Goal: Task Accomplishment & Management: Use online tool/utility

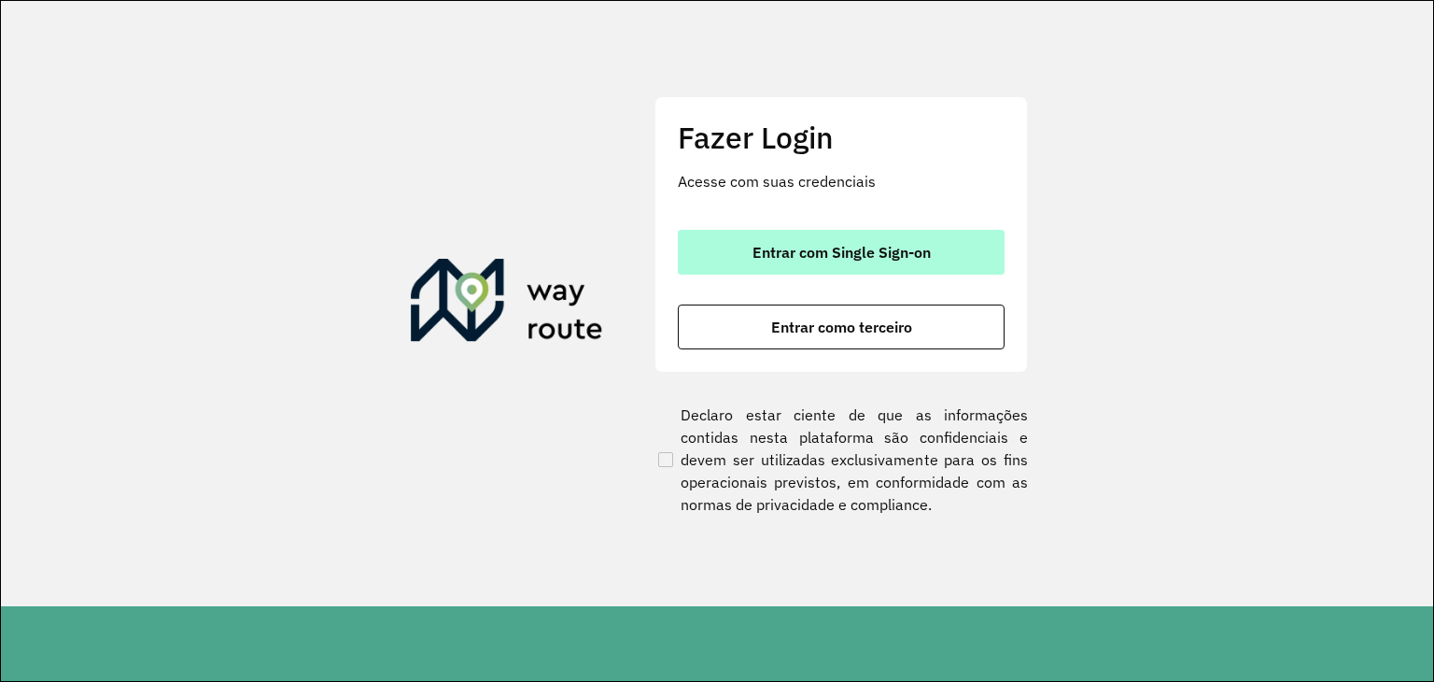
click at [819, 245] on span "Entrar com Single Sign-on" at bounding box center [842, 252] width 178 height 15
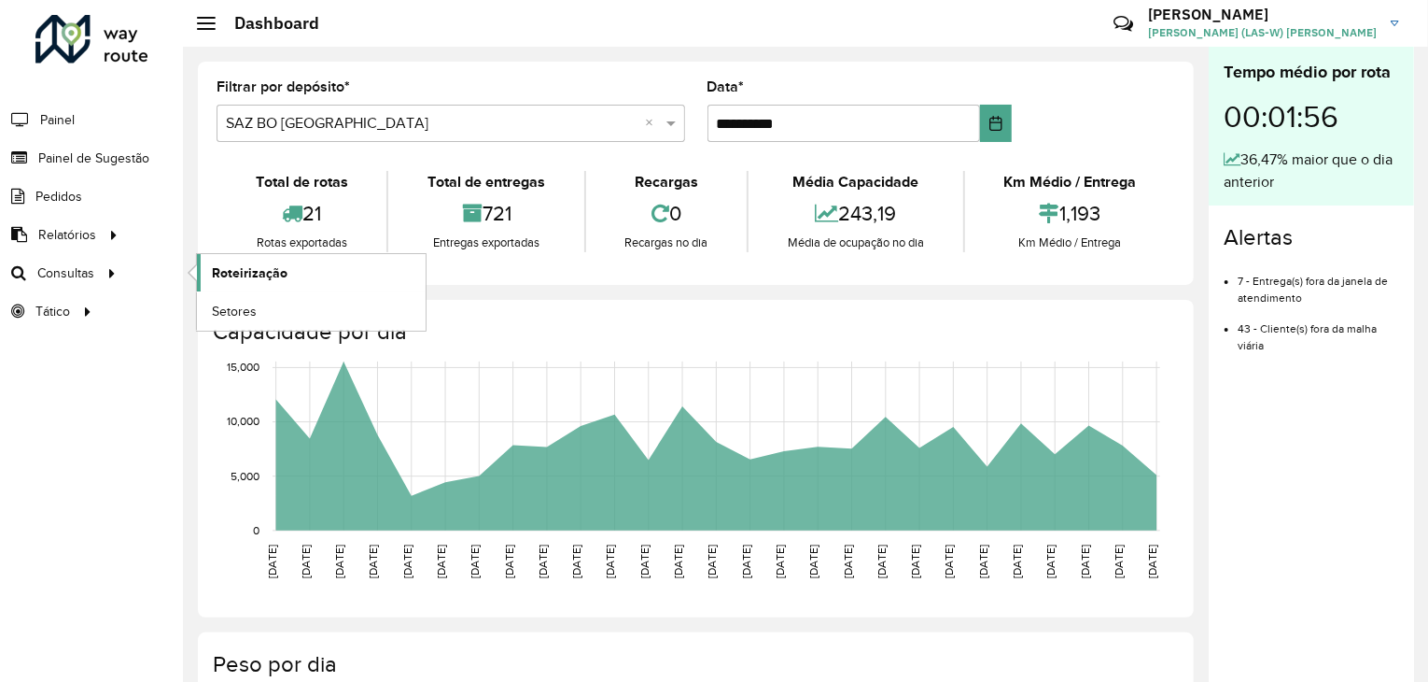
click at [235, 270] on span "Roteirização" at bounding box center [250, 273] width 76 height 20
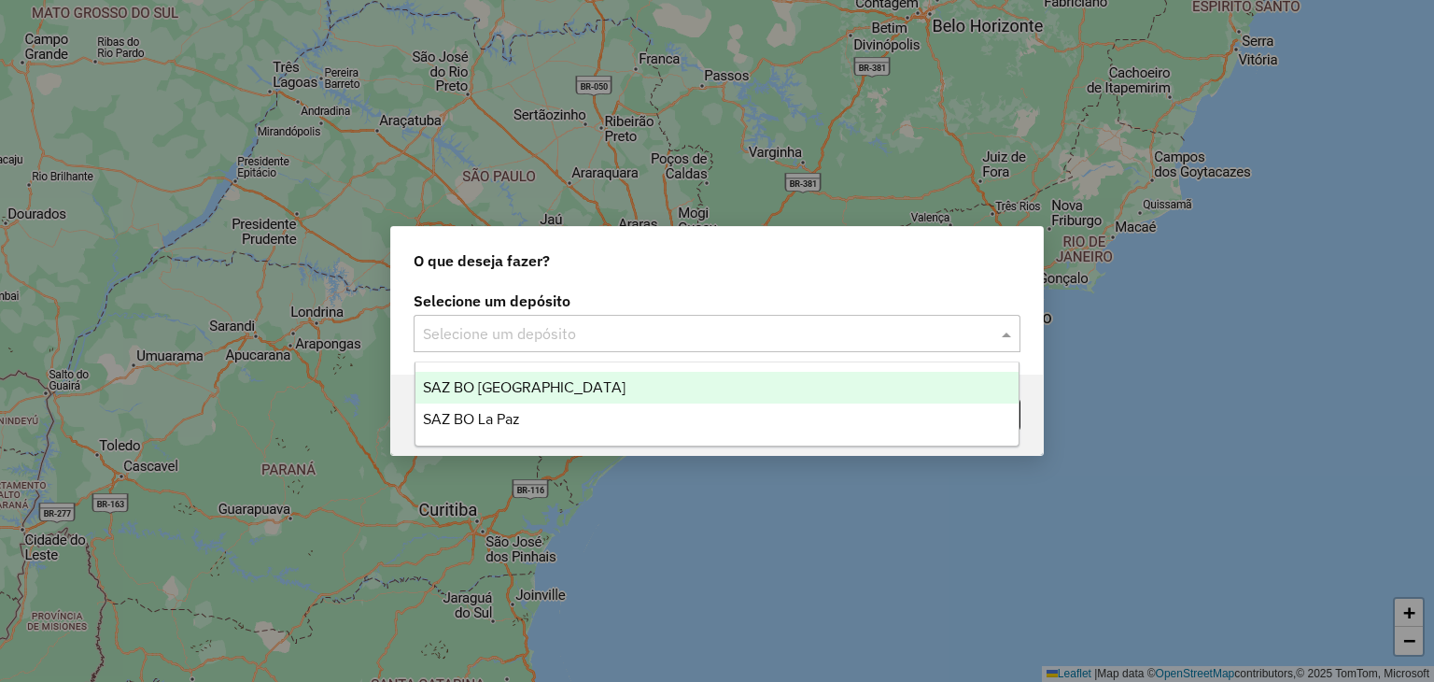
click at [453, 331] on input "text" at bounding box center [698, 334] width 551 height 22
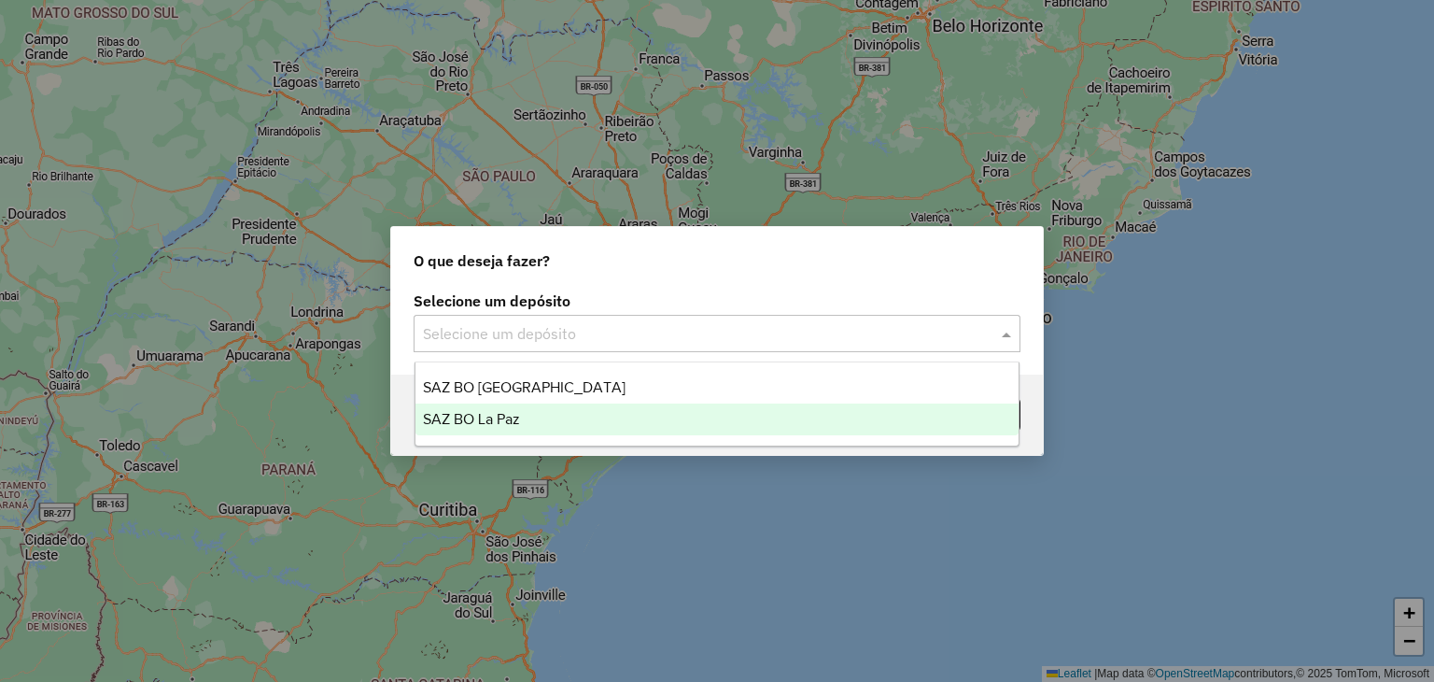
click at [479, 429] on div "SAZ BO La Paz" at bounding box center [717, 419] width 604 height 32
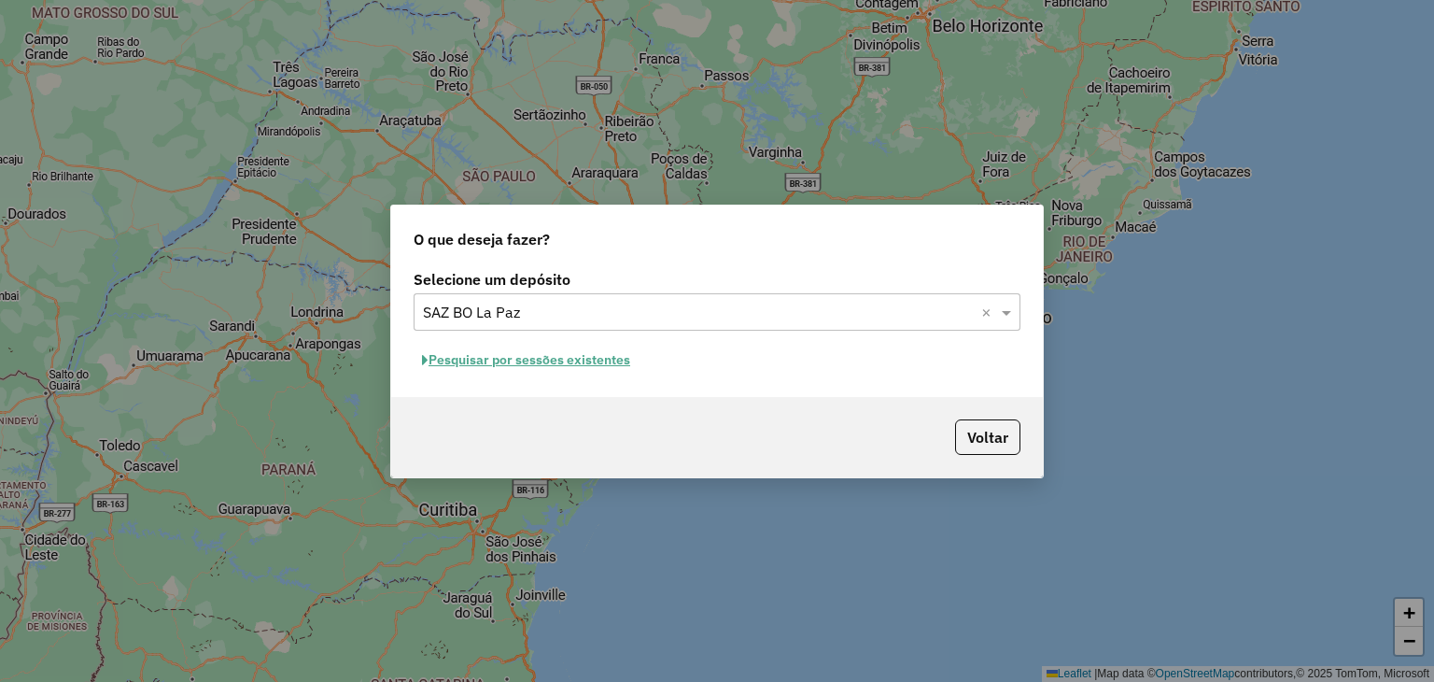
click at [596, 355] on button "Pesquisar por sessões existentes" at bounding box center [526, 359] width 225 height 29
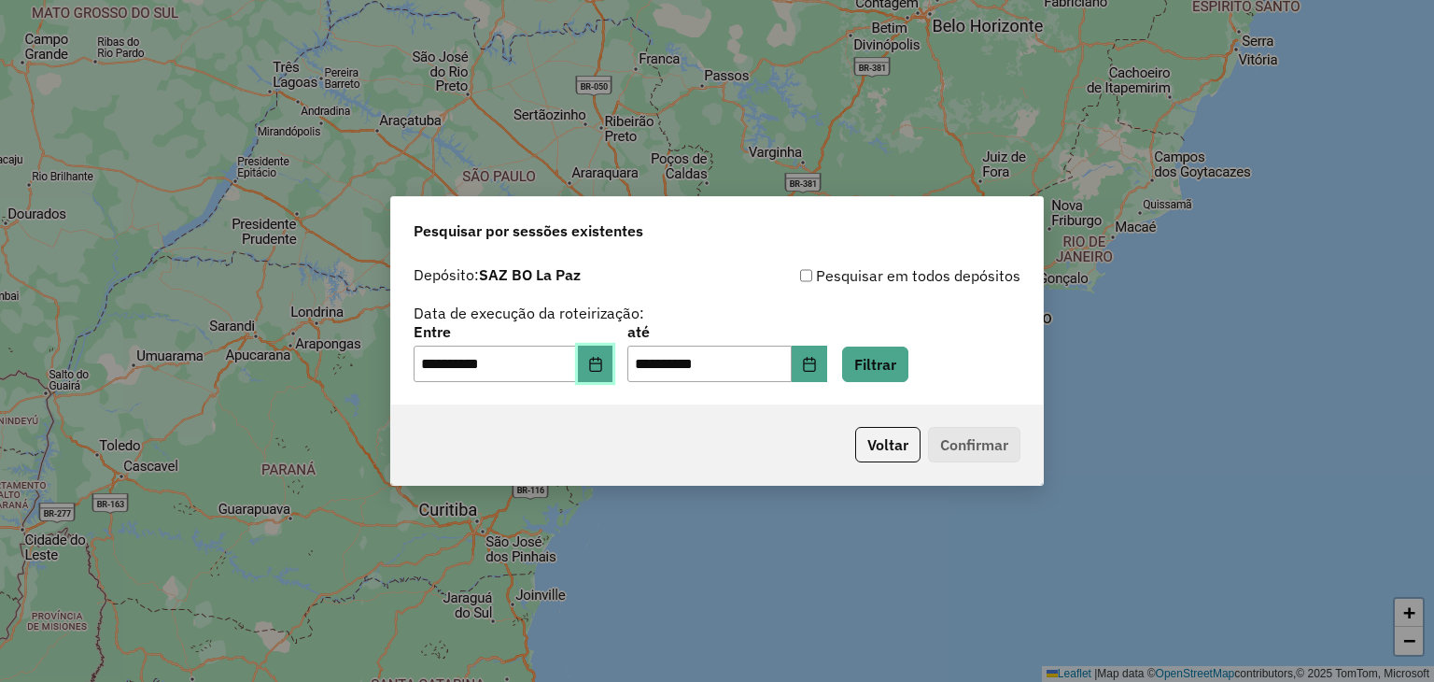
click at [601, 362] on icon "Choose Date" at bounding box center [595, 364] width 12 height 15
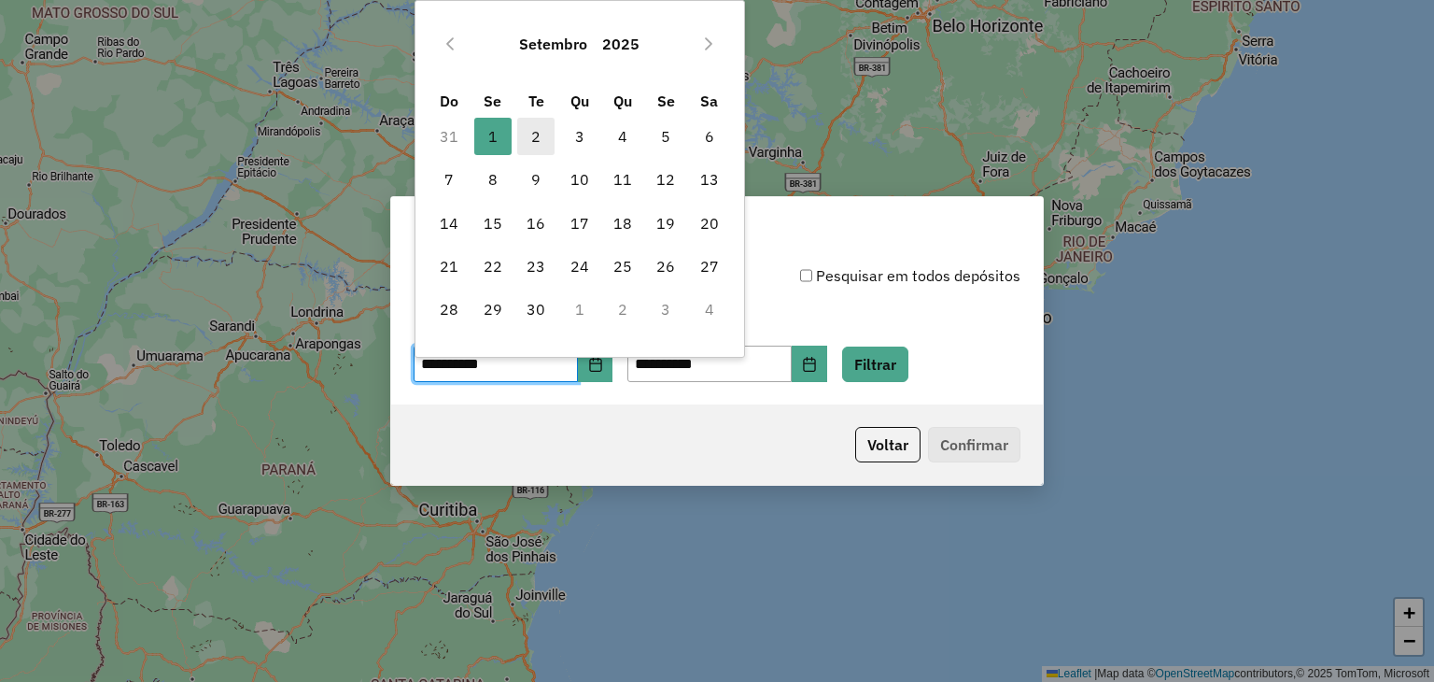
click at [535, 148] on span "2" at bounding box center [535, 136] width 37 height 37
type input "**********"
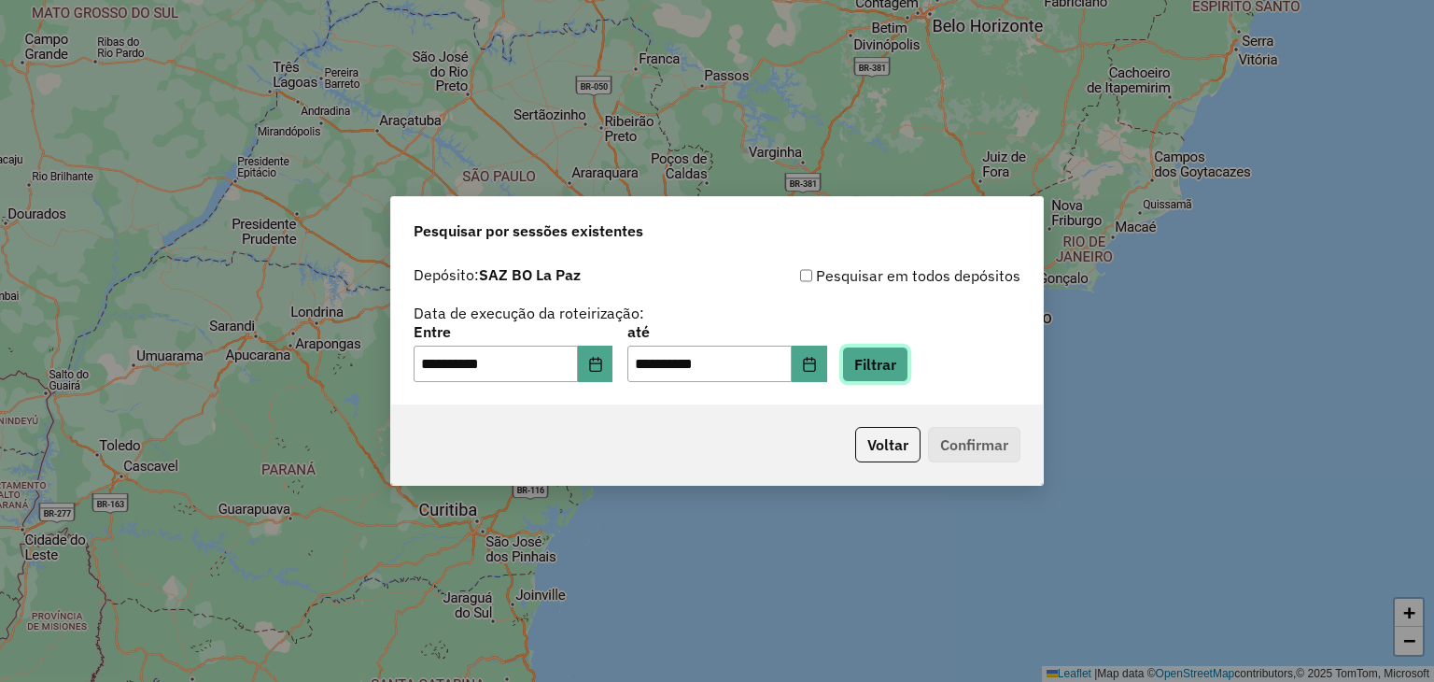
click at [906, 361] on button "Filtrar" at bounding box center [875, 363] width 66 height 35
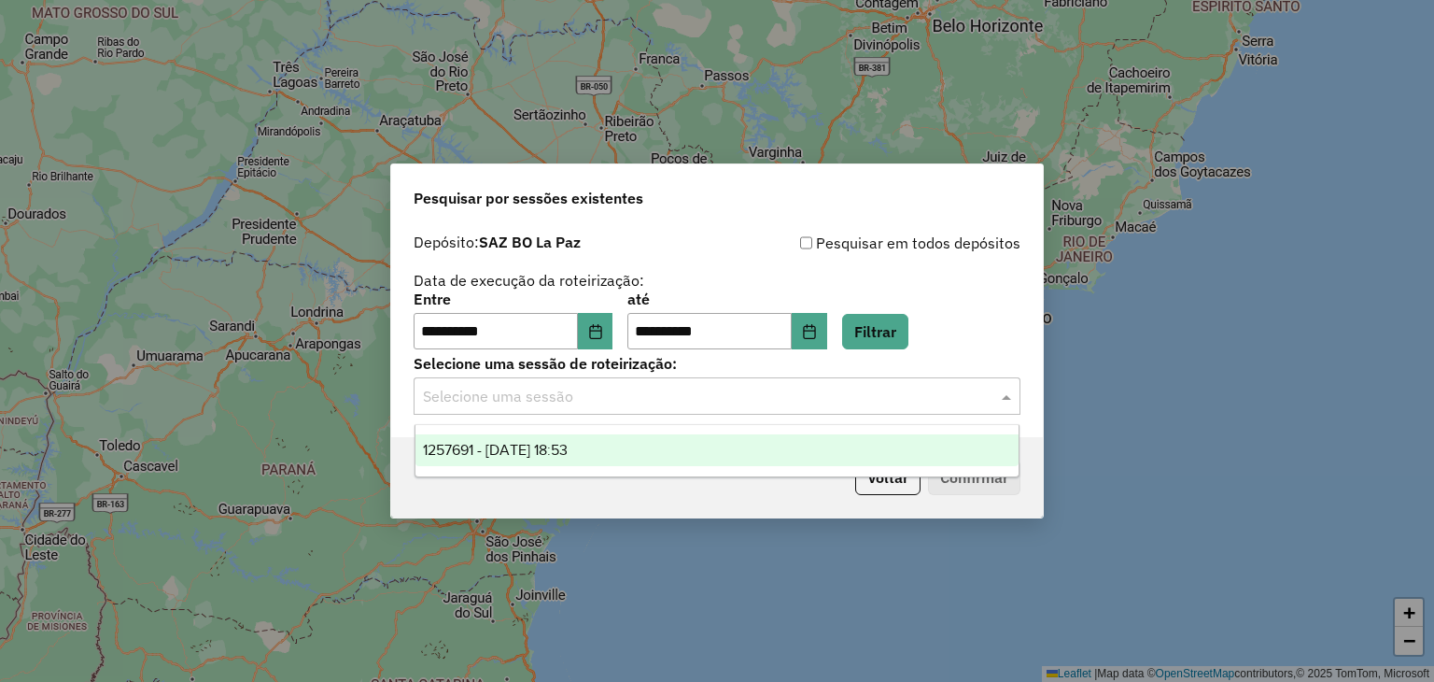
click at [591, 397] on input "text" at bounding box center [698, 397] width 551 height 22
click at [568, 446] on span "1257691 - 02/09/2025 18:53" at bounding box center [495, 450] width 145 height 16
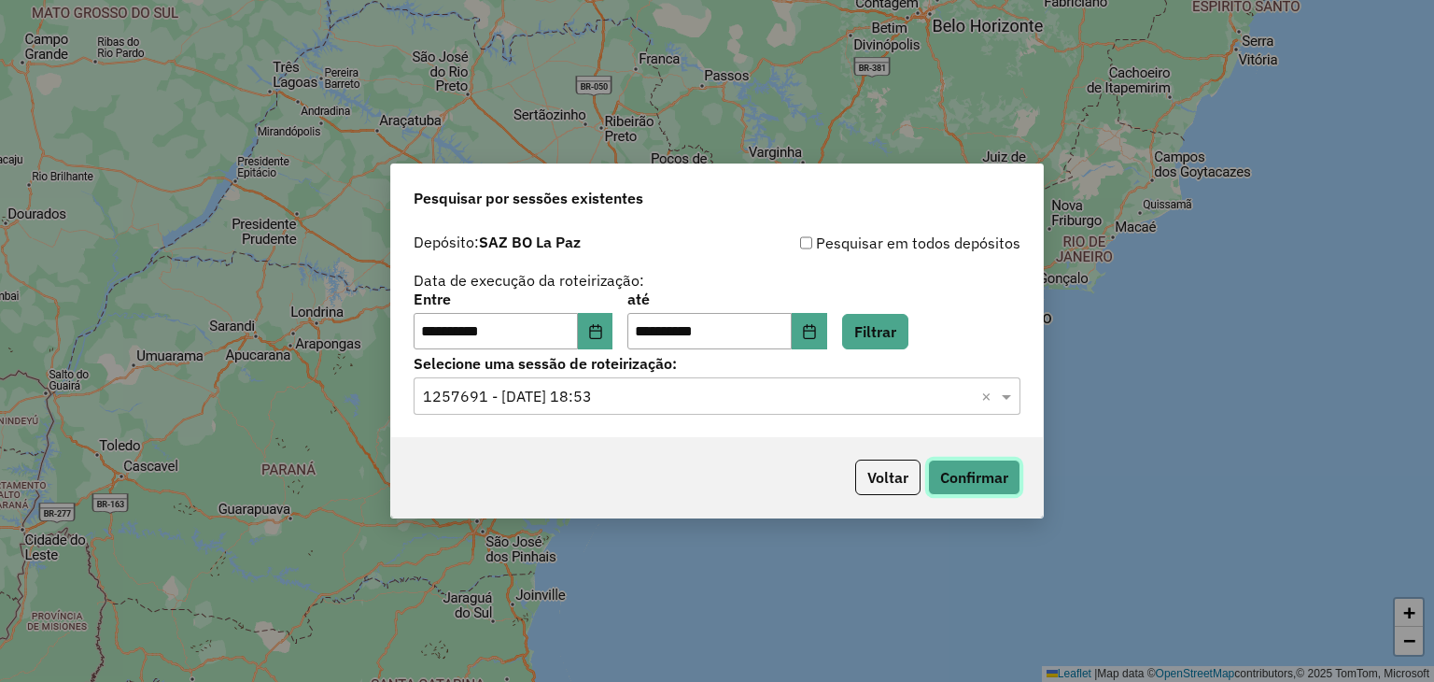
click at [965, 469] on button "Confirmar" at bounding box center [974, 476] width 92 height 35
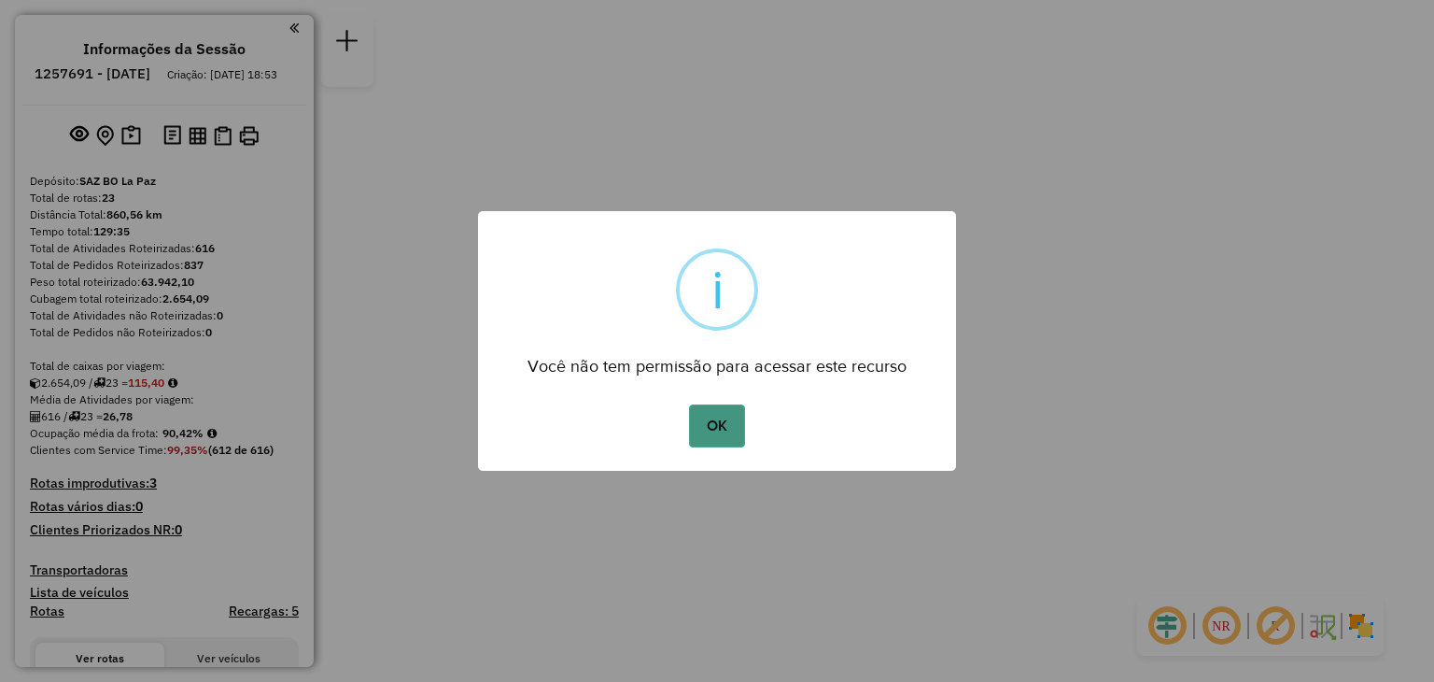
click at [724, 427] on button "OK" at bounding box center [716, 425] width 55 height 43
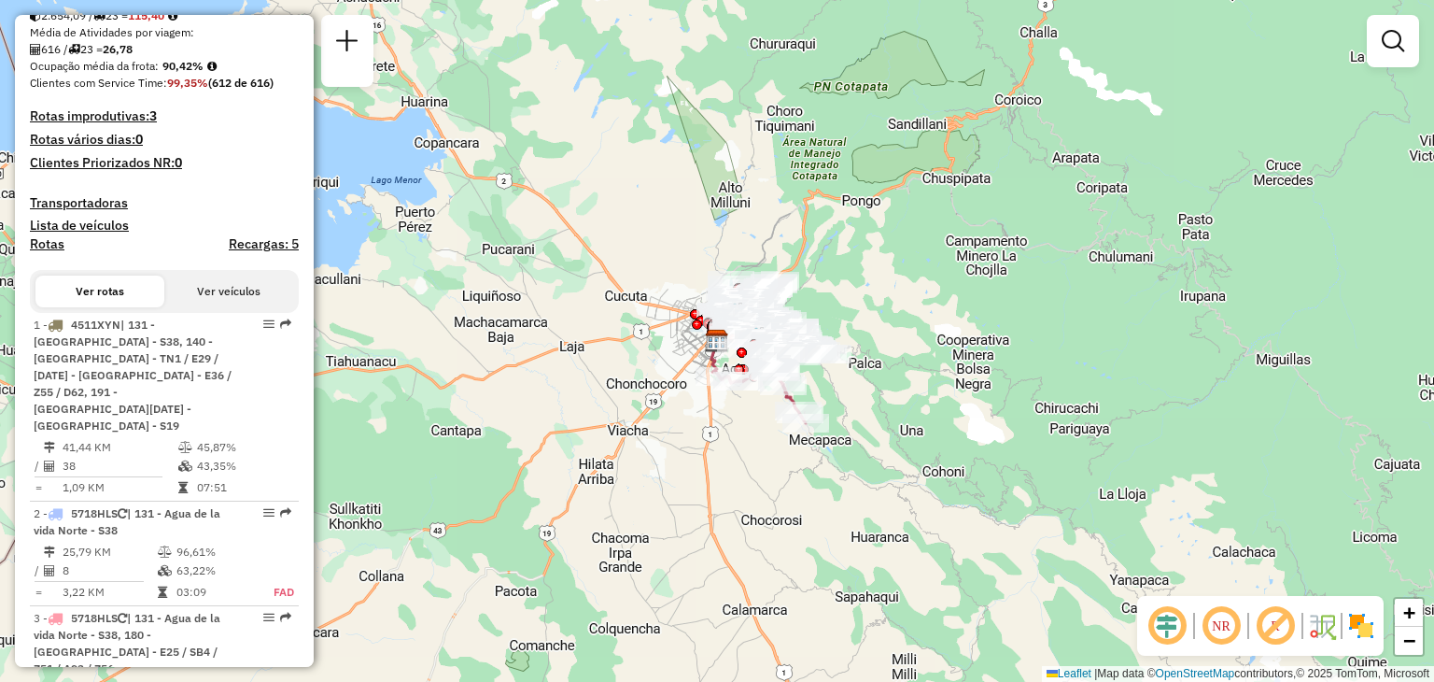
scroll to position [369, 0]
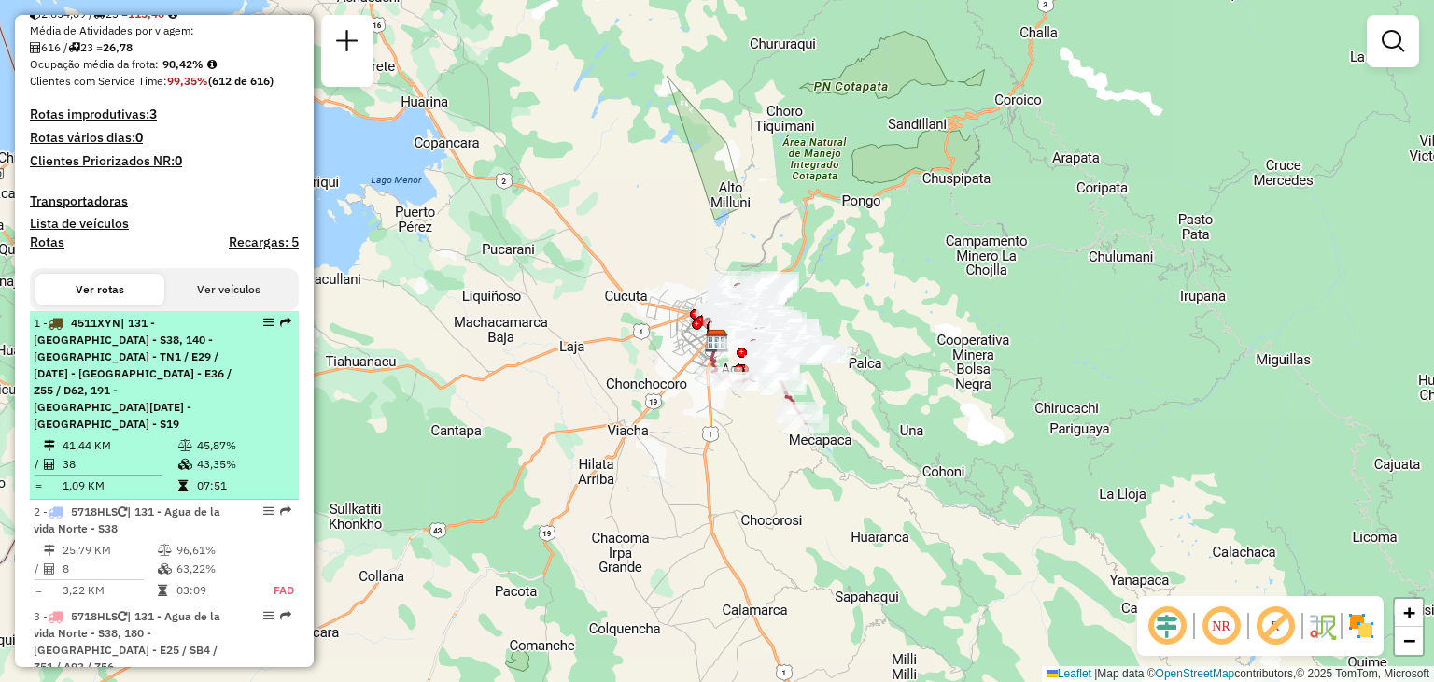
click at [161, 427] on div "1 - 4511XYN | 131 - Agua de la vida Norte - S38, 140 - Achachicala - TN1 / E29 …" at bounding box center [133, 374] width 198 height 118
select select "**********"
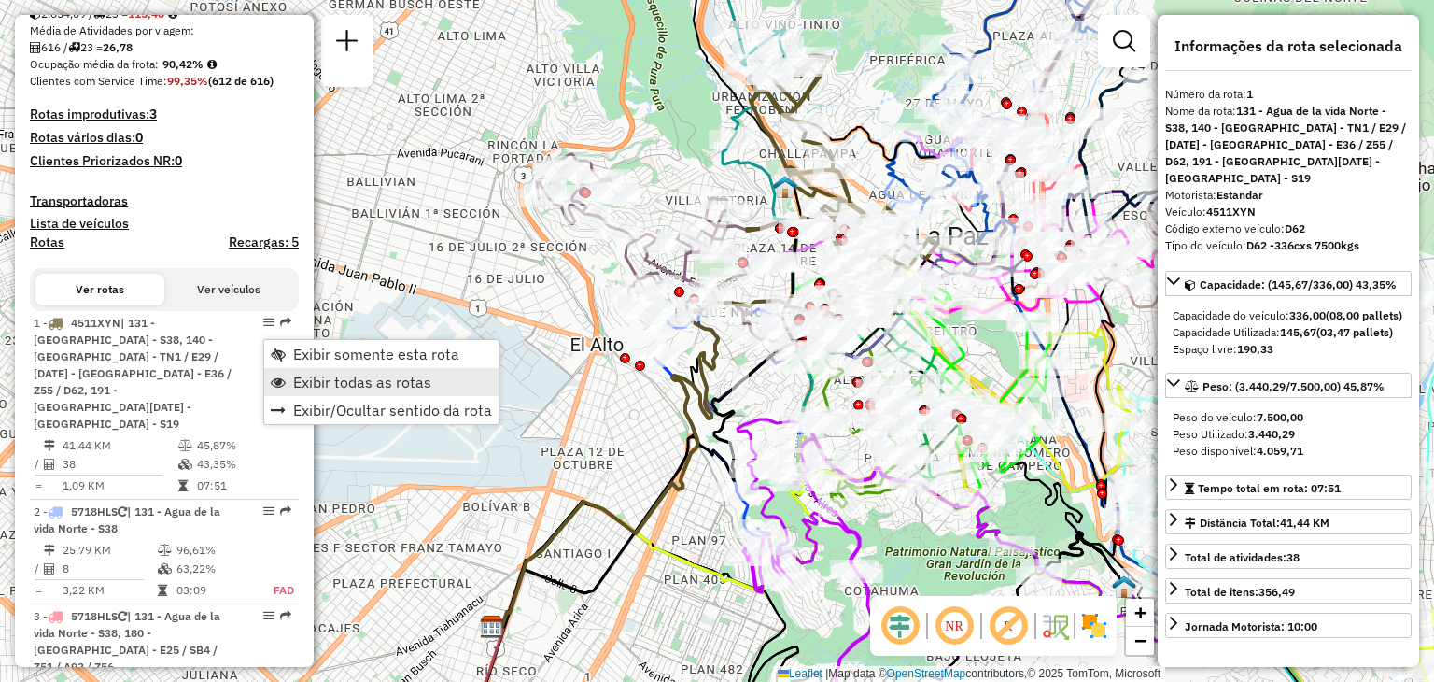
click at [313, 376] on span "Exibir todas as rotas" at bounding box center [362, 381] width 138 height 15
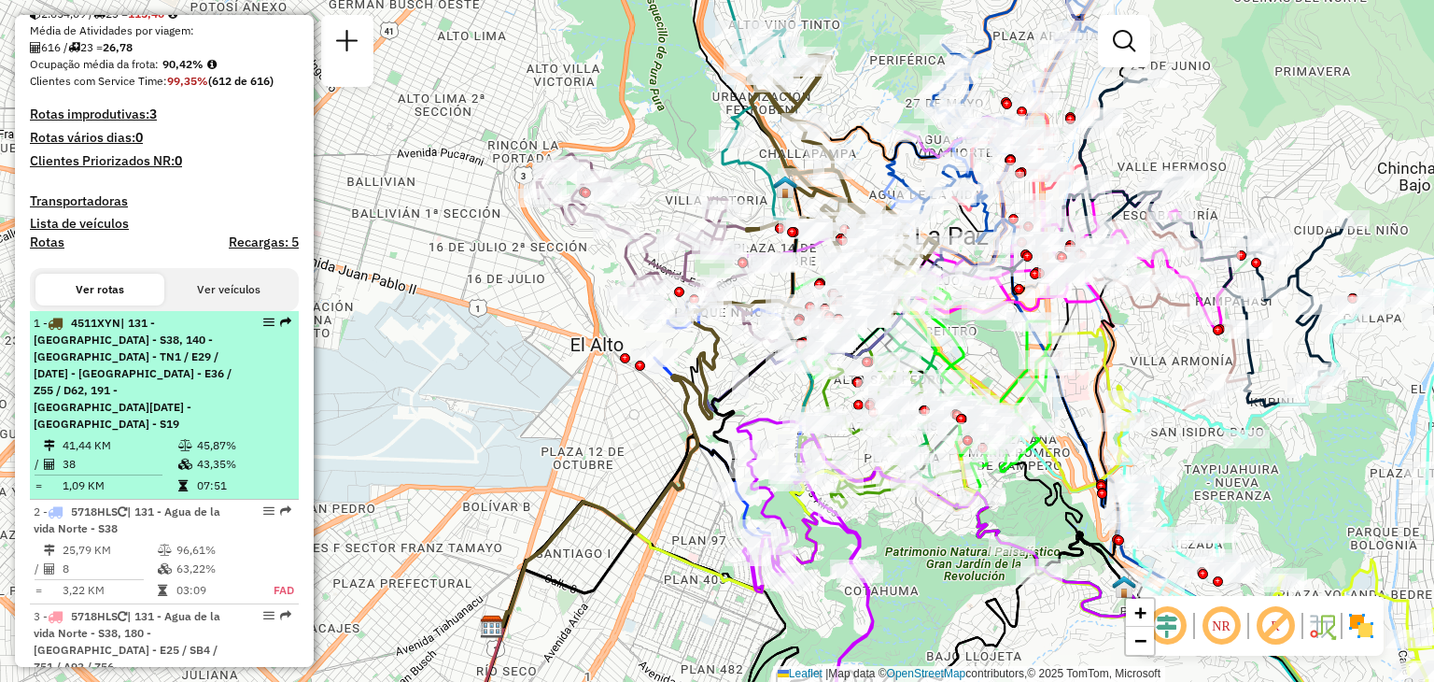
select select "**********"
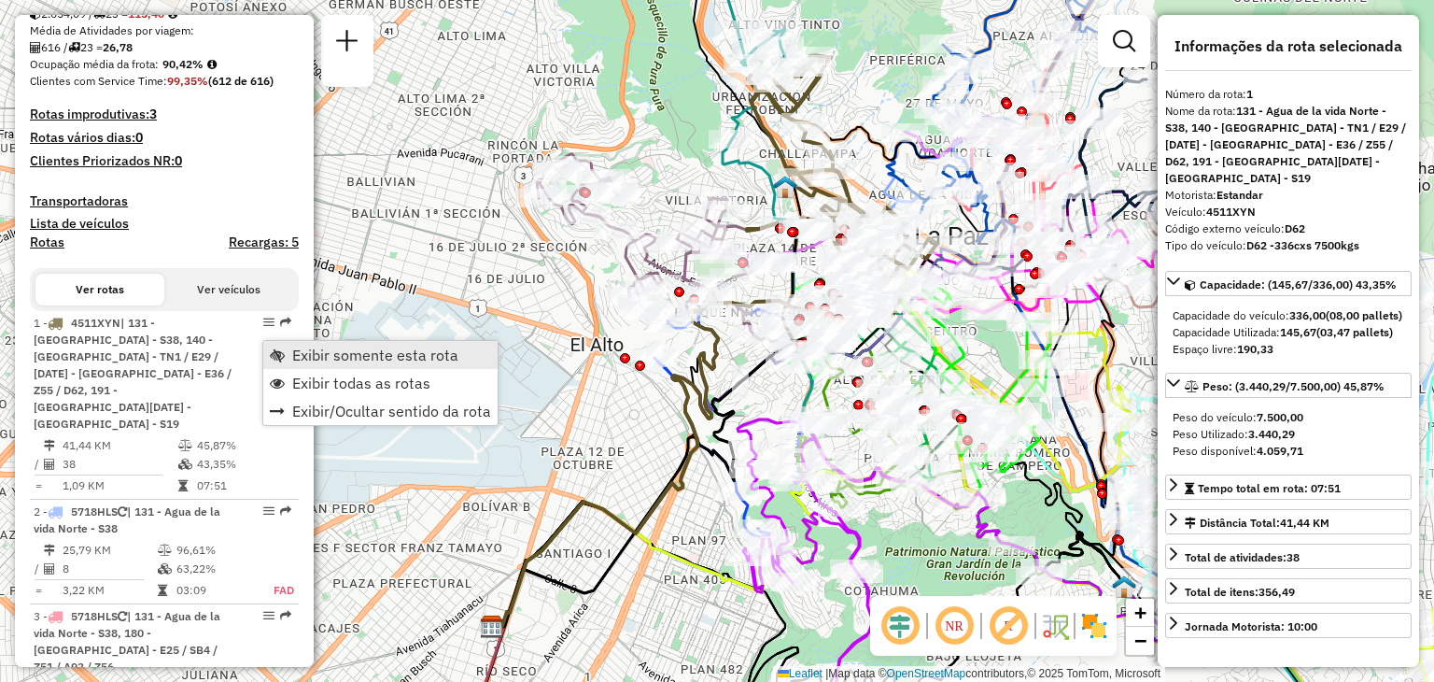
click at [302, 359] on span "Exibir somente esta rota" at bounding box center [375, 354] width 166 height 15
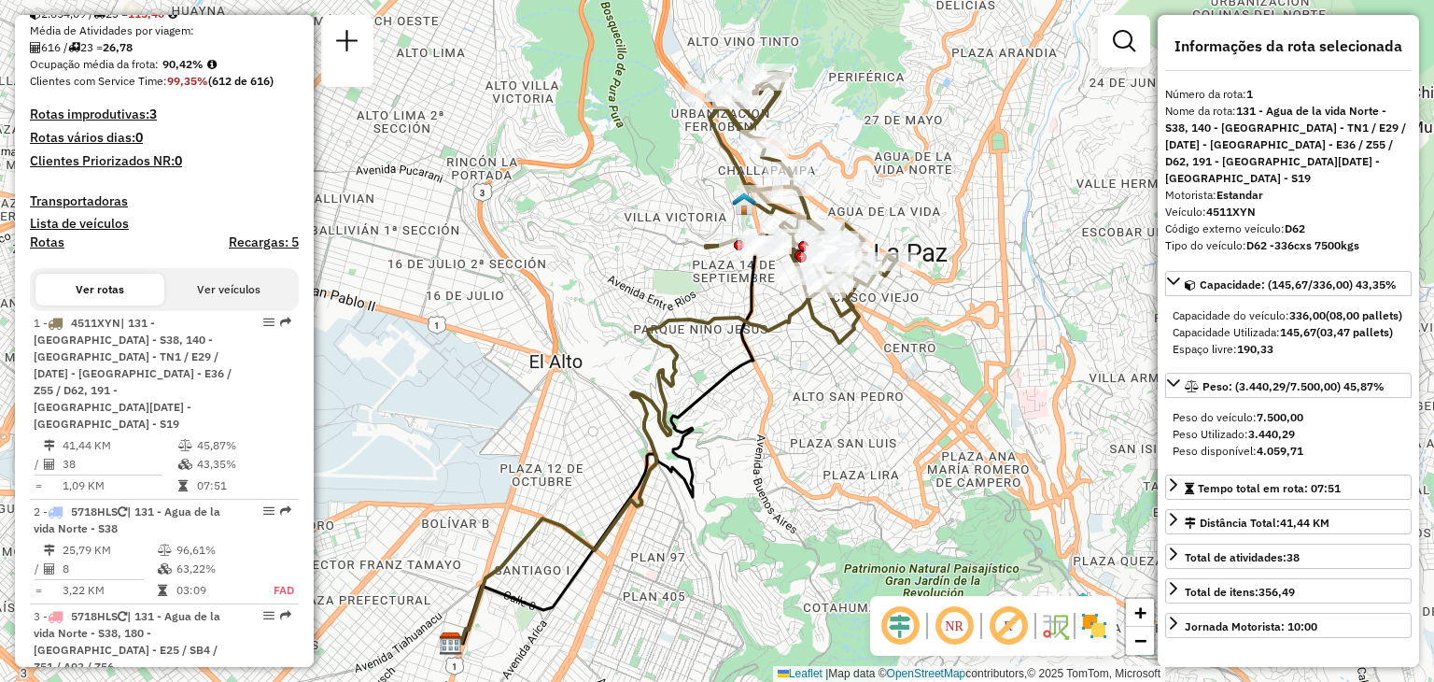
drag, startPoint x: 687, startPoint y: 246, endPoint x: 598, endPoint y: 275, distance: 94.5
click at [598, 275] on div "Janela de atendimento Grade de atendimento Capacidade Transportadoras Veículos …" at bounding box center [717, 341] width 1434 height 682
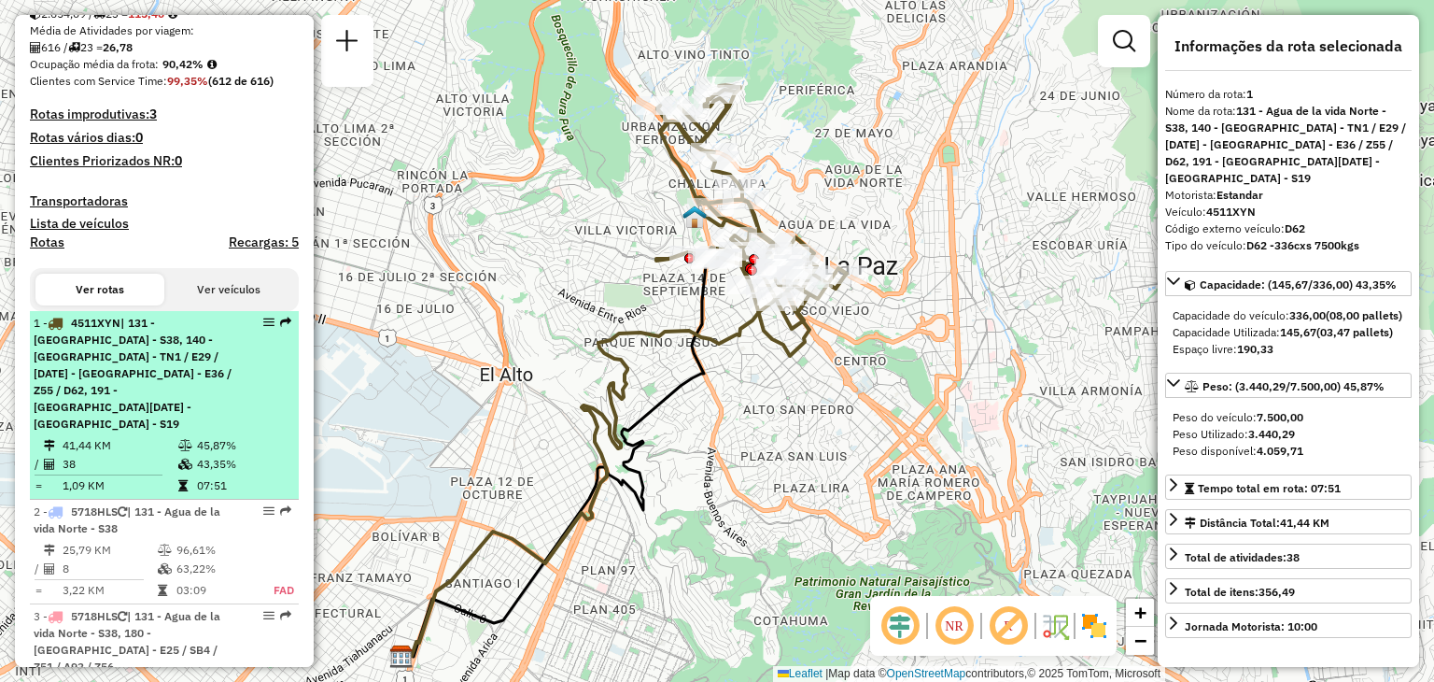
click at [204, 413] on div "1 - 4511XYN | 131 - Agua de la vida Norte - S38, 140 - Achachicala - TN1 / E29 …" at bounding box center [133, 374] width 198 height 118
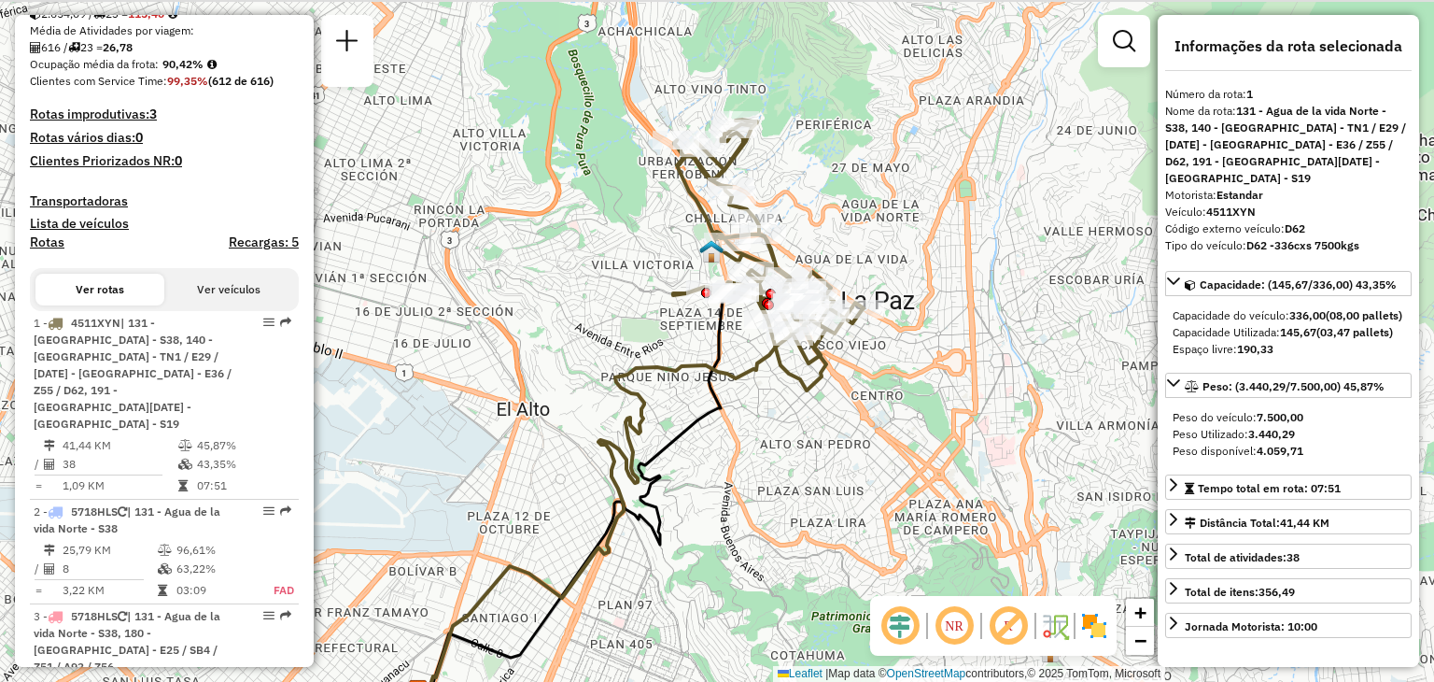
drag, startPoint x: 675, startPoint y: 205, endPoint x: 601, endPoint y: 270, distance: 97.9
click at [601, 270] on div "Janela de atendimento Grade de atendimento Capacidade Transportadoras Veículos …" at bounding box center [717, 341] width 1434 height 682
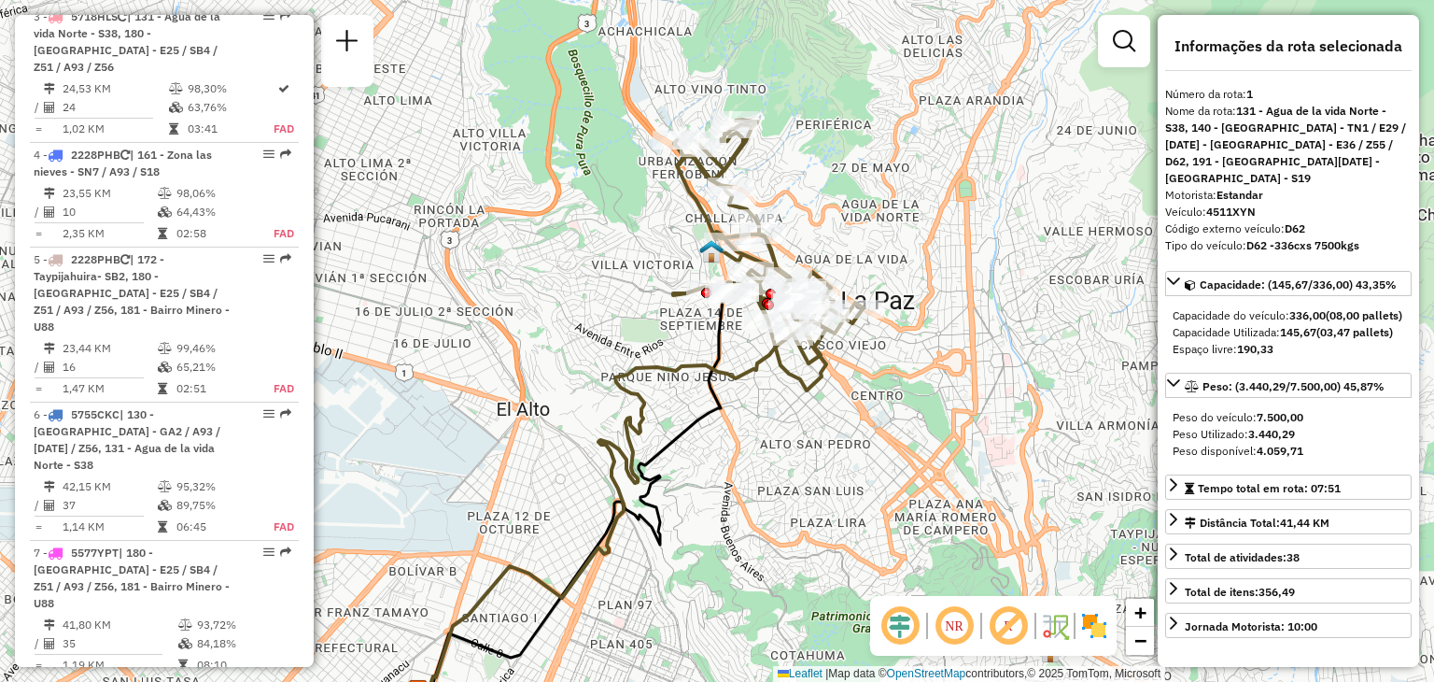
scroll to position [969, 0]
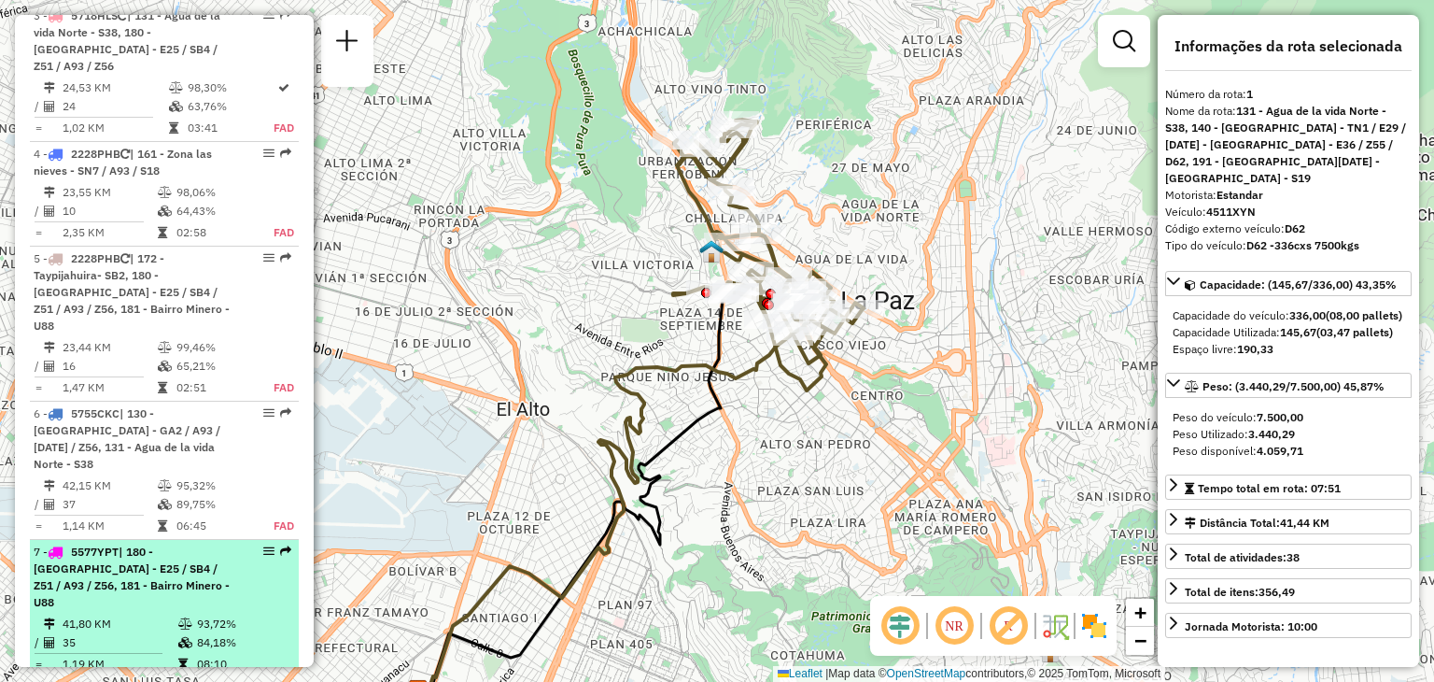
click at [120, 547] on span "| 180 - Valle Hermoso - E25 / SB4 / Z51 / A93 / Z56, 181 - Bairro Minero - U88" at bounding box center [132, 576] width 196 height 64
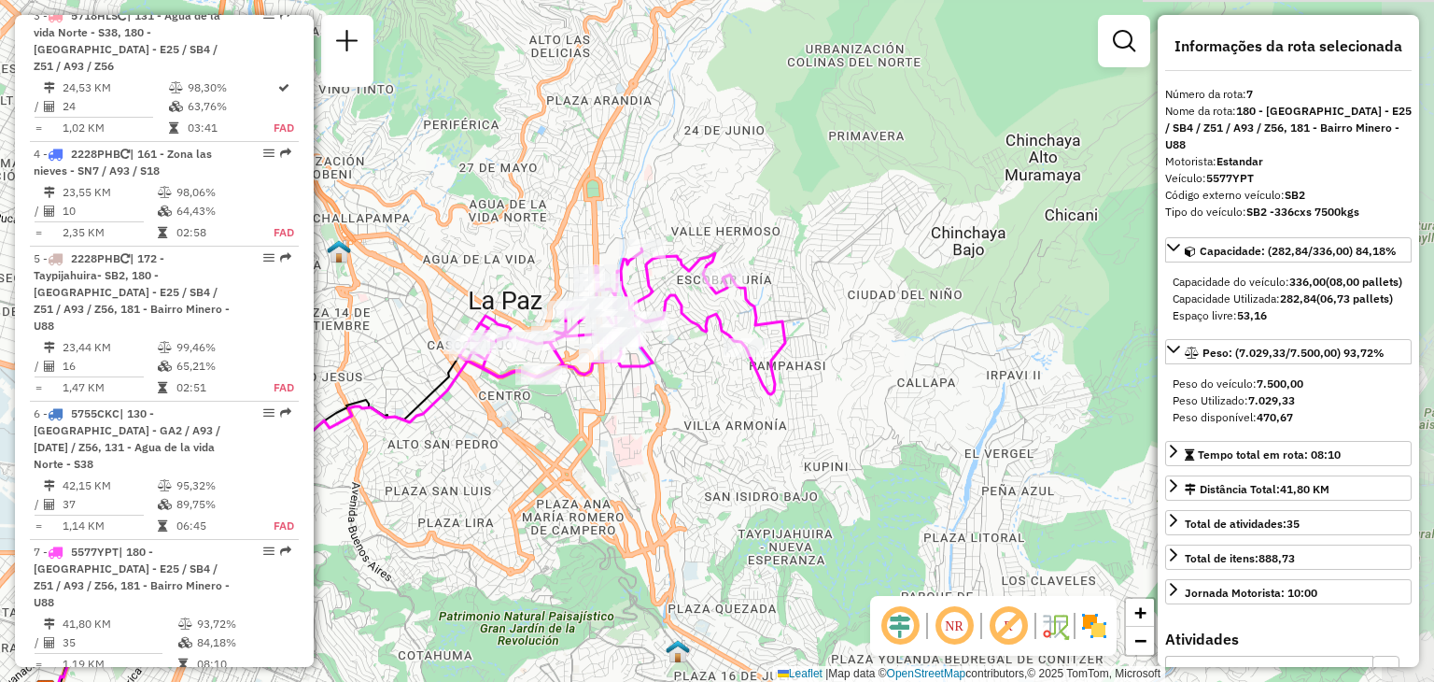
drag, startPoint x: 777, startPoint y: 341, endPoint x: 477, endPoint y: 470, distance: 326.2
click at [477, 470] on div "Janela de atendimento Grade de atendimento Capacidade Transportadoras Veículos …" at bounding box center [717, 341] width 1434 height 682
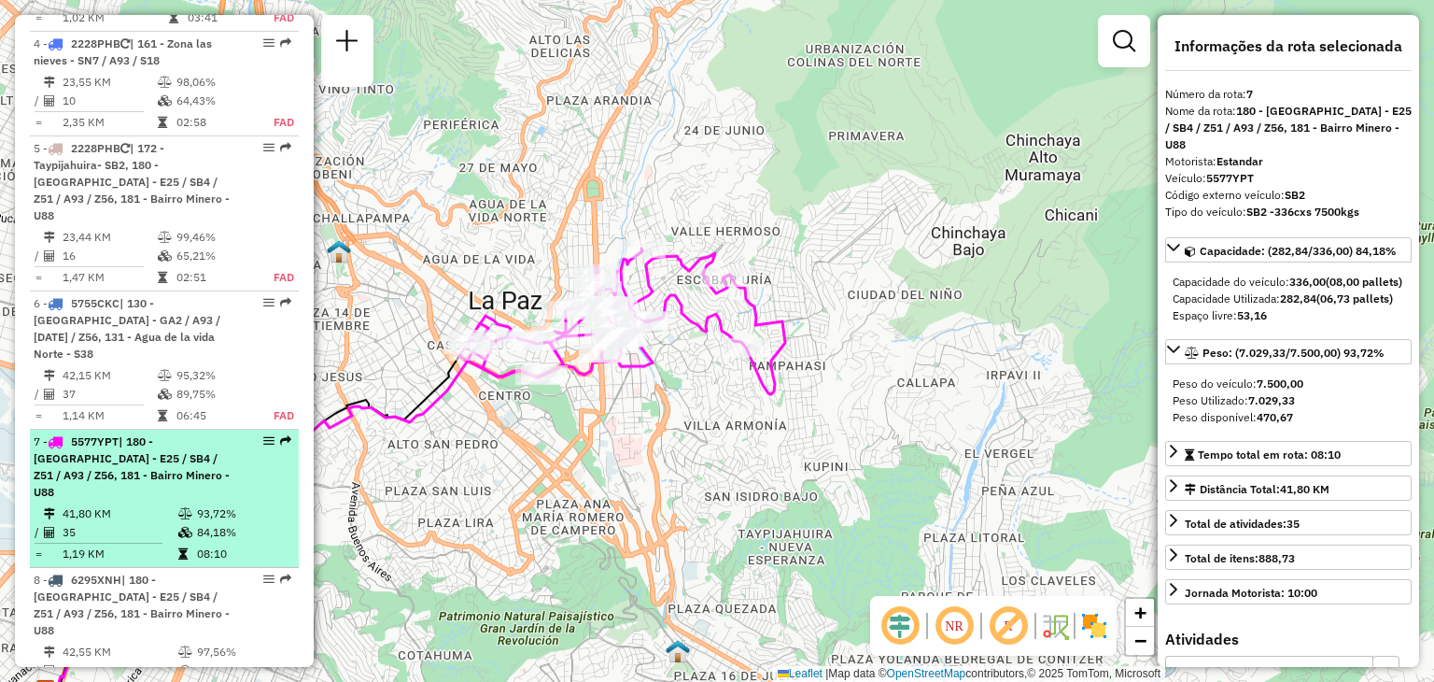
scroll to position [1084, 0]
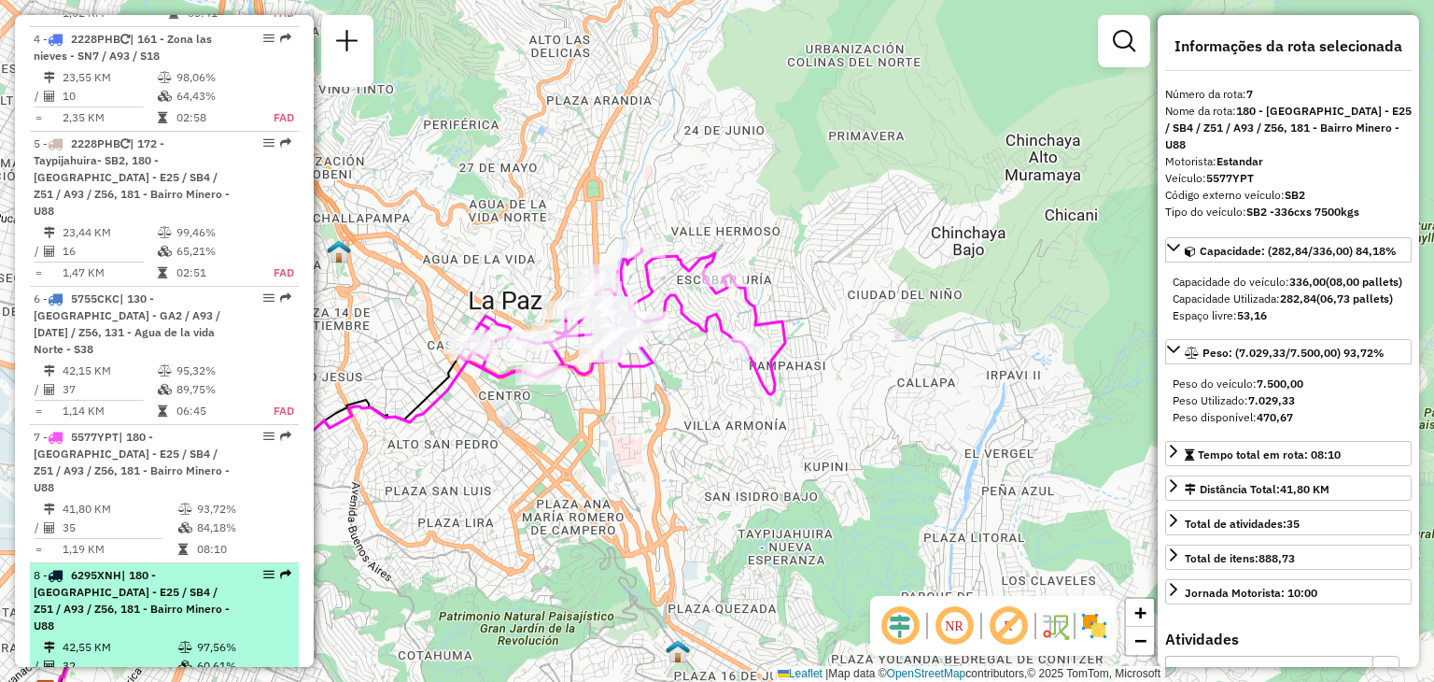
click at [95, 568] on span "| 180 - Valle Hermoso - E25 / SB4 / Z51 / A93 / Z56, 181 - Bairro Minero - U88" at bounding box center [132, 600] width 196 height 64
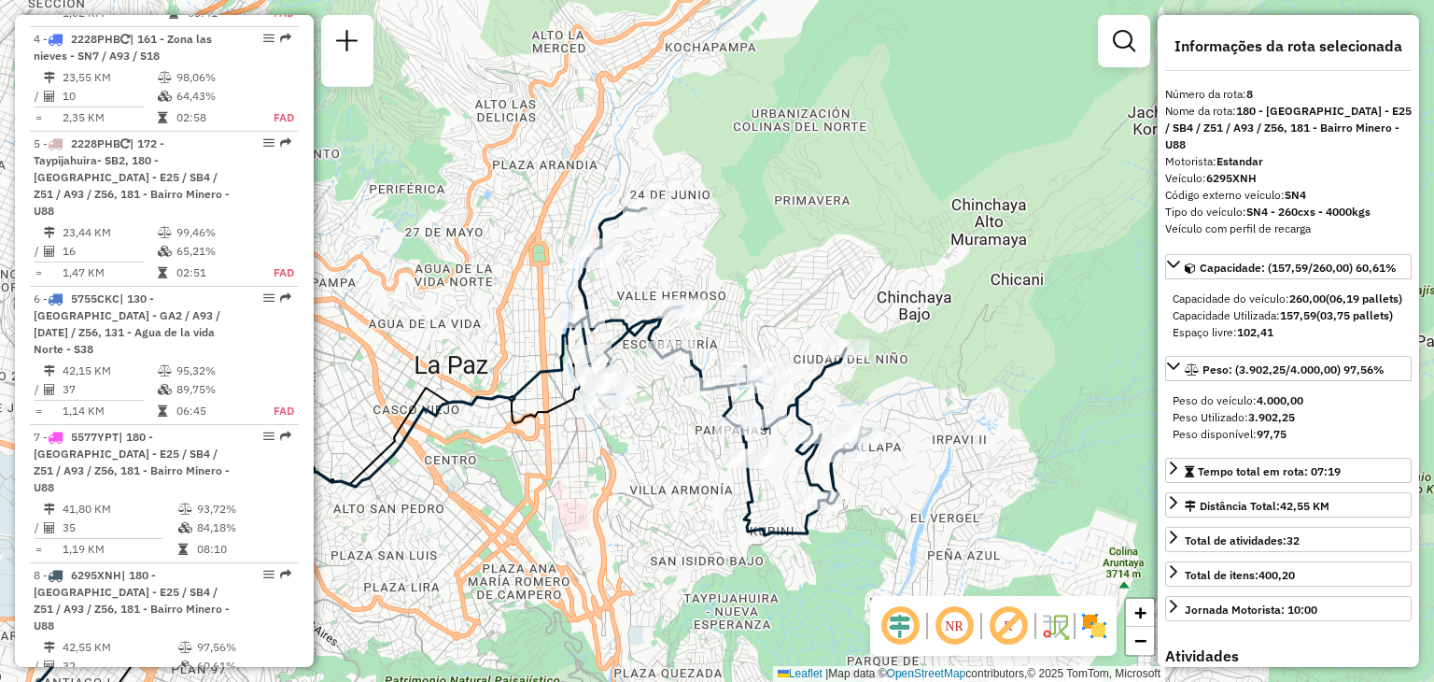
drag, startPoint x: 848, startPoint y: 414, endPoint x: 556, endPoint y: 571, distance: 332.1
click at [556, 571] on div "Janela de atendimento Grade de atendimento Capacidade Transportadoras Veículos …" at bounding box center [717, 341] width 1434 height 682
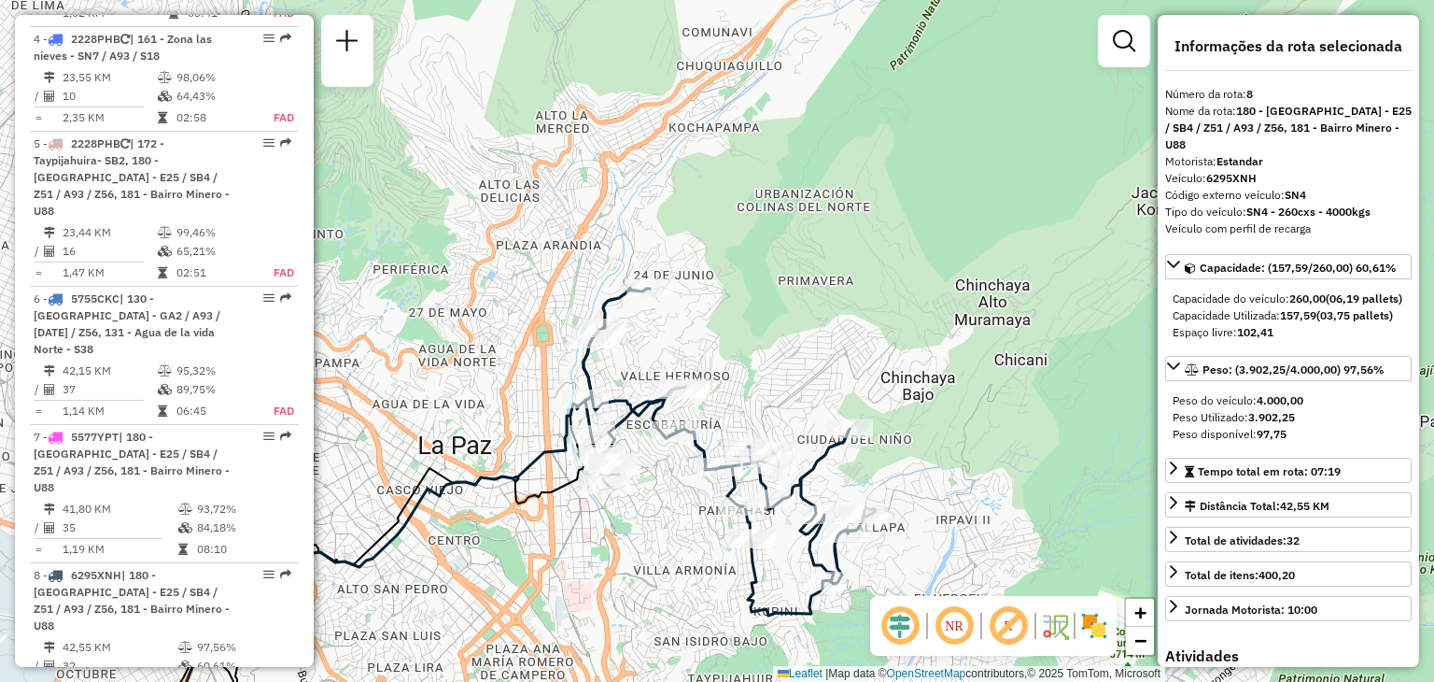
drag, startPoint x: 633, startPoint y: 465, endPoint x: 646, endPoint y: 528, distance: 63.9
click at [646, 528] on div "Janela de atendimento Grade de atendimento Capacidade Transportadoras Veículos …" at bounding box center [717, 341] width 1434 height 682
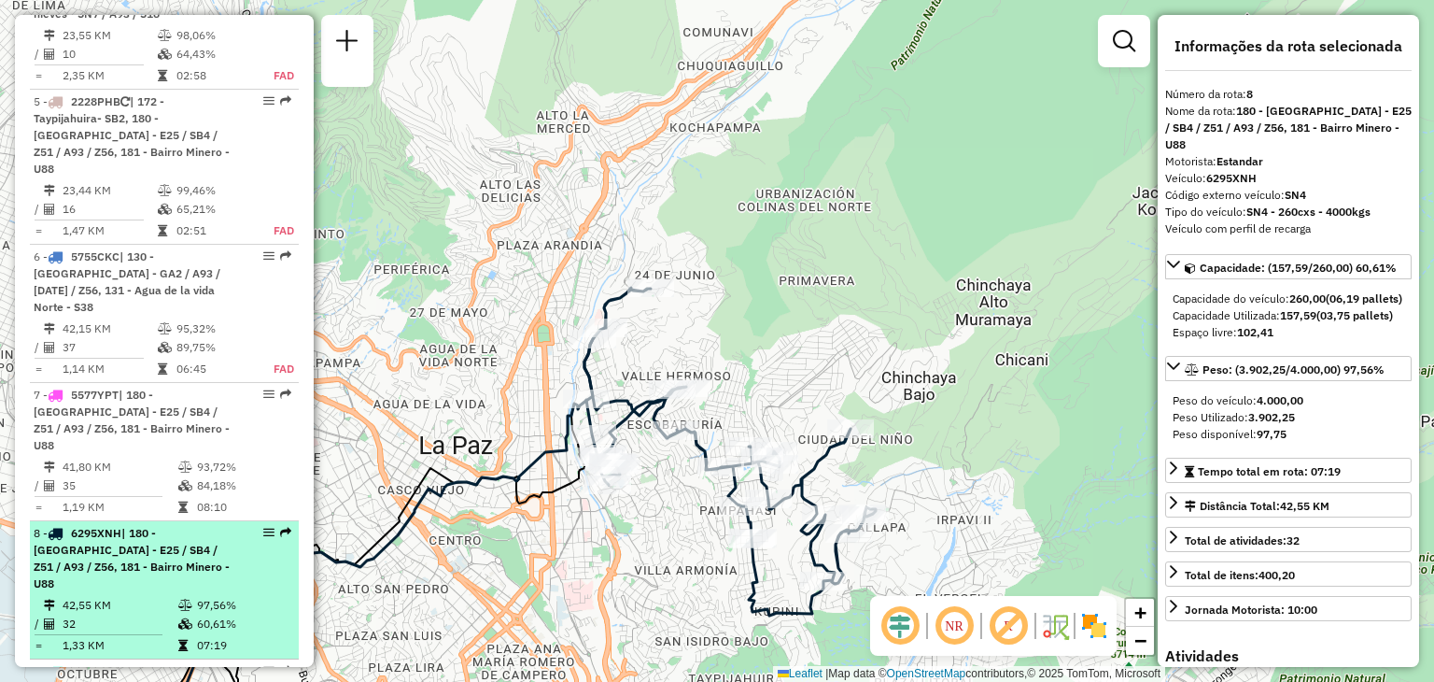
scroll to position [1128, 0]
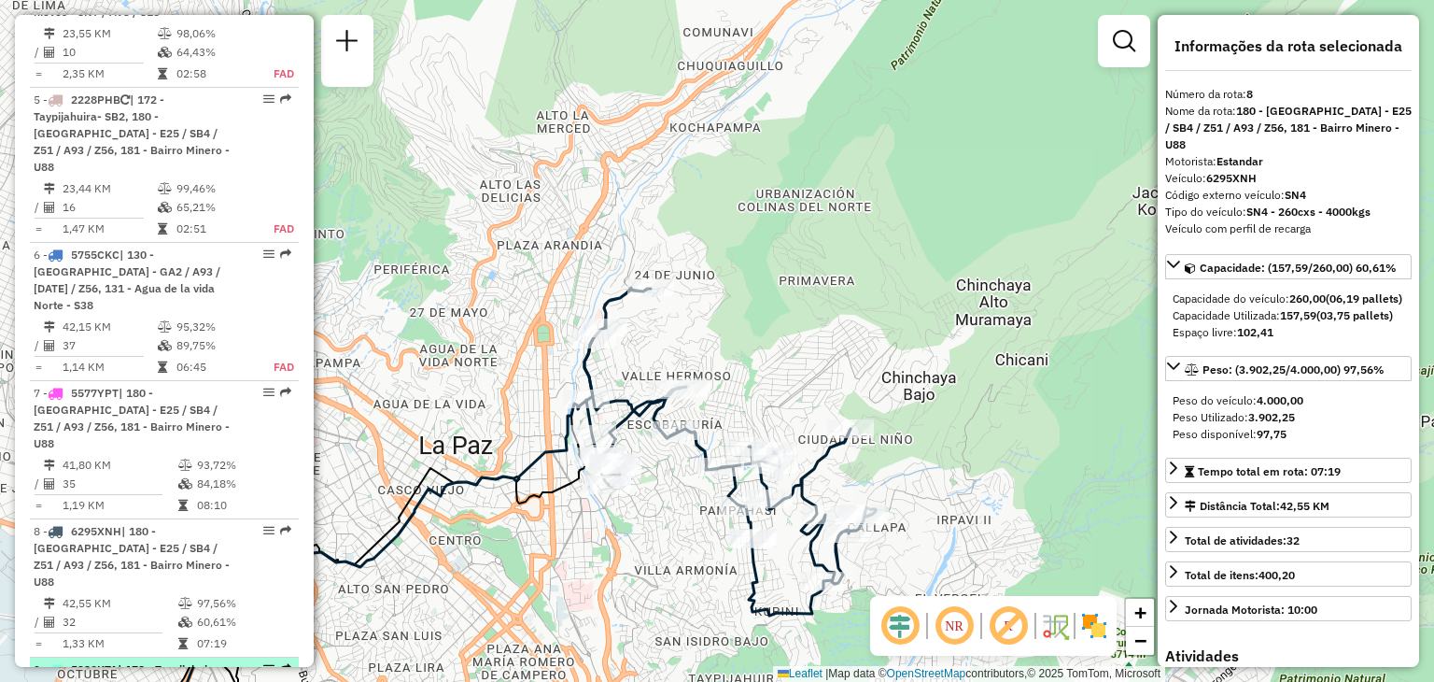
click at [97, 662] on span "| 172 - Taypijahuira- SB2" at bounding box center [129, 677] width 190 height 31
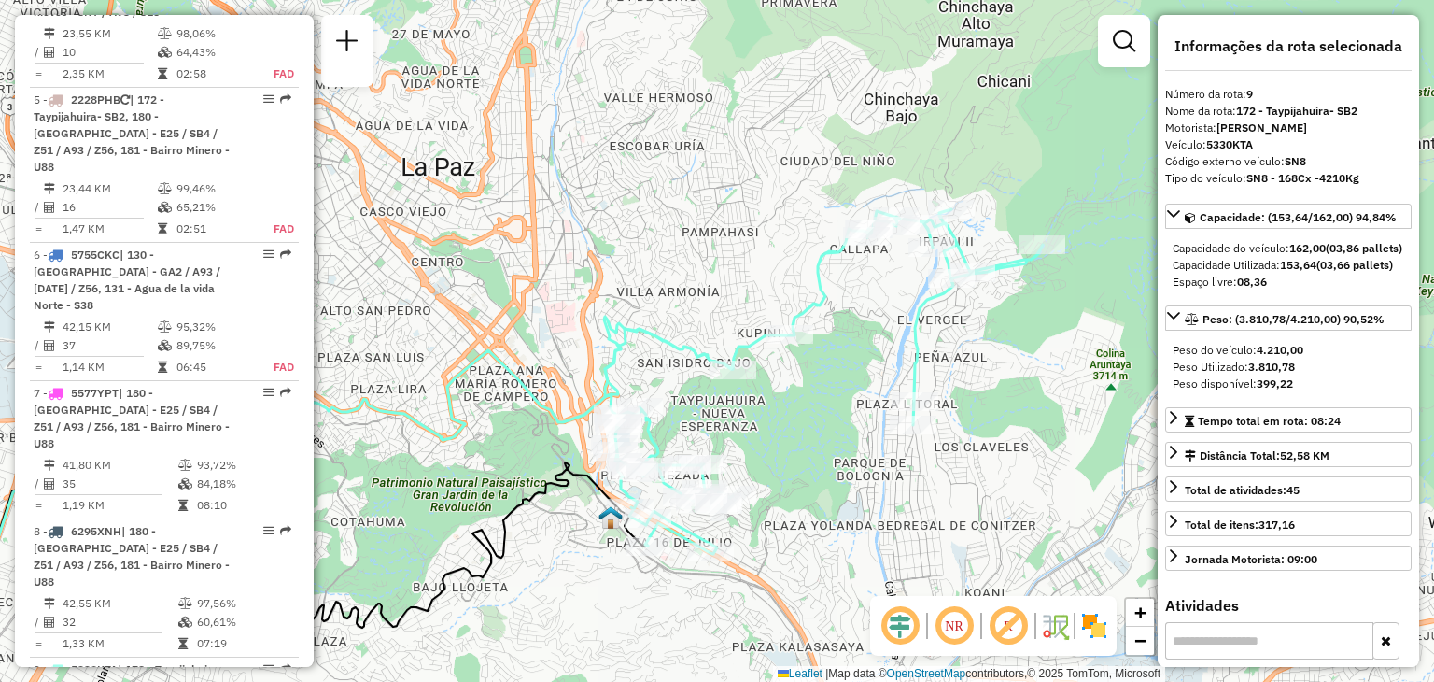
drag, startPoint x: 673, startPoint y: 393, endPoint x: 469, endPoint y: 471, distance: 219.0
click at [469, 471] on div "Janela de atendimento Grade de atendimento Capacidade Transportadoras Veículos …" at bounding box center [717, 341] width 1434 height 682
click at [176, 661] on div "9 - 5330KTA | 172 - Taypijahuira- SB2" at bounding box center [133, 678] width 198 height 34
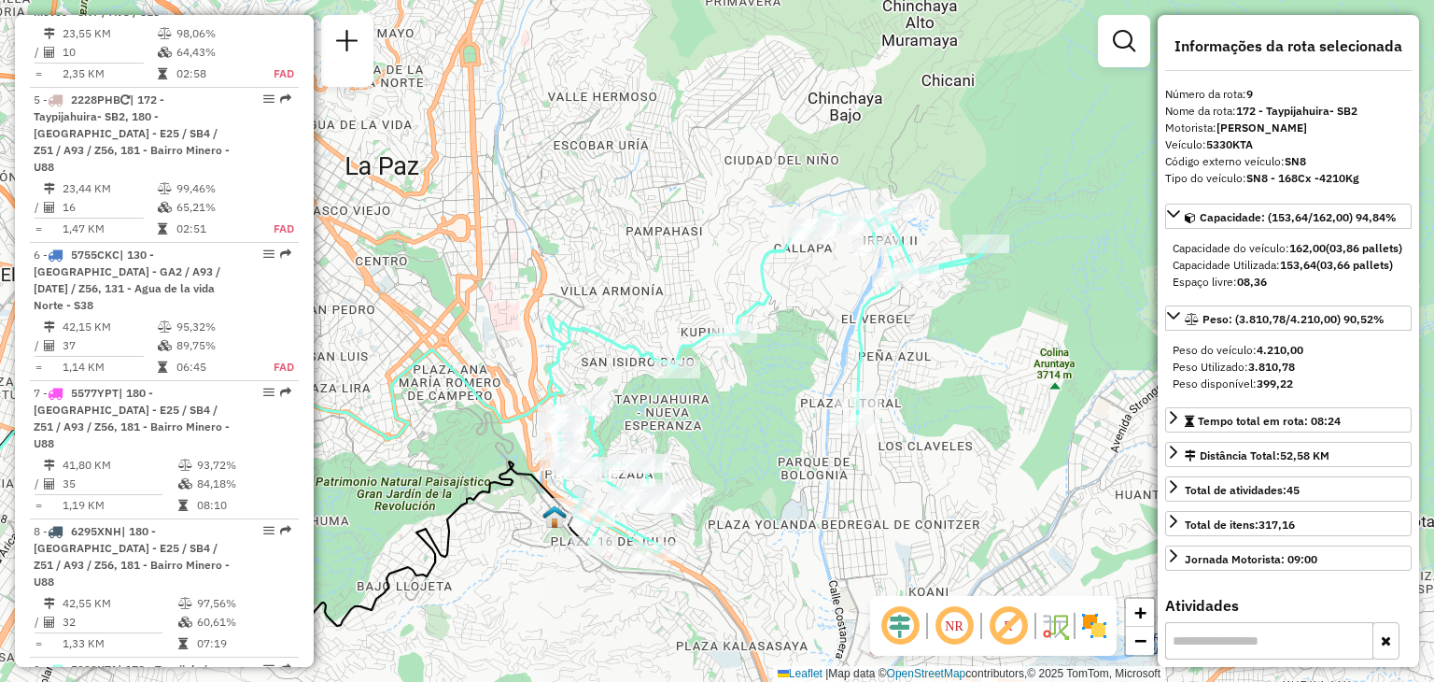
drag, startPoint x: 654, startPoint y: 401, endPoint x: 393, endPoint y: 479, distance: 272.0
click at [393, 479] on div "Janela de atendimento Grade de atendimento Capacidade Transportadoras Veículos …" at bounding box center [717, 341] width 1434 height 682
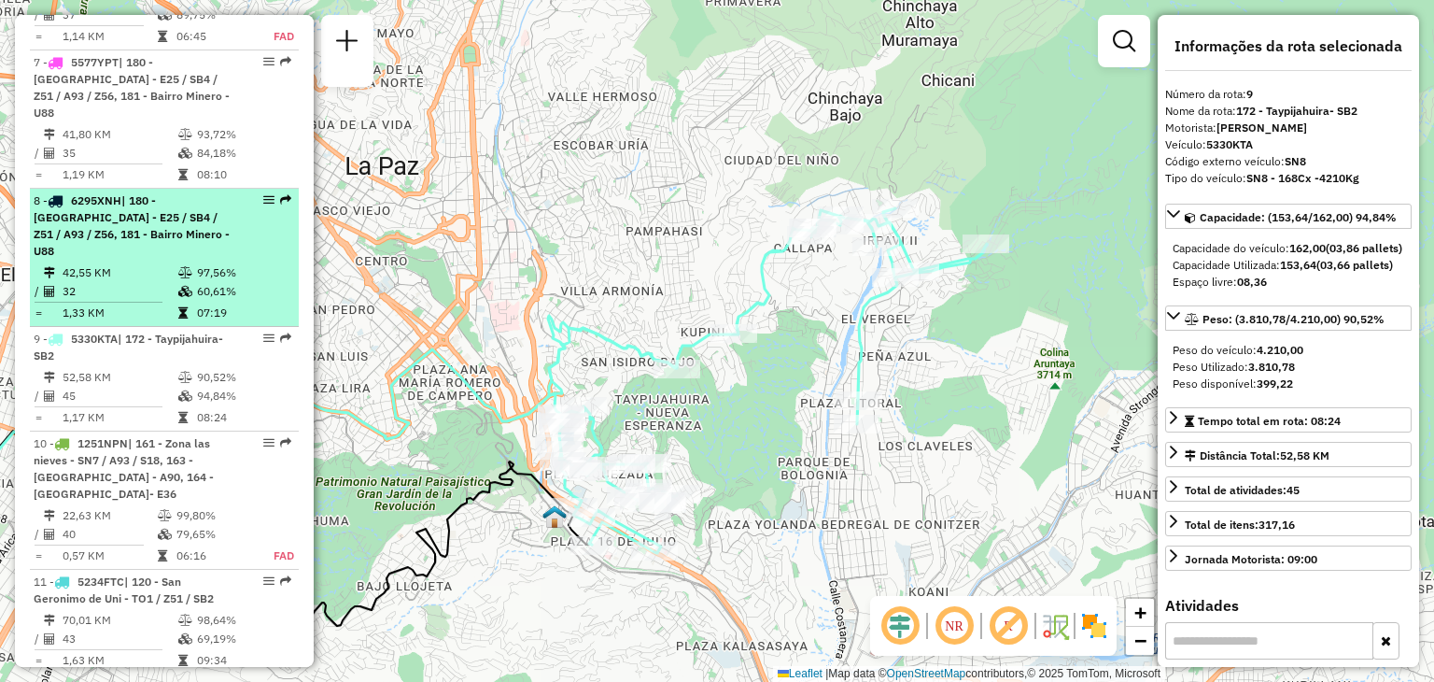
scroll to position [1463, 0]
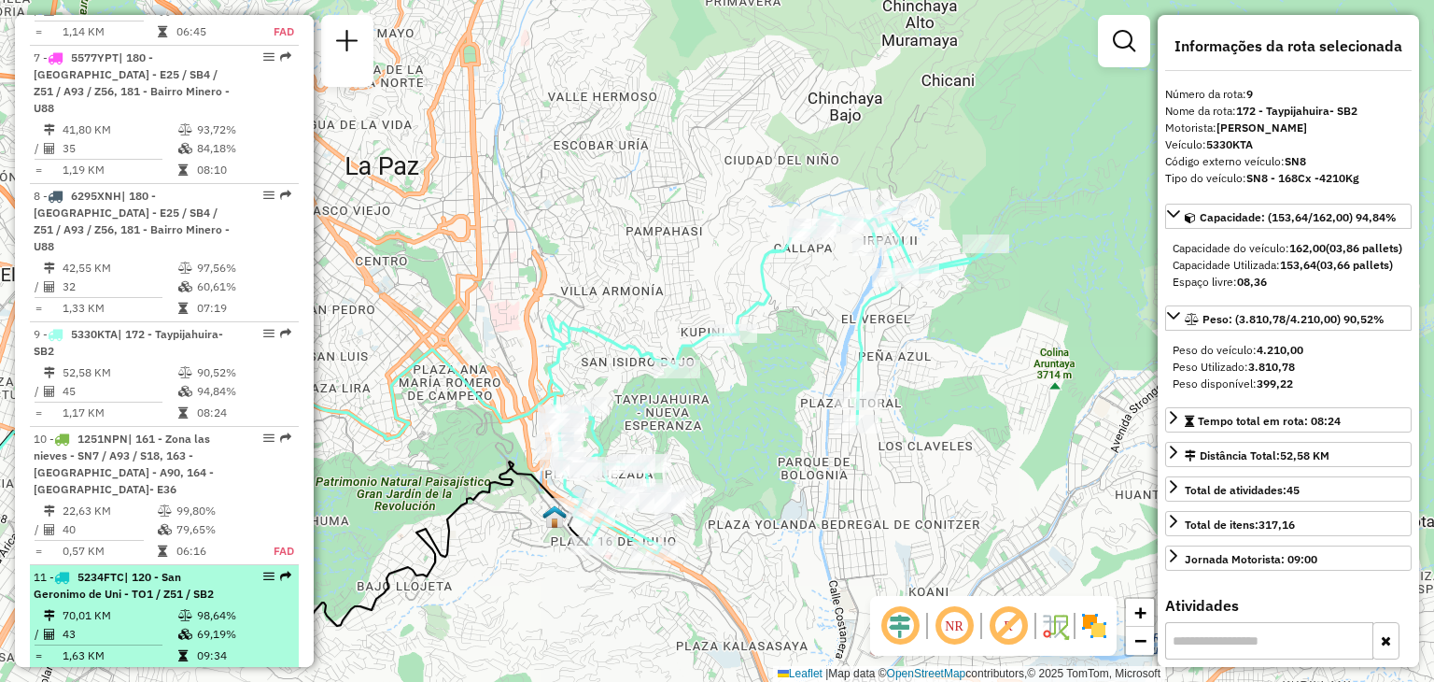
click at [129, 570] on span "| 120 - San Geronimo de Uni - TO1 / Z51 / SB2" at bounding box center [124, 585] width 180 height 31
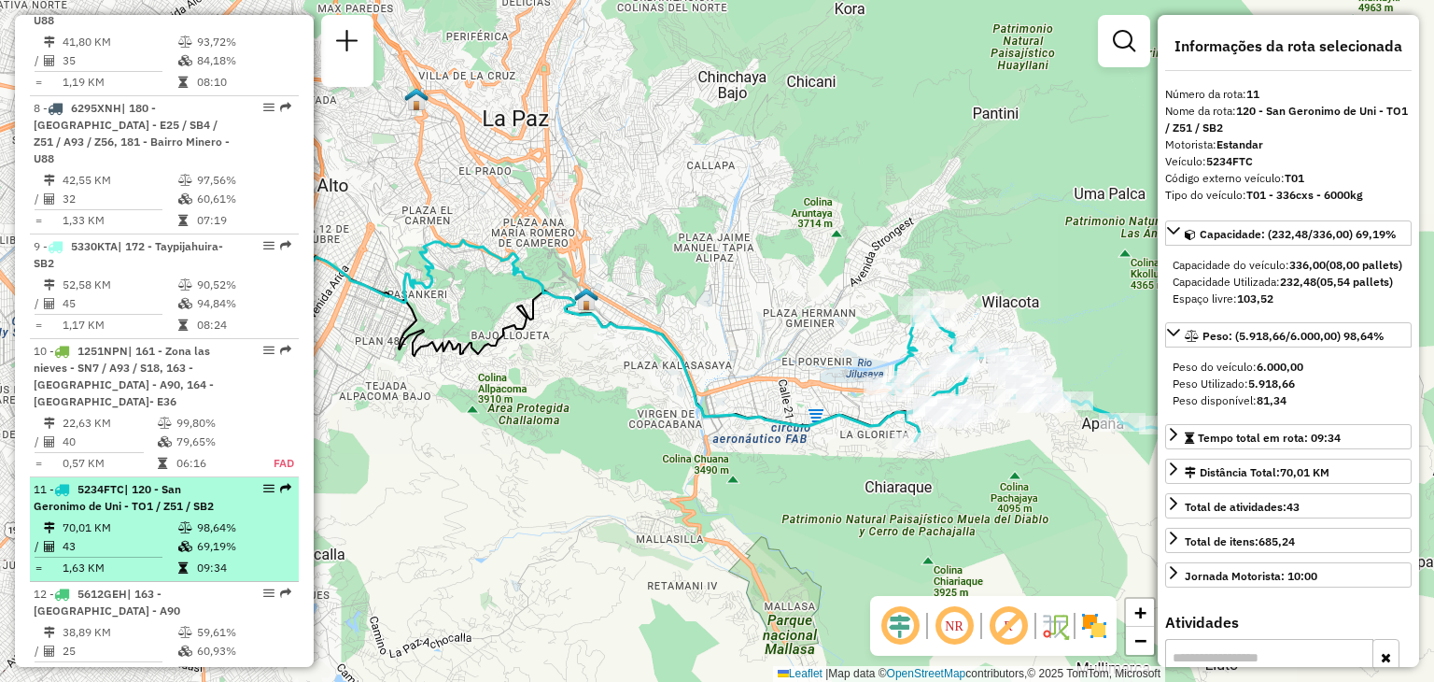
scroll to position [1552, 0]
click at [112, 622] on td "38,89 KM" at bounding box center [120, 631] width 116 height 19
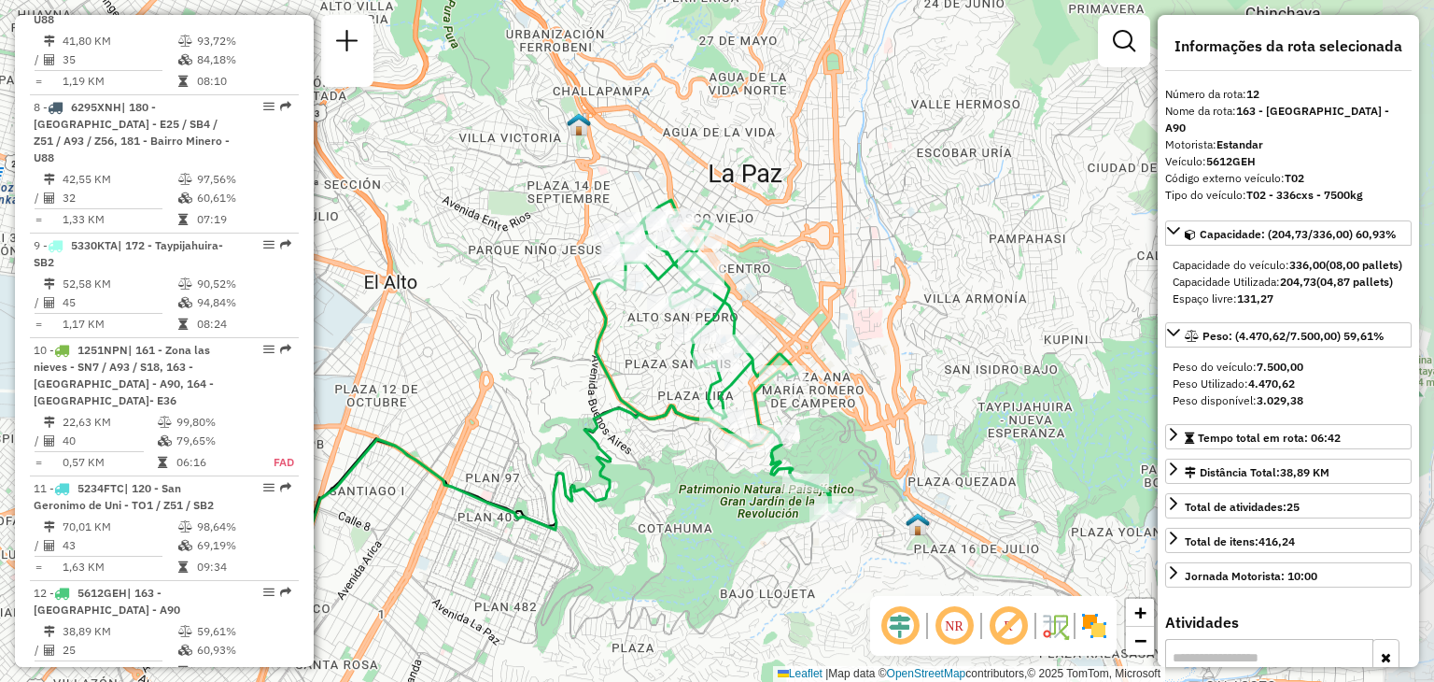
drag, startPoint x: 611, startPoint y: 374, endPoint x: 458, endPoint y: 415, distance: 157.6
click at [458, 415] on div "Janela de atendimento Grade de atendimento Capacidade Transportadoras Veículos …" at bounding box center [717, 341] width 1434 height 682
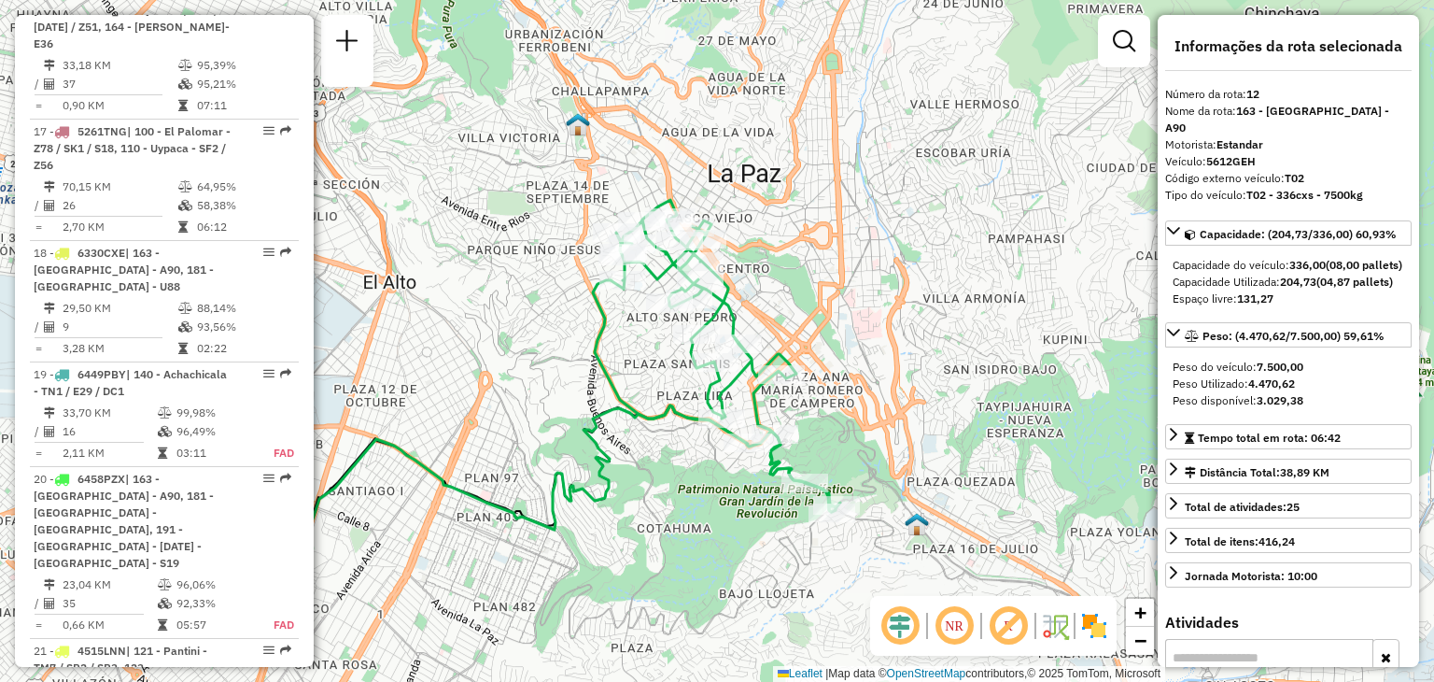
scroll to position [2654, 0]
click at [142, 641] on div "21 - 4515LNN | 121 - Pantini - TM7 / SB2 / SB3, 123 - San Miguel - TN9 / SB3 / …" at bounding box center [133, 674] width 198 height 67
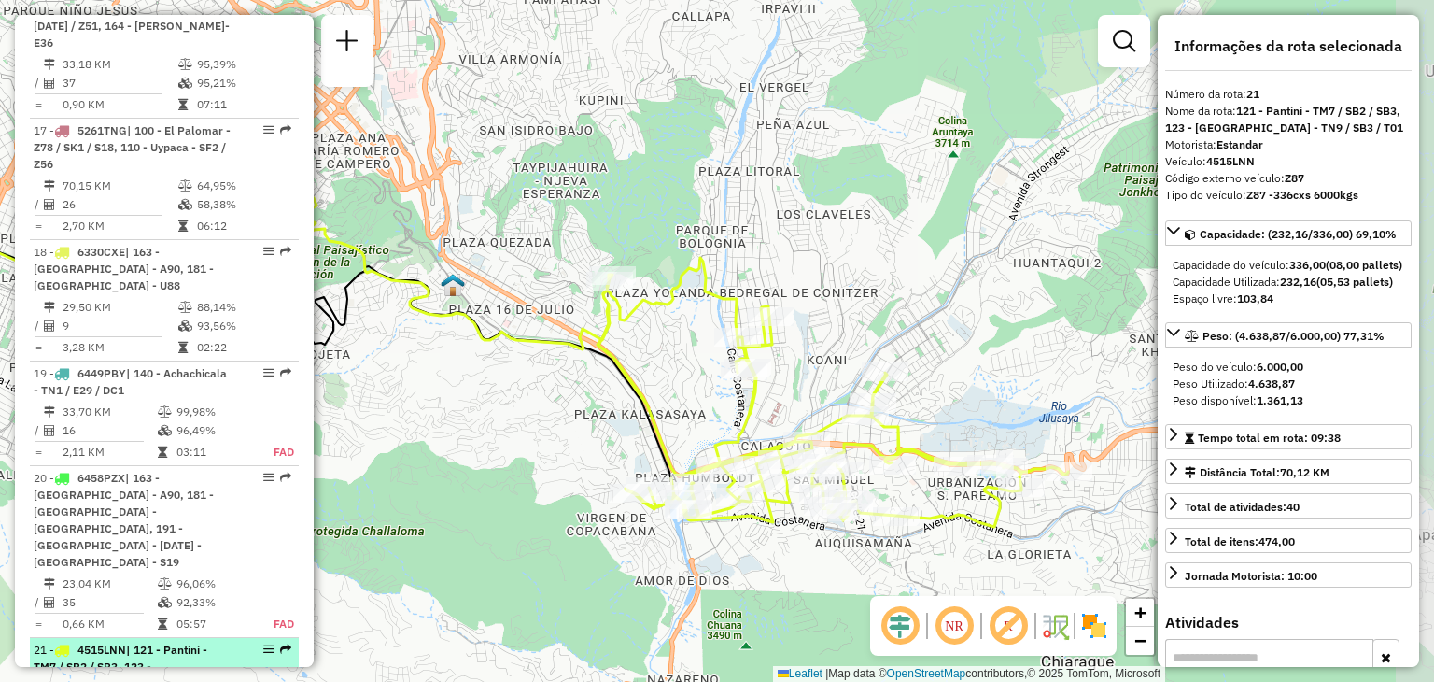
drag, startPoint x: 532, startPoint y: 477, endPoint x: 261, endPoint y: 482, distance: 270.8
click at [261, 482] on hb-router-mapa "Informações da Sessão 1257691 - 02/09/2025 Criação: 01/09/2025 18:53 Depósito: …" at bounding box center [717, 341] width 1434 height 682
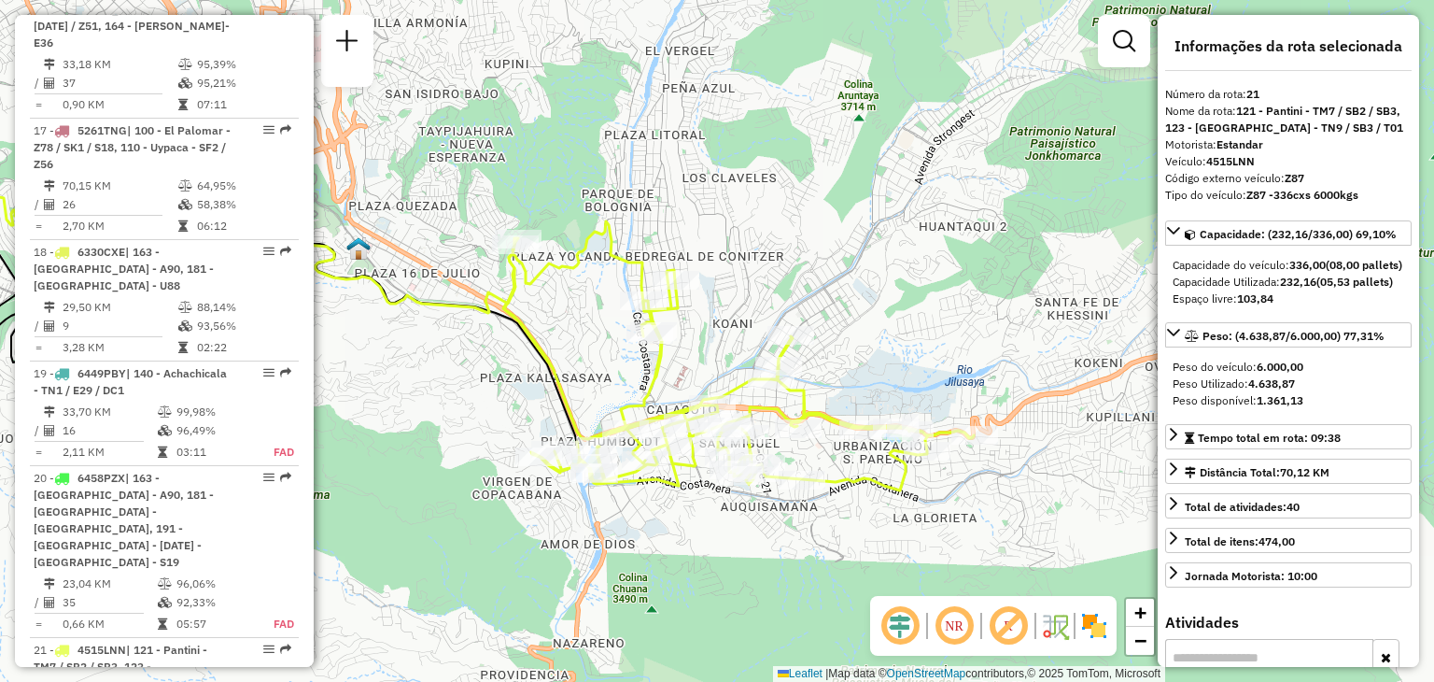
drag, startPoint x: 493, startPoint y: 468, endPoint x: 396, endPoint y: 430, distance: 104.0
click at [396, 430] on div "Janela de atendimento Grade de atendimento Capacidade Transportadoras Veículos …" at bounding box center [717, 341] width 1434 height 682
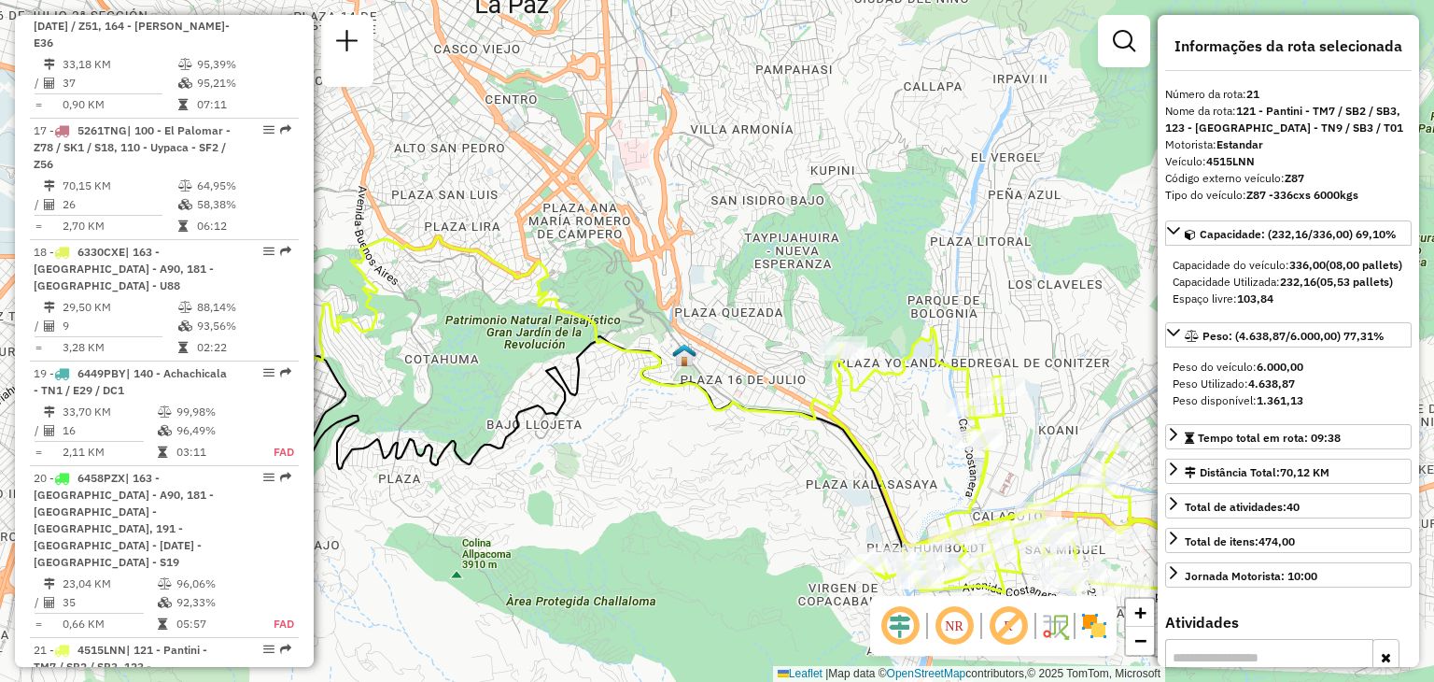
drag, startPoint x: 444, startPoint y: 363, endPoint x: 794, endPoint y: 475, distance: 366.7
click at [794, 475] on div "Janela de atendimento Grade de atendimento Capacidade Transportadoras Veículos …" at bounding box center [717, 341] width 1434 height 682
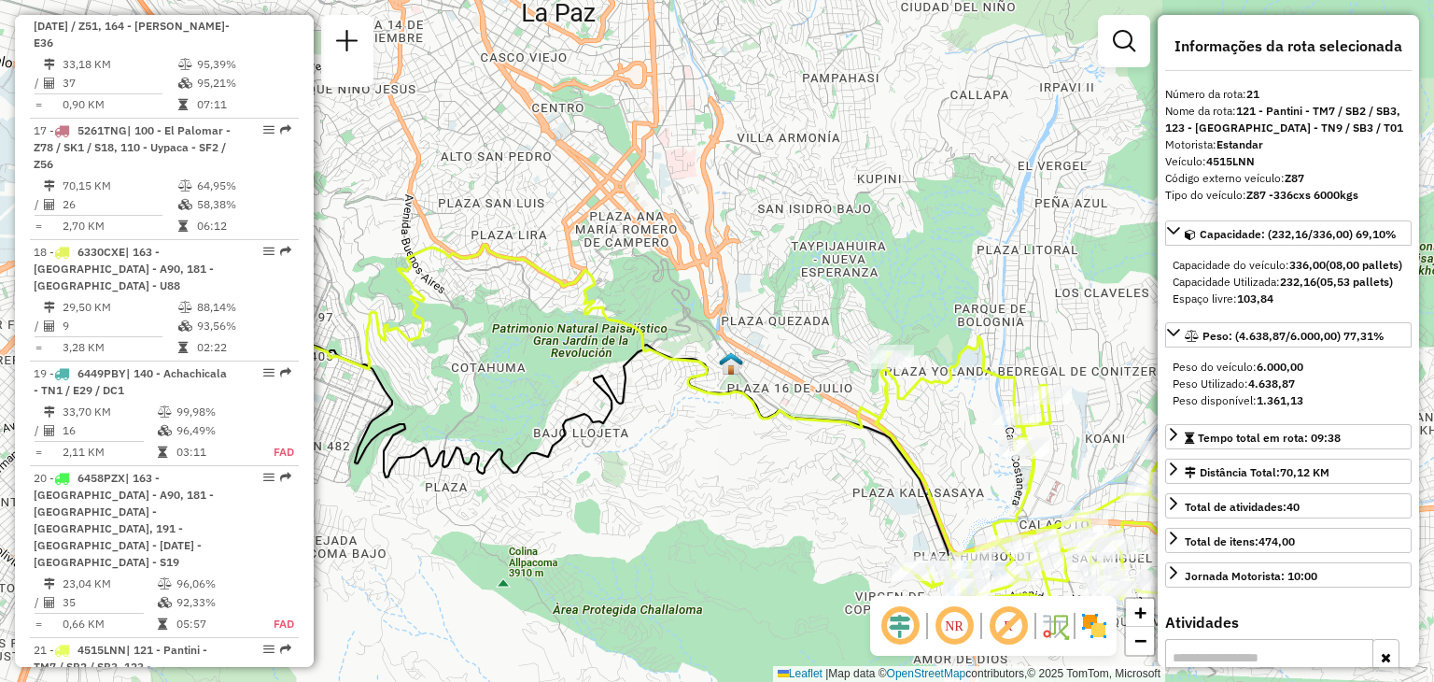
drag, startPoint x: 638, startPoint y: 435, endPoint x: 765, endPoint y: 449, distance: 127.7
click at [765, 449] on div "Janela de atendimento Grade de atendimento Capacidade Transportadoras Veículos …" at bounding box center [717, 341] width 1434 height 682
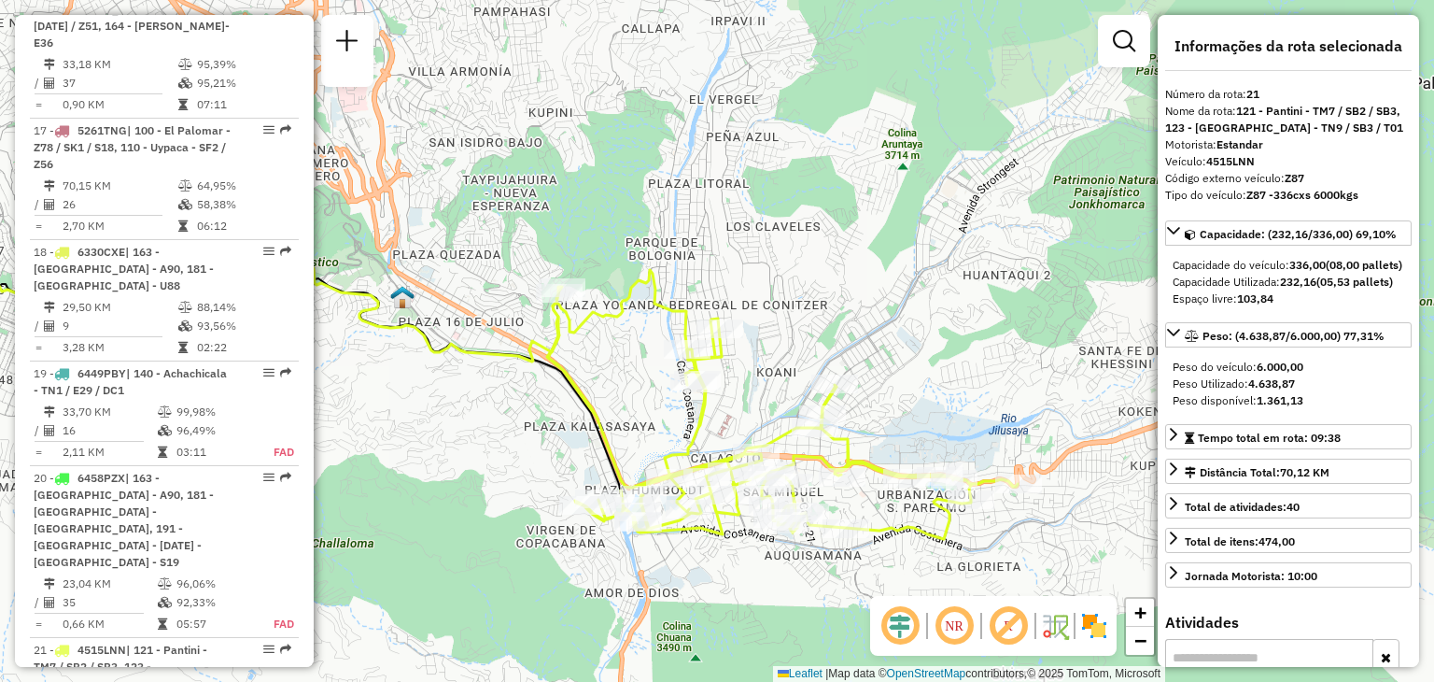
drag, startPoint x: 829, startPoint y: 423, endPoint x: 508, endPoint y: 441, distance: 321.7
click at [508, 441] on div "Janela de atendimento Grade de atendimento Capacidade Transportadoras Veículos …" at bounding box center [717, 341] width 1434 height 682
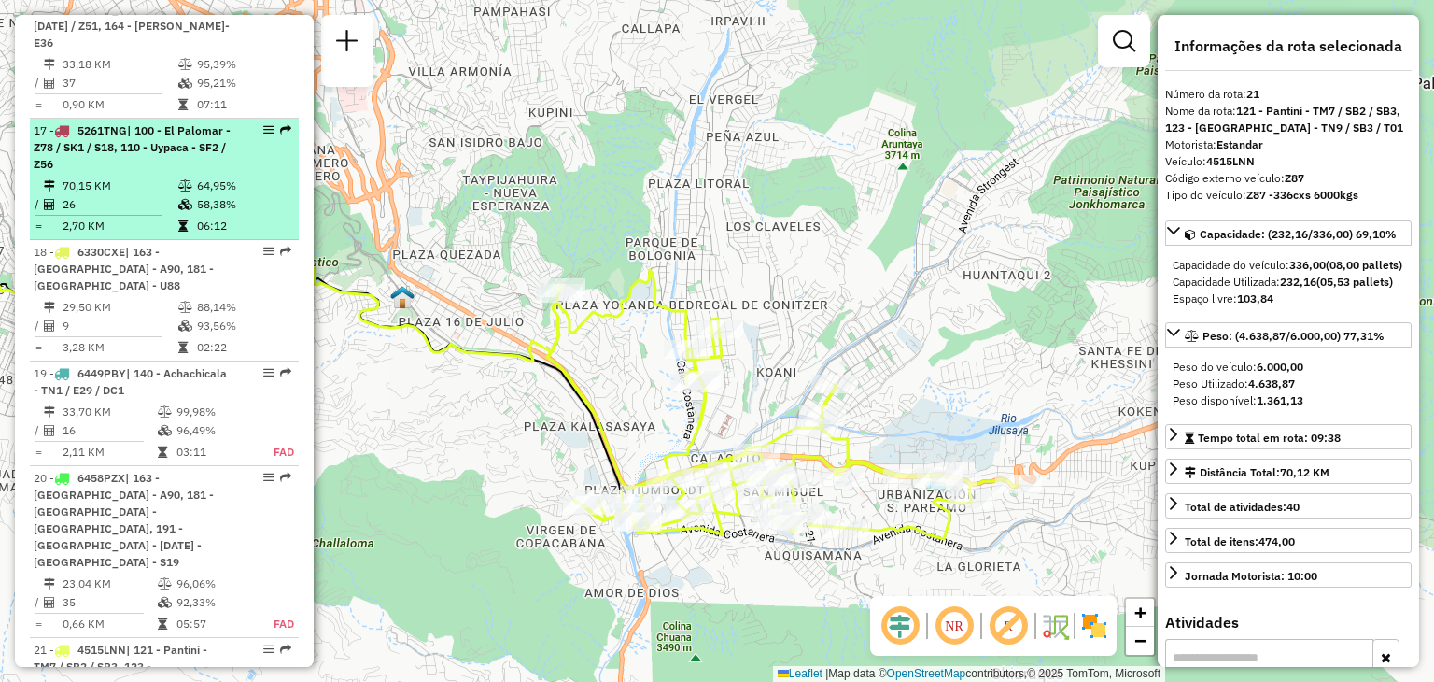
click at [131, 176] on td "70,15 KM" at bounding box center [120, 185] width 116 height 19
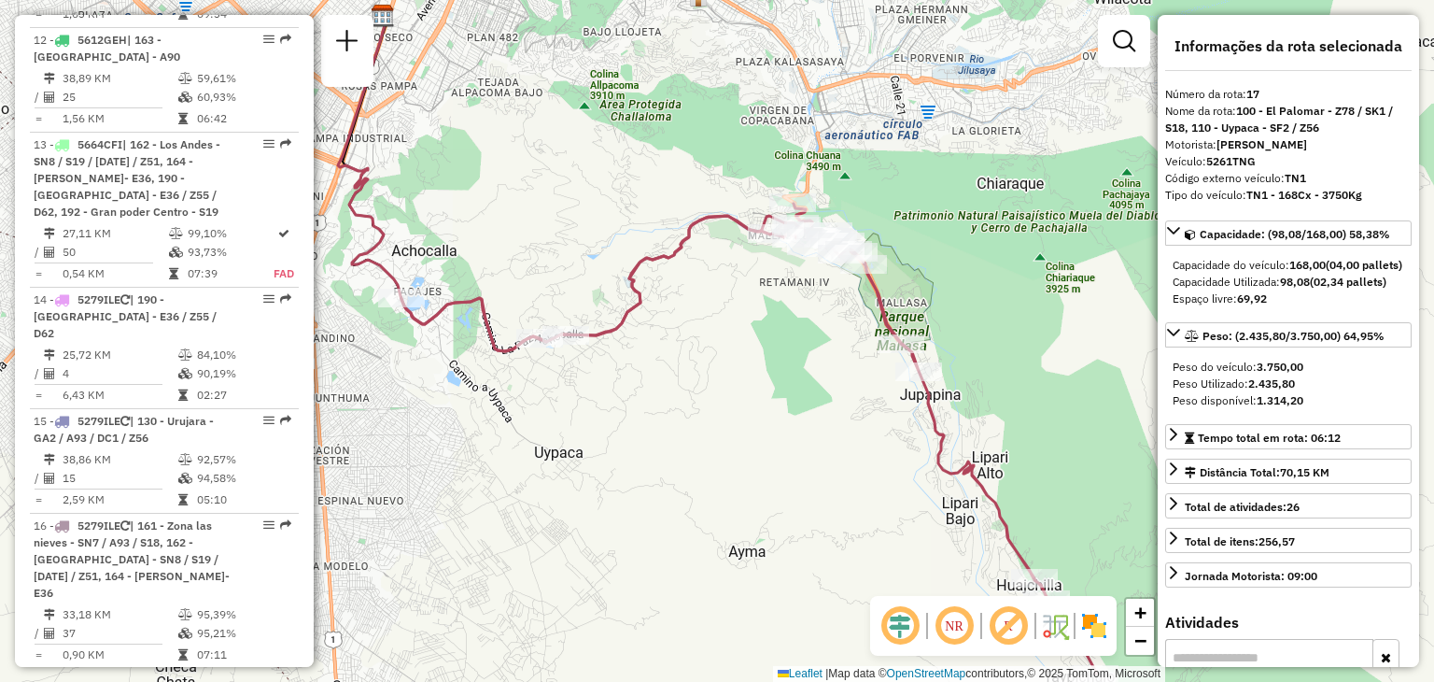
scroll to position [2104, 0]
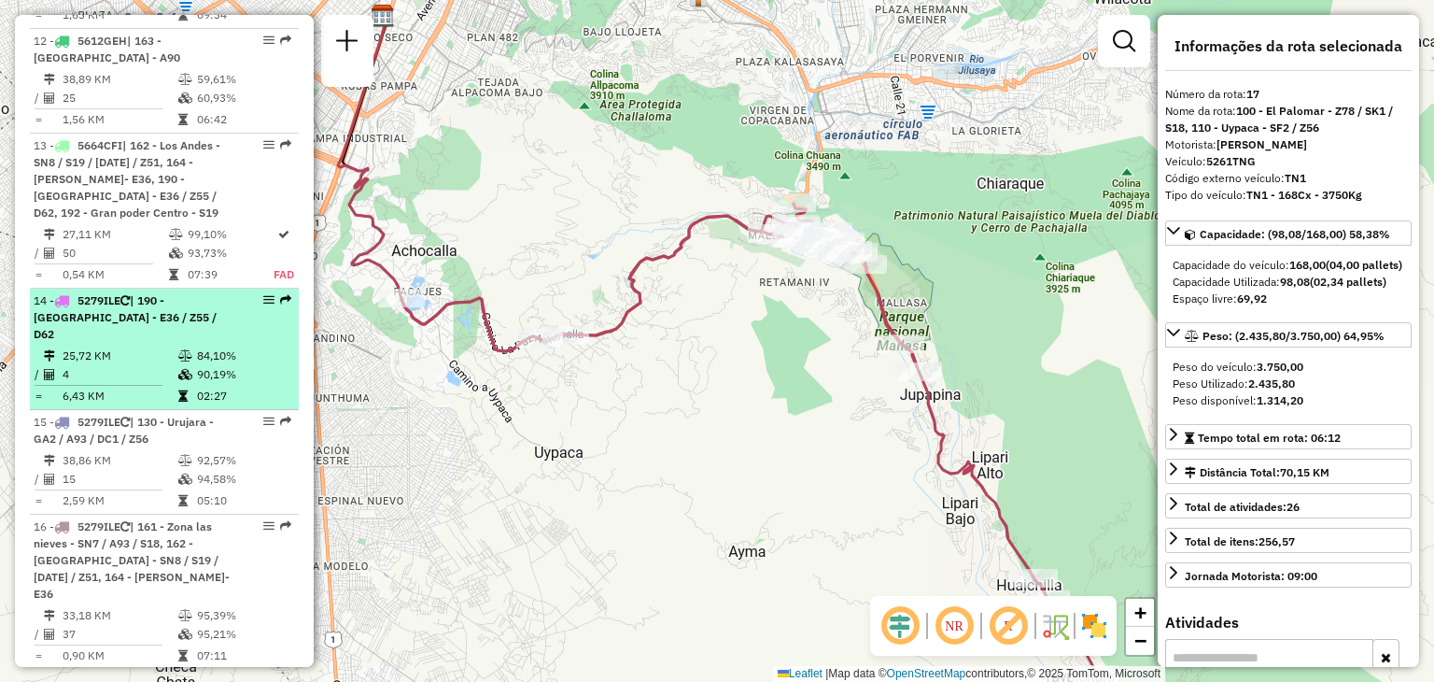
click at [122, 293] on span "| 190 - San sebastian Centro - E36 / Z55 / D62" at bounding box center [125, 317] width 183 height 48
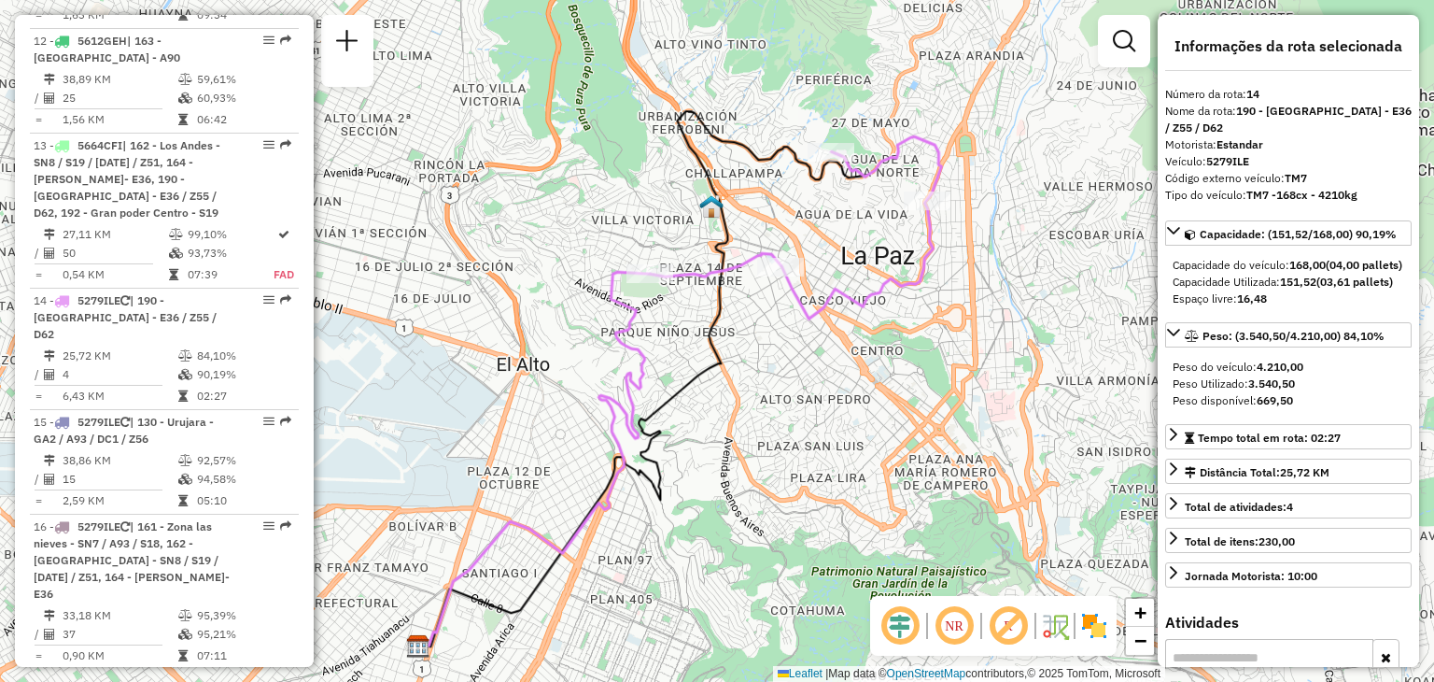
drag, startPoint x: 818, startPoint y: 267, endPoint x: 769, endPoint y: 317, distance: 70.0
click at [769, 317] on div "Janela de atendimento Grade de atendimento Capacidade Transportadoras Veículos …" at bounding box center [717, 341] width 1434 height 682
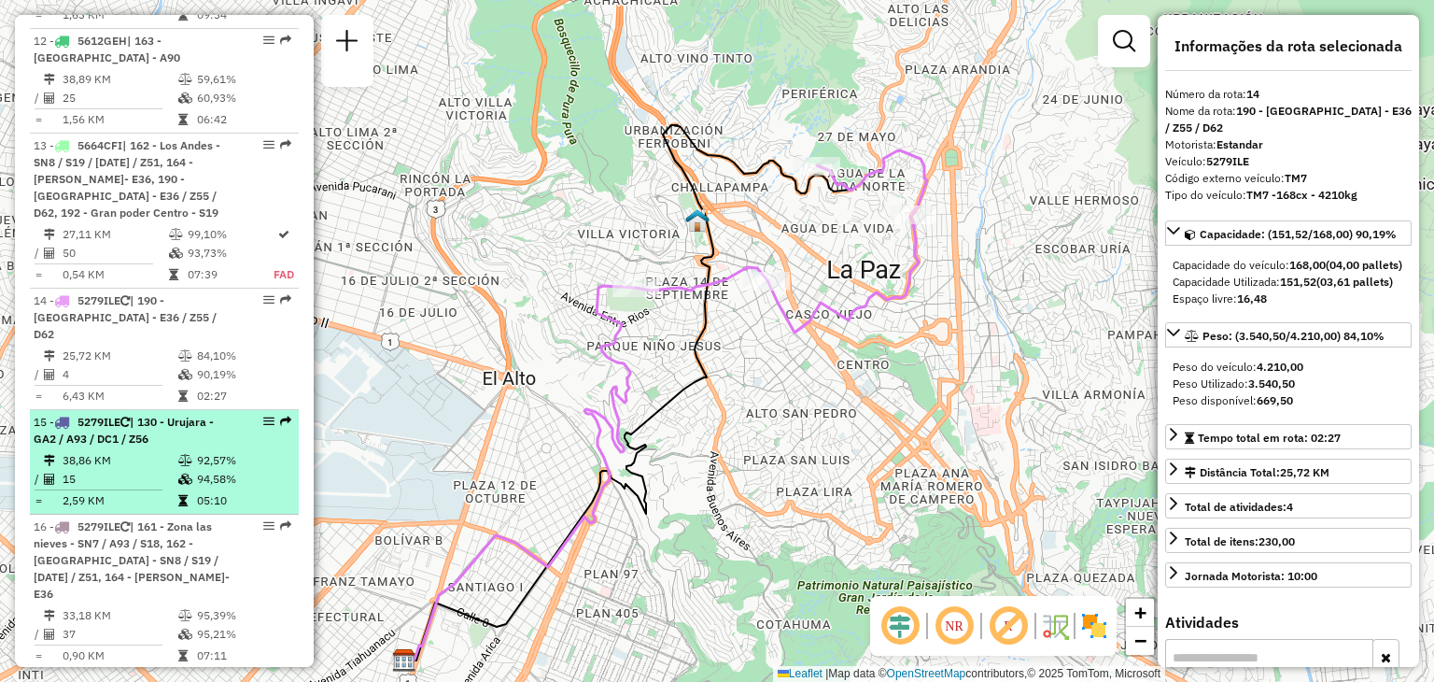
click at [199, 470] on td "94,58%" at bounding box center [243, 479] width 94 height 19
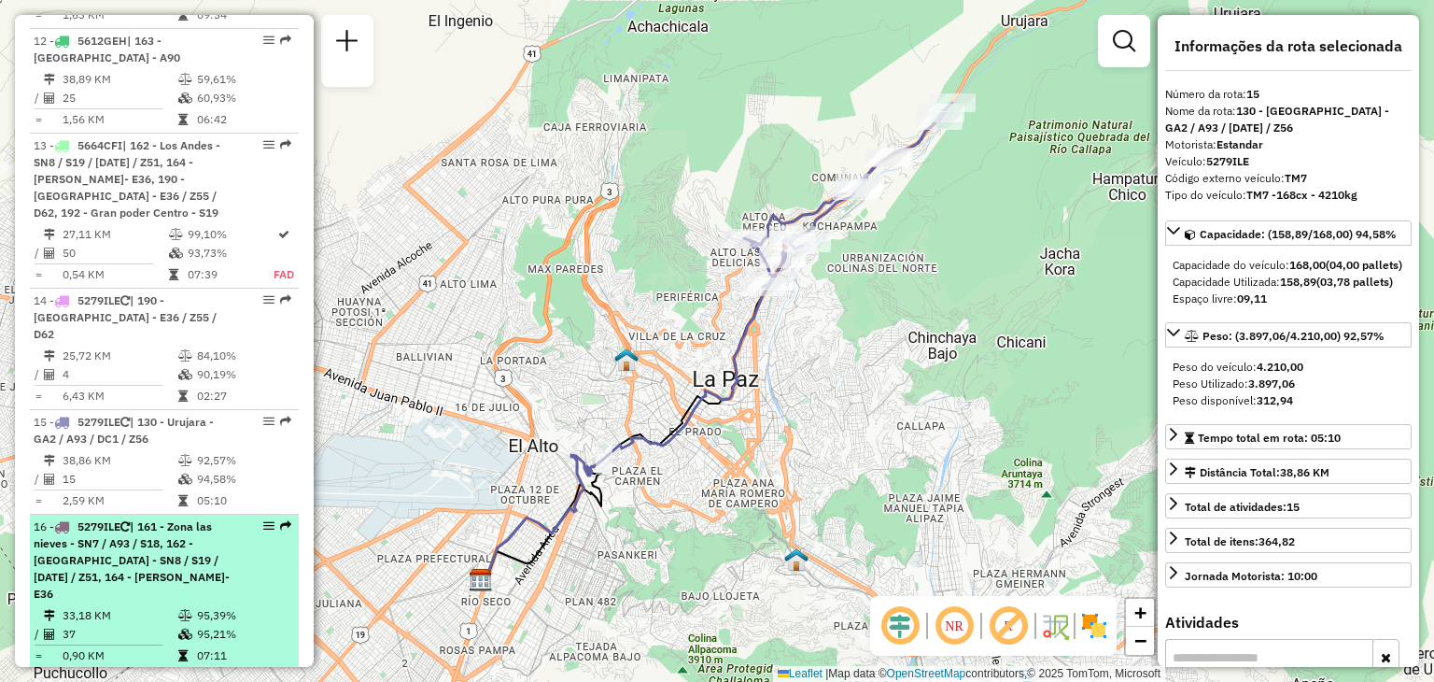
click at [133, 518] on div "16 - 5279ILE | 161 - Zona las nieves - SN7 / A93 / S18, 162 - Los Andes - SN8 /…" at bounding box center [133, 560] width 198 height 84
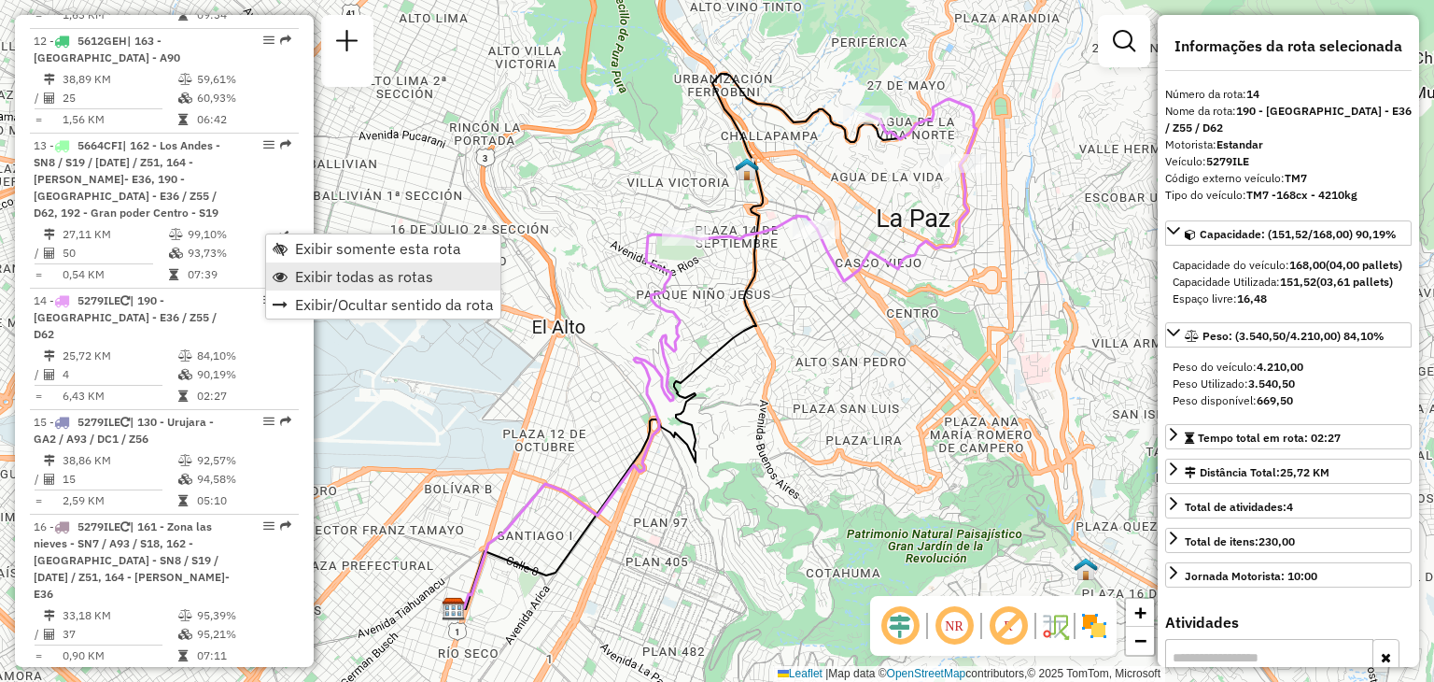
click at [331, 276] on span "Exibir todas as rotas" at bounding box center [364, 276] width 138 height 15
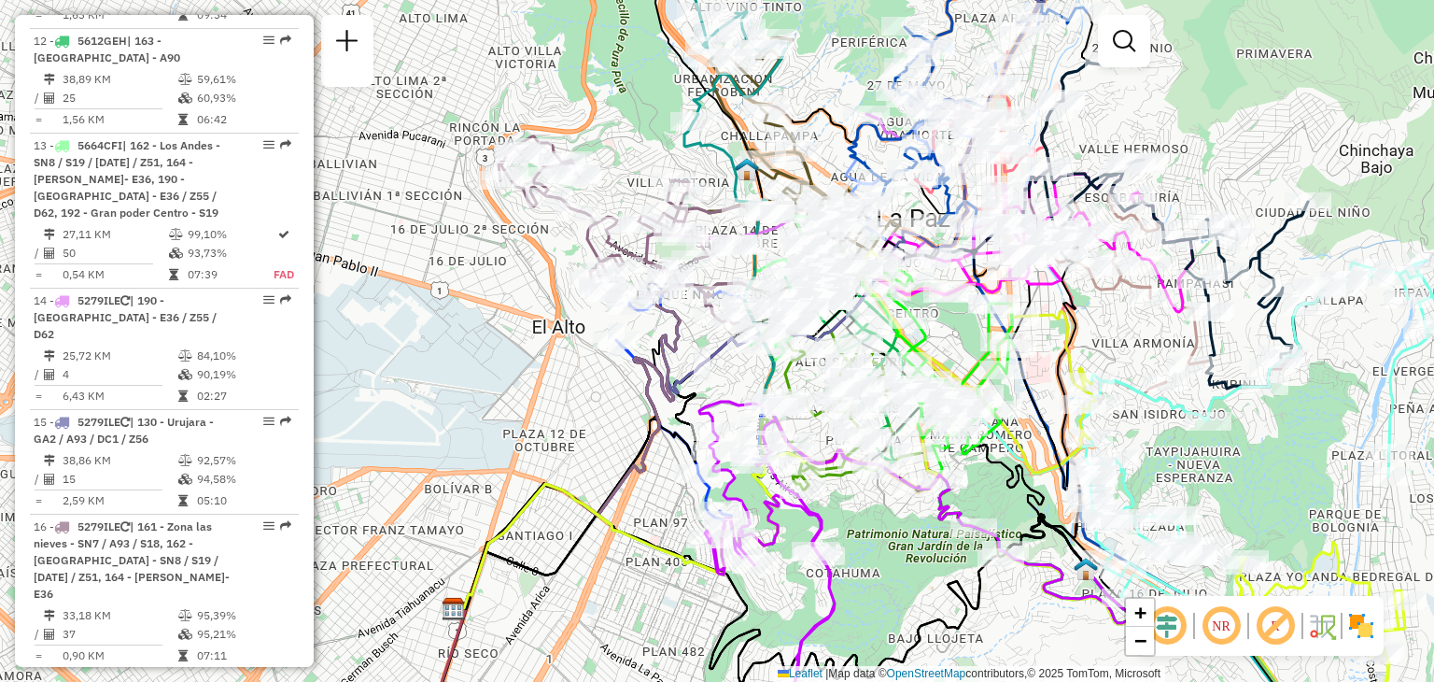
click at [936, 197] on icon at bounding box center [968, 77] width 238 height 291
select select "**********"
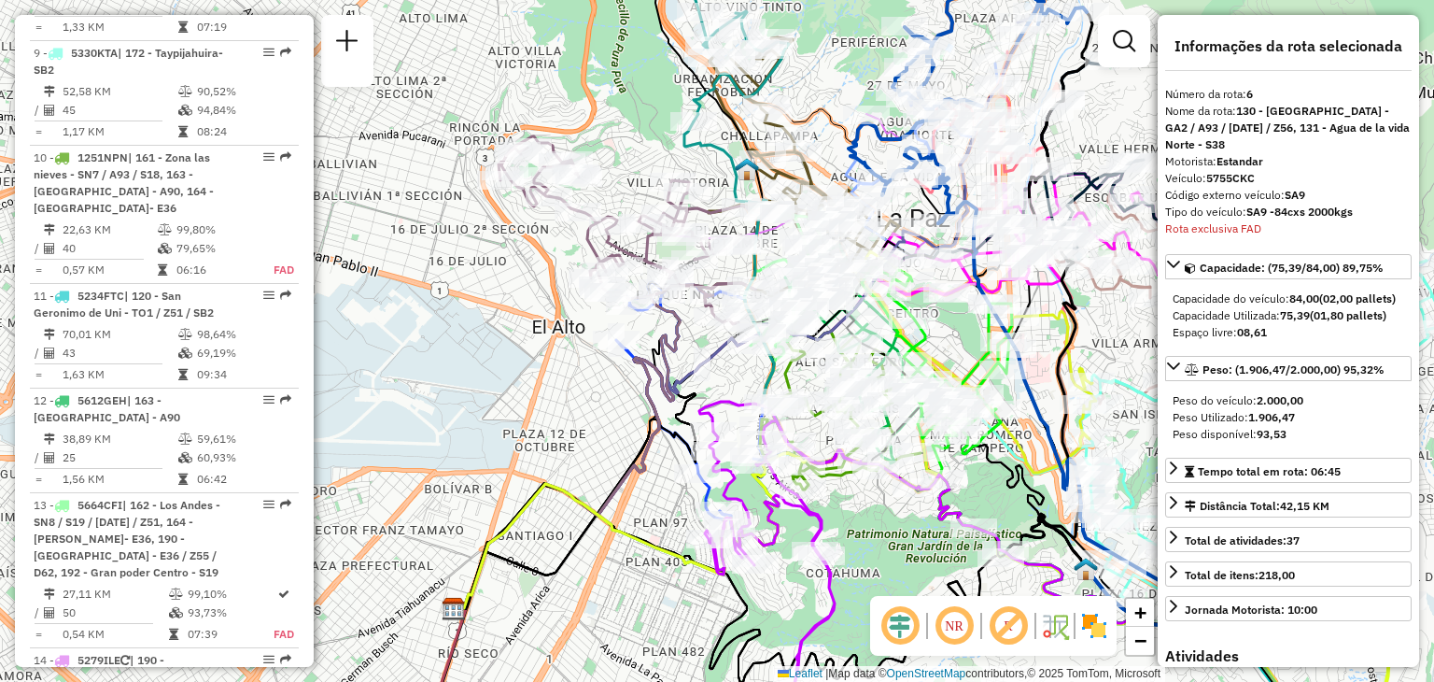
click at [936, 197] on icon at bounding box center [968, 77] width 238 height 291
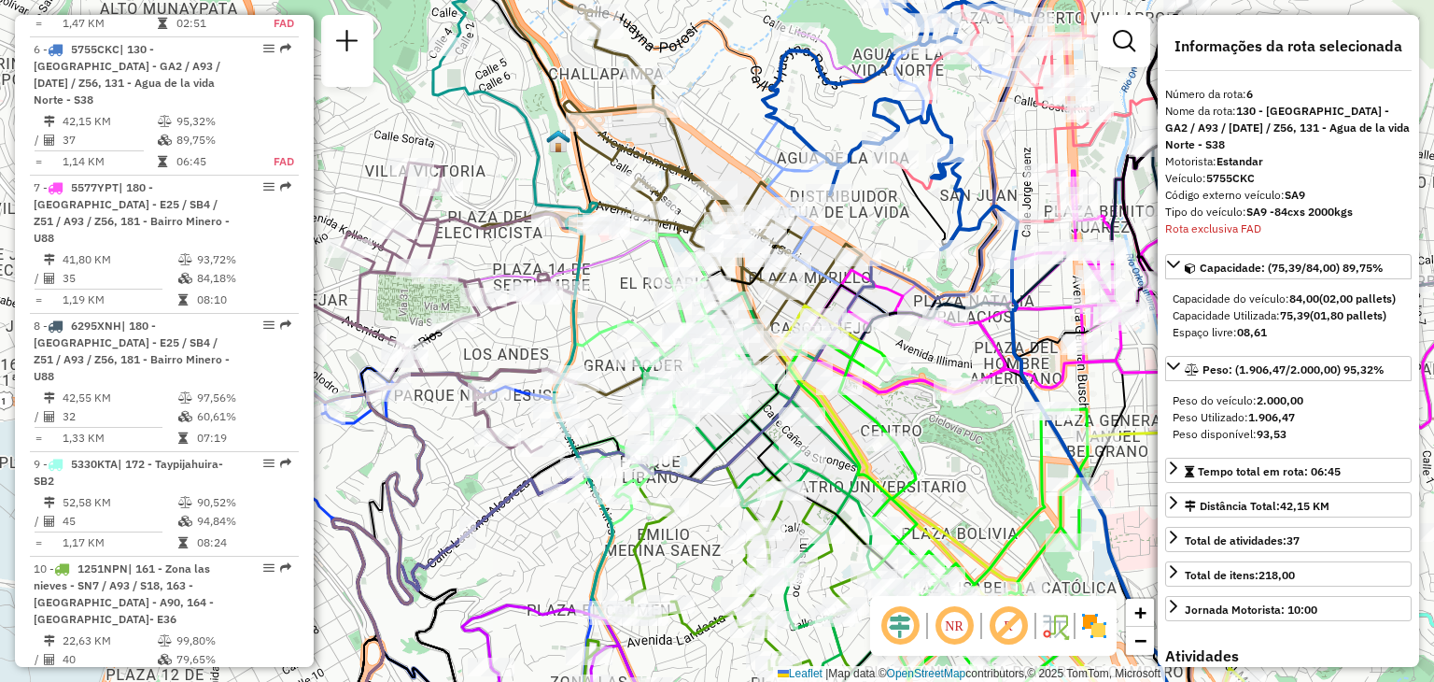
scroll to position [1337, 0]
click at [936, 197] on div "Janela de atendimento Grade de atendimento Capacidade Transportadoras Veículos …" at bounding box center [717, 341] width 1434 height 682
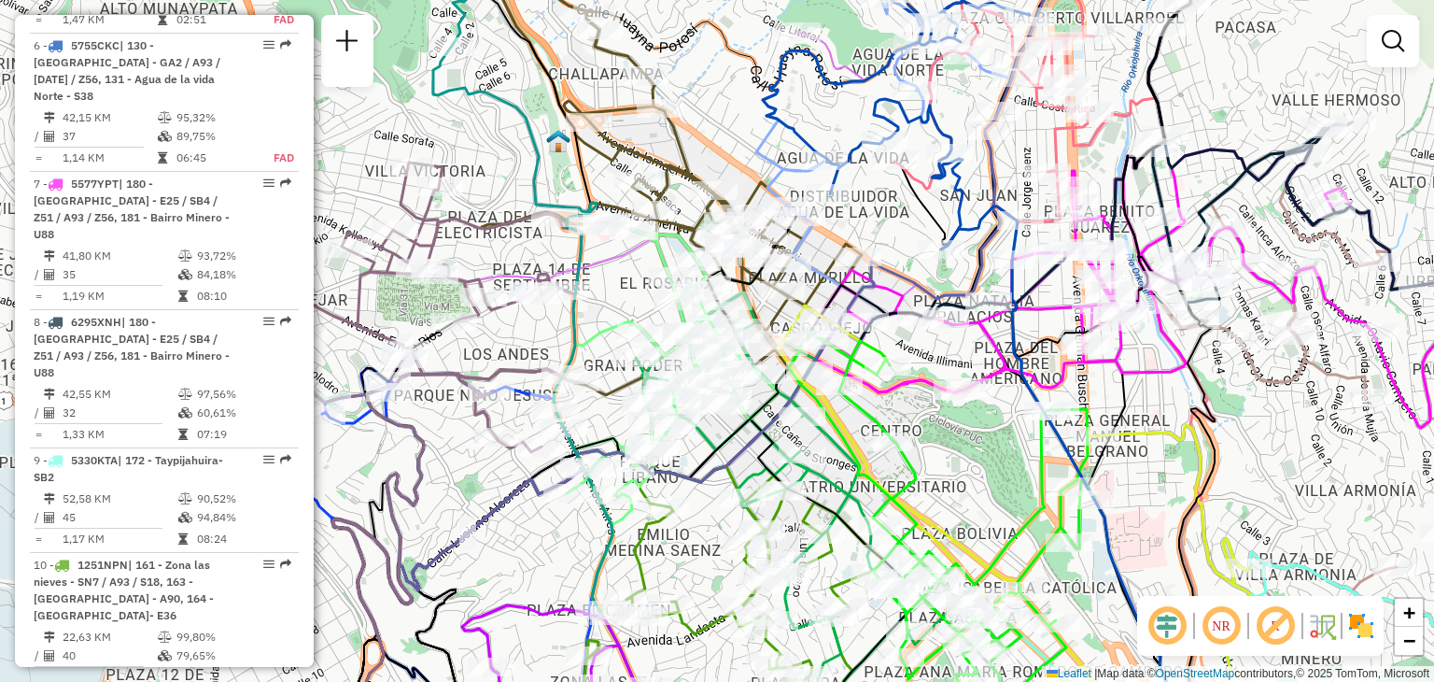
click at [936, 197] on div "Janela de atendimento Grade de atendimento Capacidade Transportadoras Veículos …" at bounding box center [717, 341] width 1434 height 682
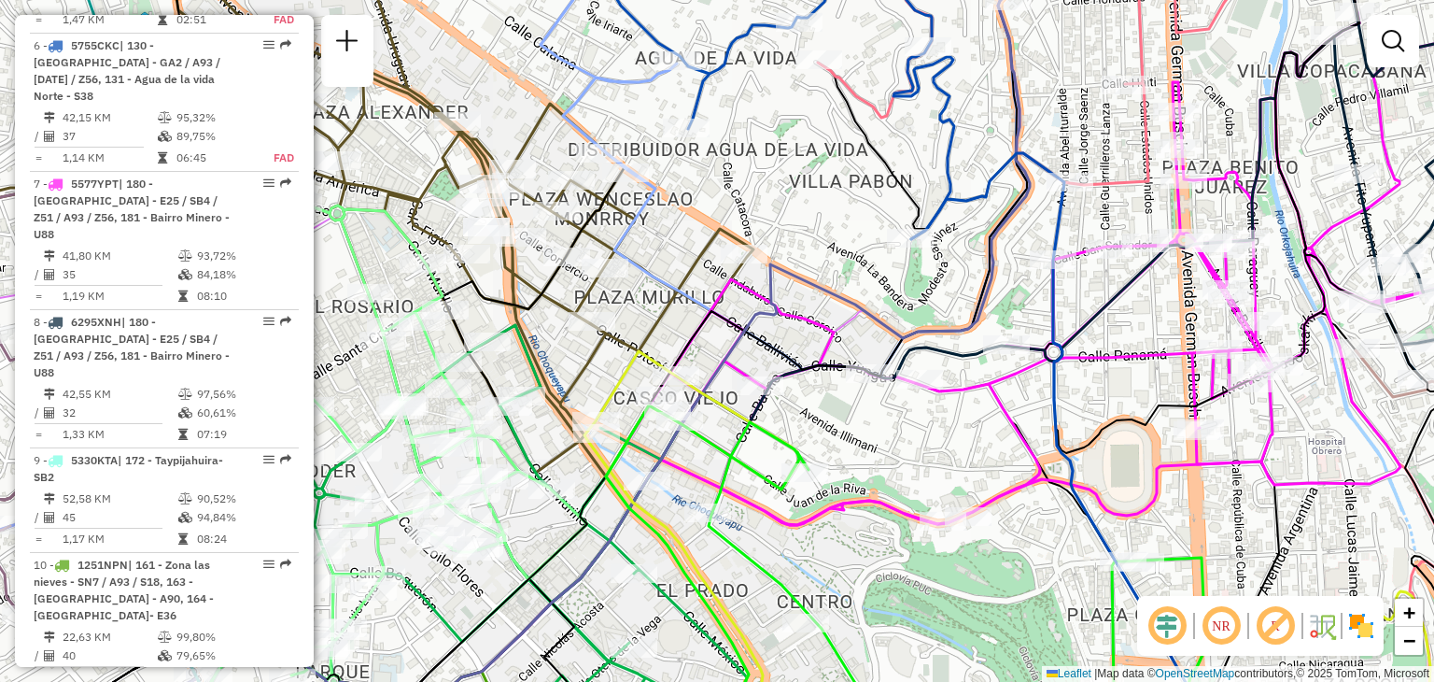
drag, startPoint x: 882, startPoint y: 220, endPoint x: 850, endPoint y: 147, distance: 80.7
click at [850, 147] on div "Janela de atendimento Grade de atendimento Capacidade Transportadoras Veículos …" at bounding box center [717, 341] width 1434 height 682
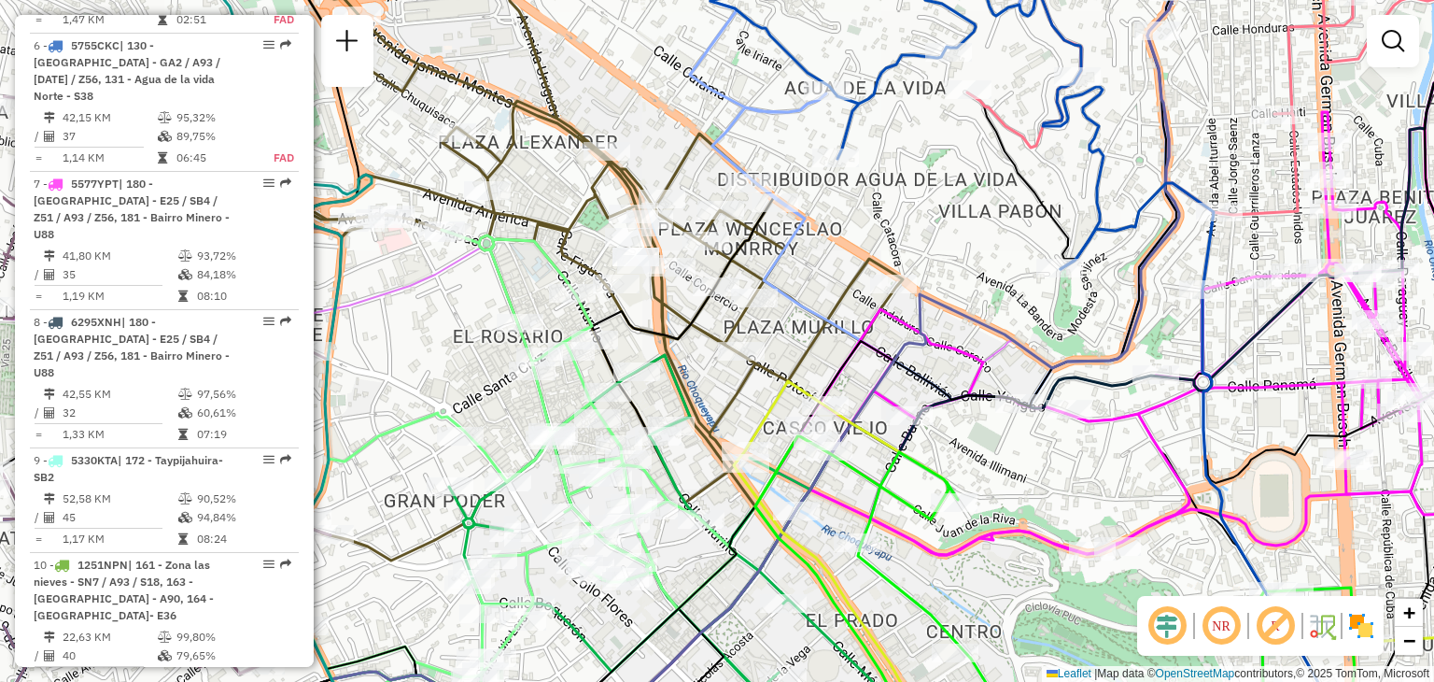
drag, startPoint x: 672, startPoint y: 295, endPoint x: 840, endPoint y: 343, distance: 174.7
click at [840, 343] on icon at bounding box center [523, 291] width 760 height 635
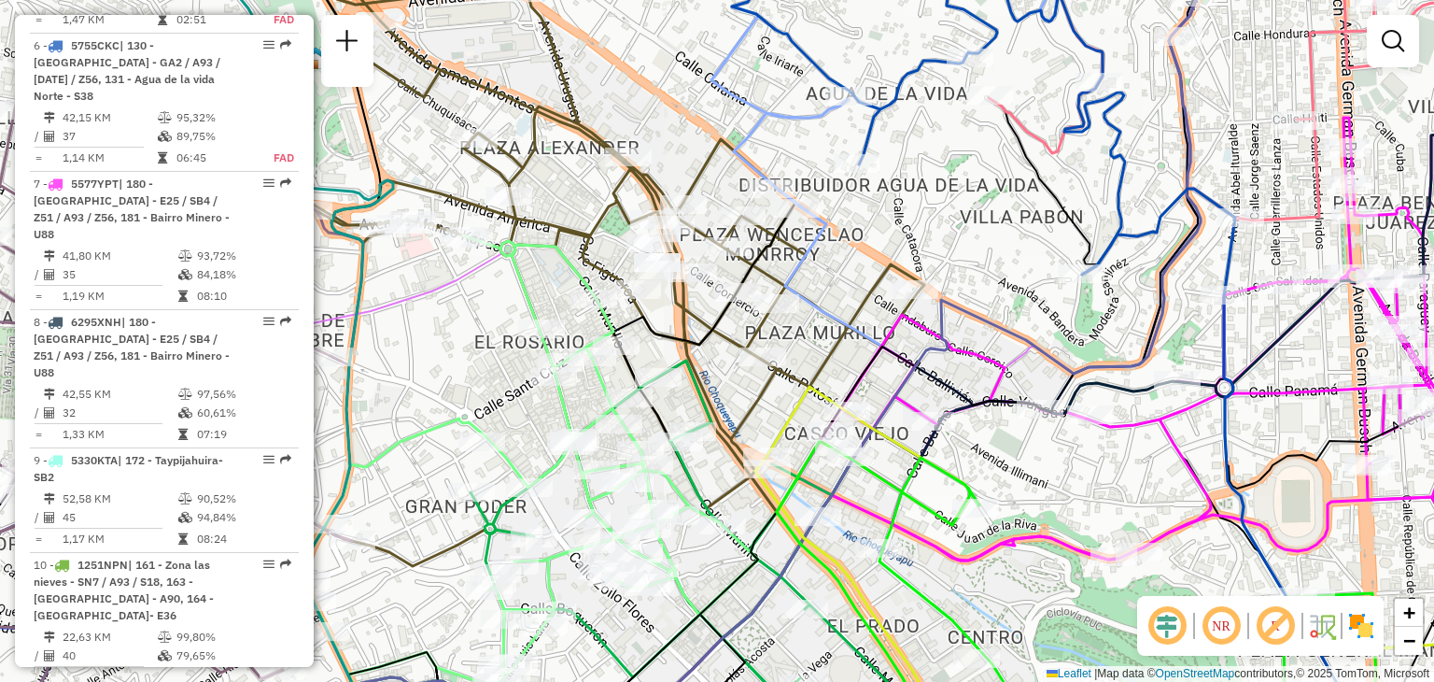
click at [815, 320] on icon at bounding box center [966, 172] width 510 height 480
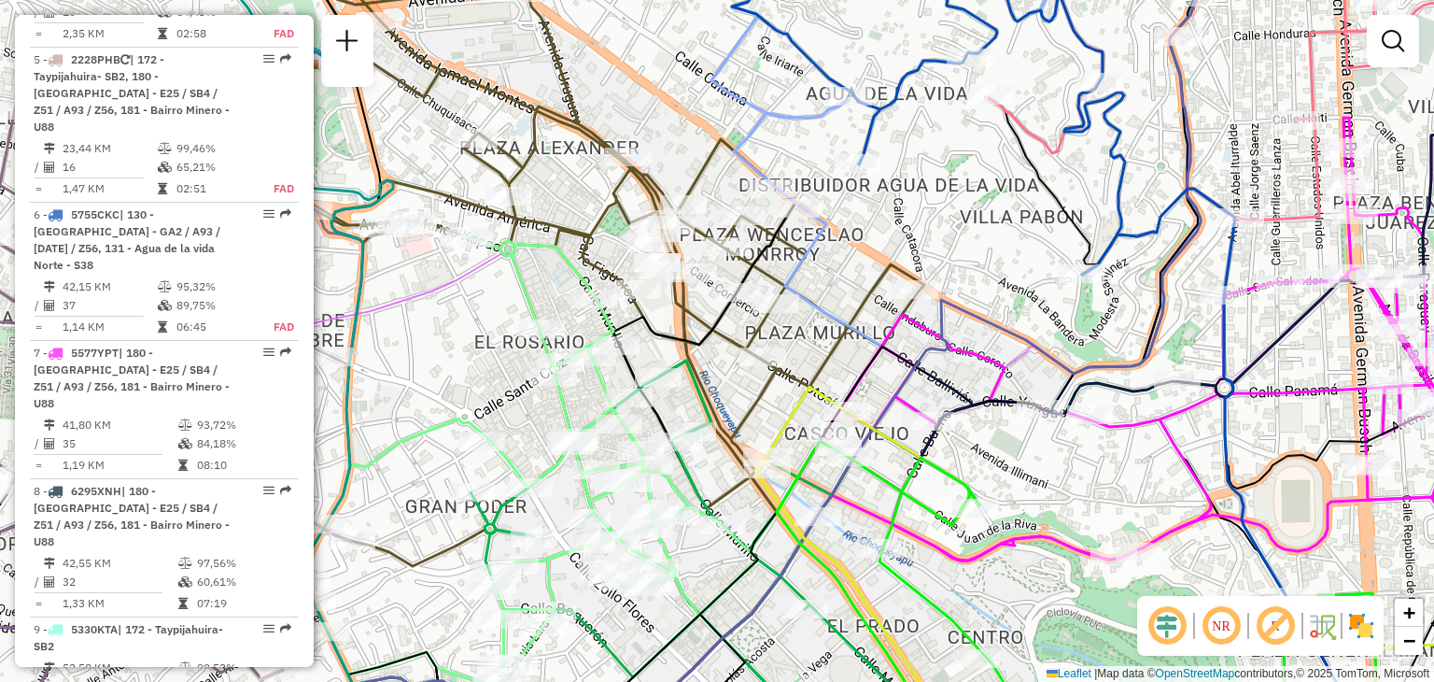
click at [815, 320] on icon at bounding box center [966, 172] width 510 height 480
select select "**********"
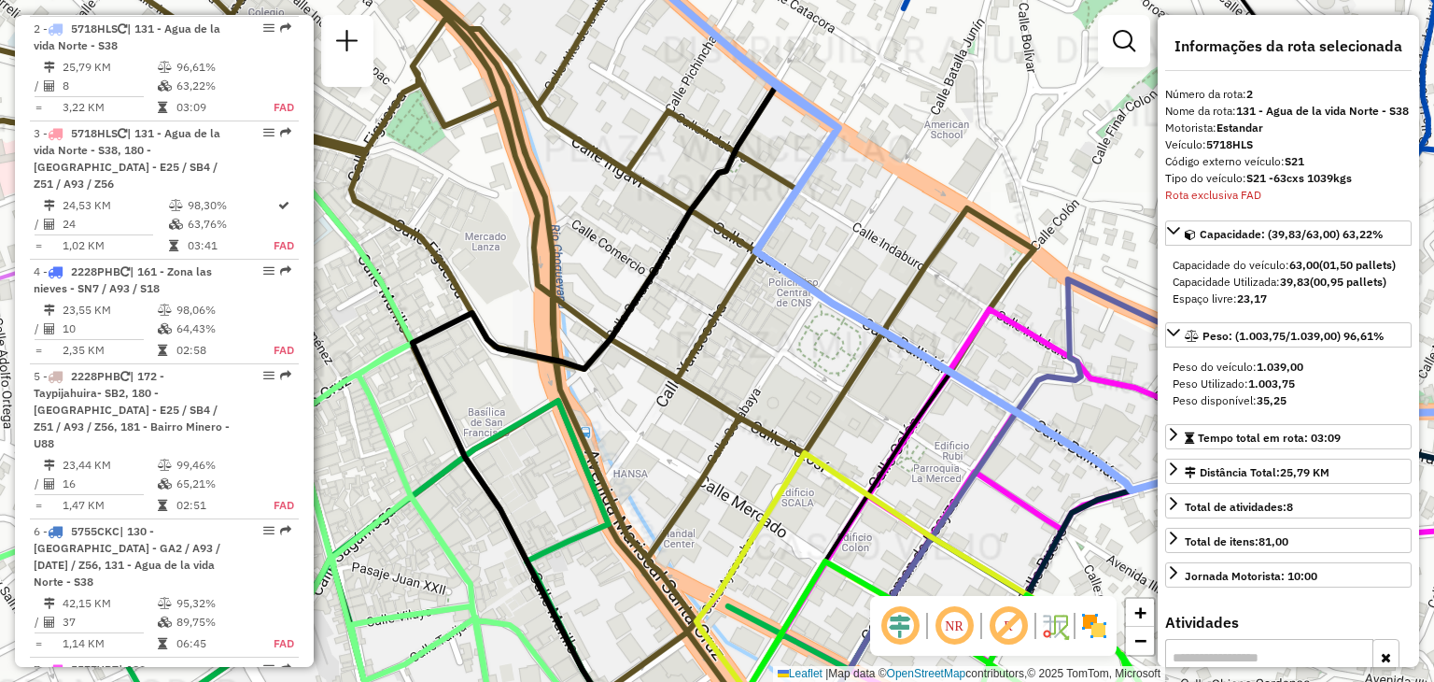
scroll to position [851, 0]
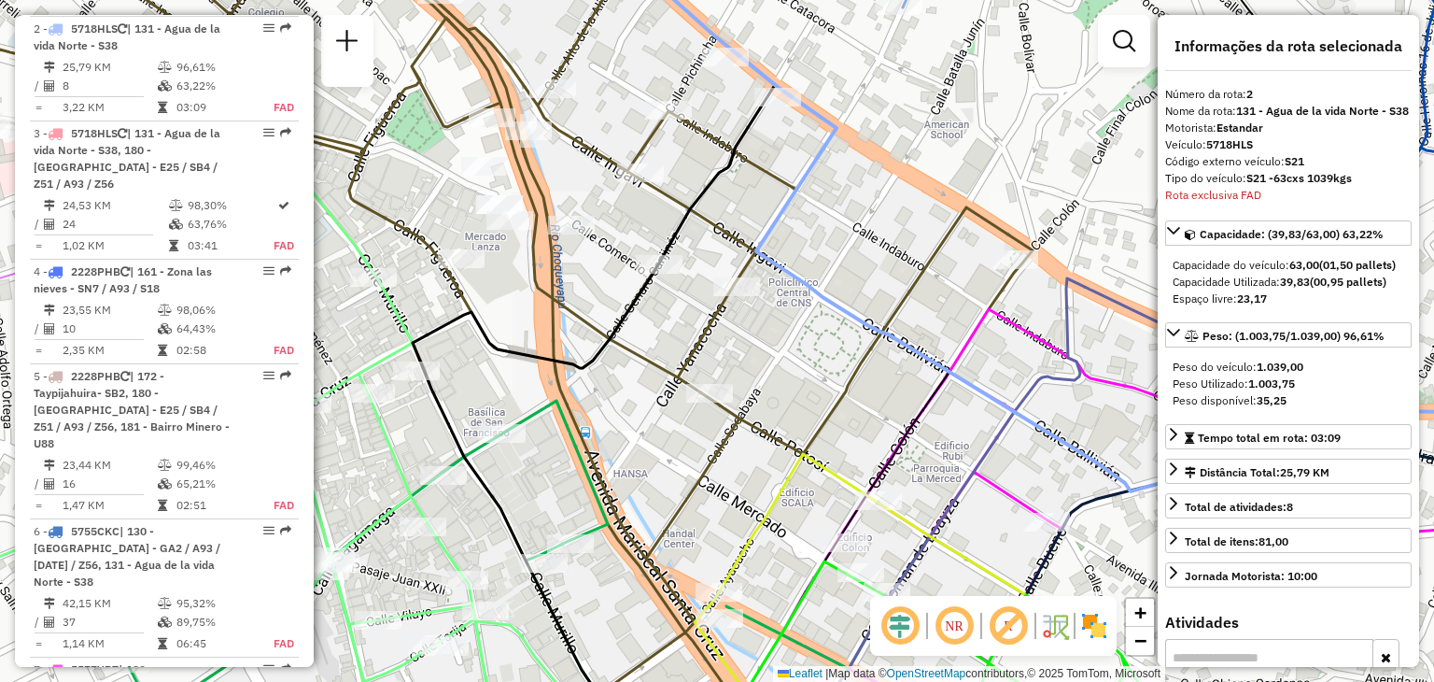
drag, startPoint x: 801, startPoint y: 296, endPoint x: 877, endPoint y: 331, distance: 83.5
click at [877, 331] on div "Janela de atendimento Grade de atendimento Capacidade Transportadoras Veículos …" at bounding box center [717, 341] width 1434 height 682
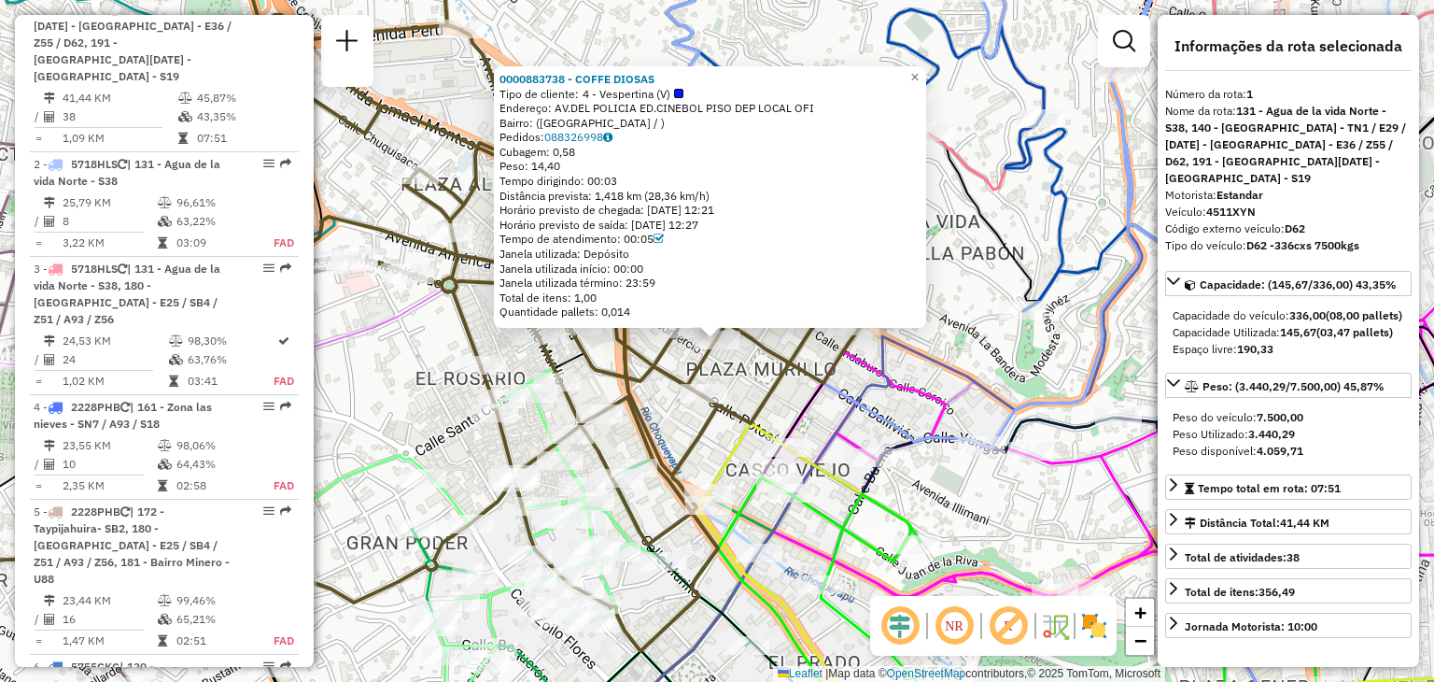
scroll to position [682, 0]
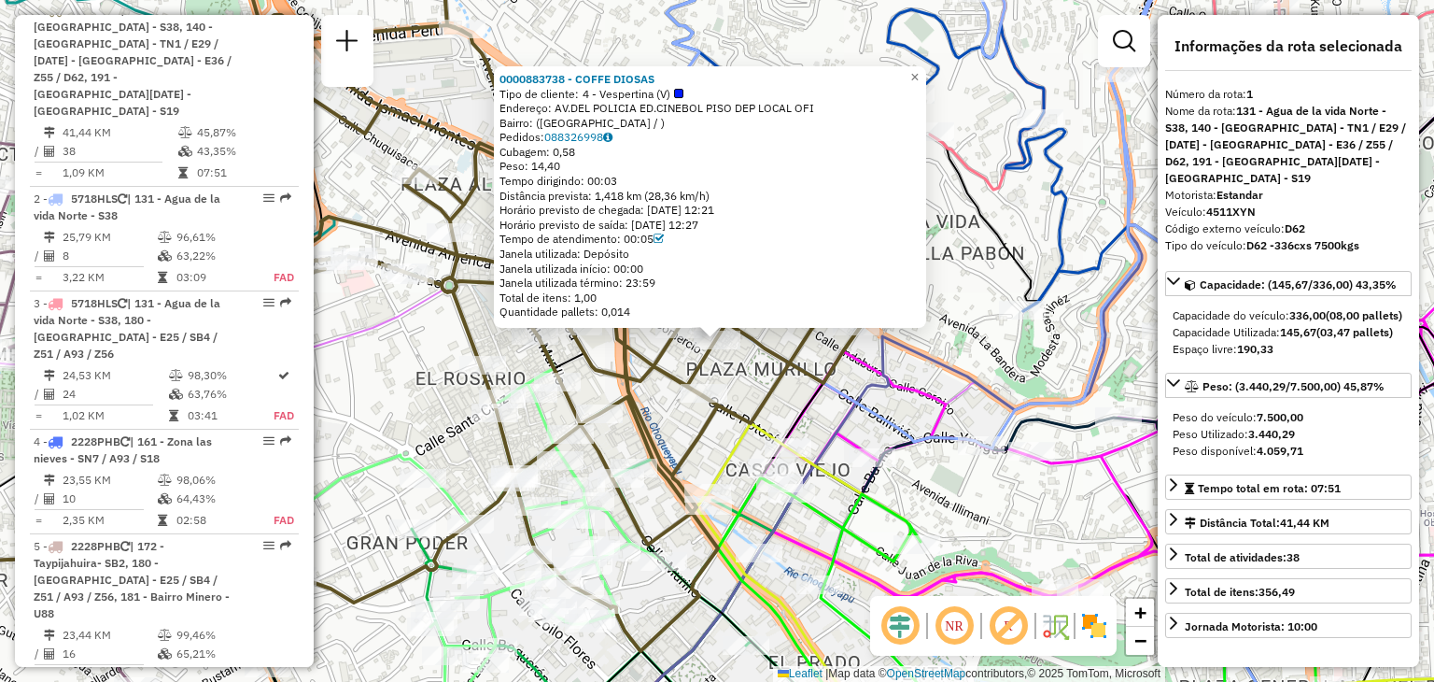
click at [771, 365] on icon at bounding box center [486, 291] width 760 height 719
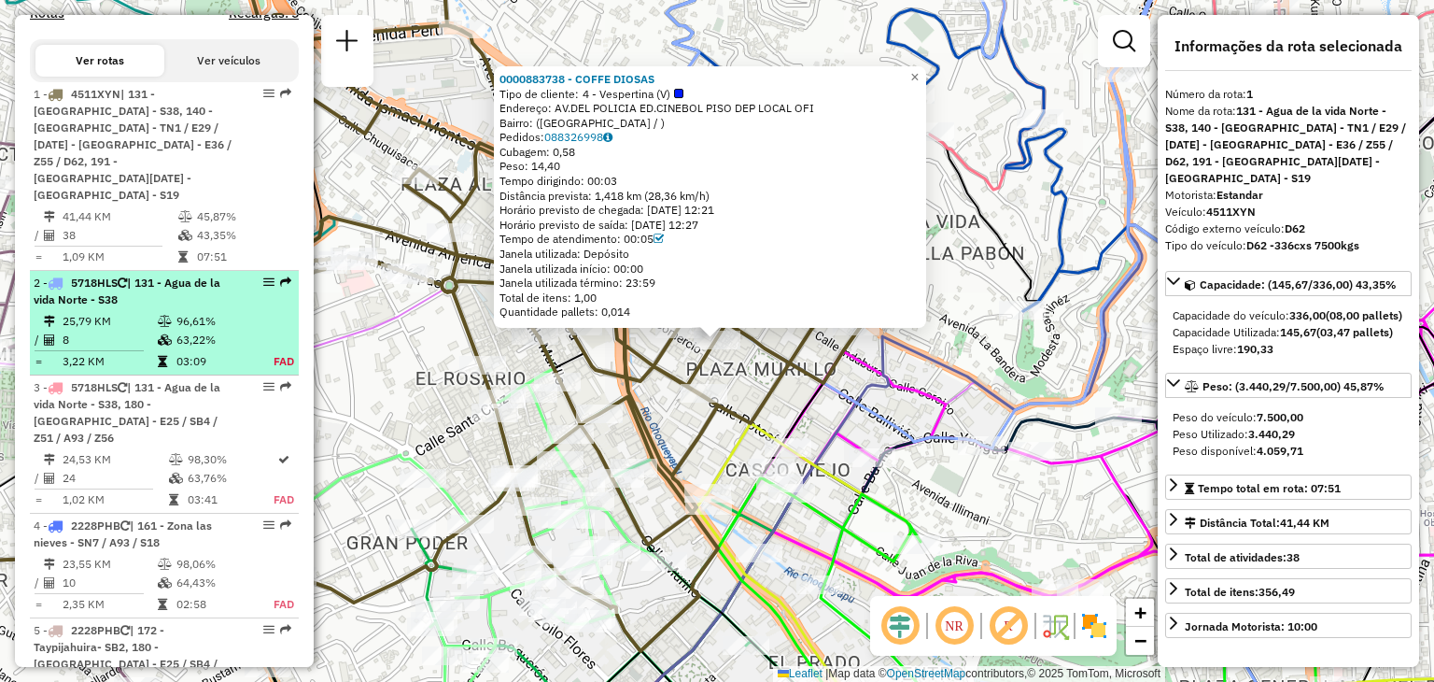
scroll to position [596, 0]
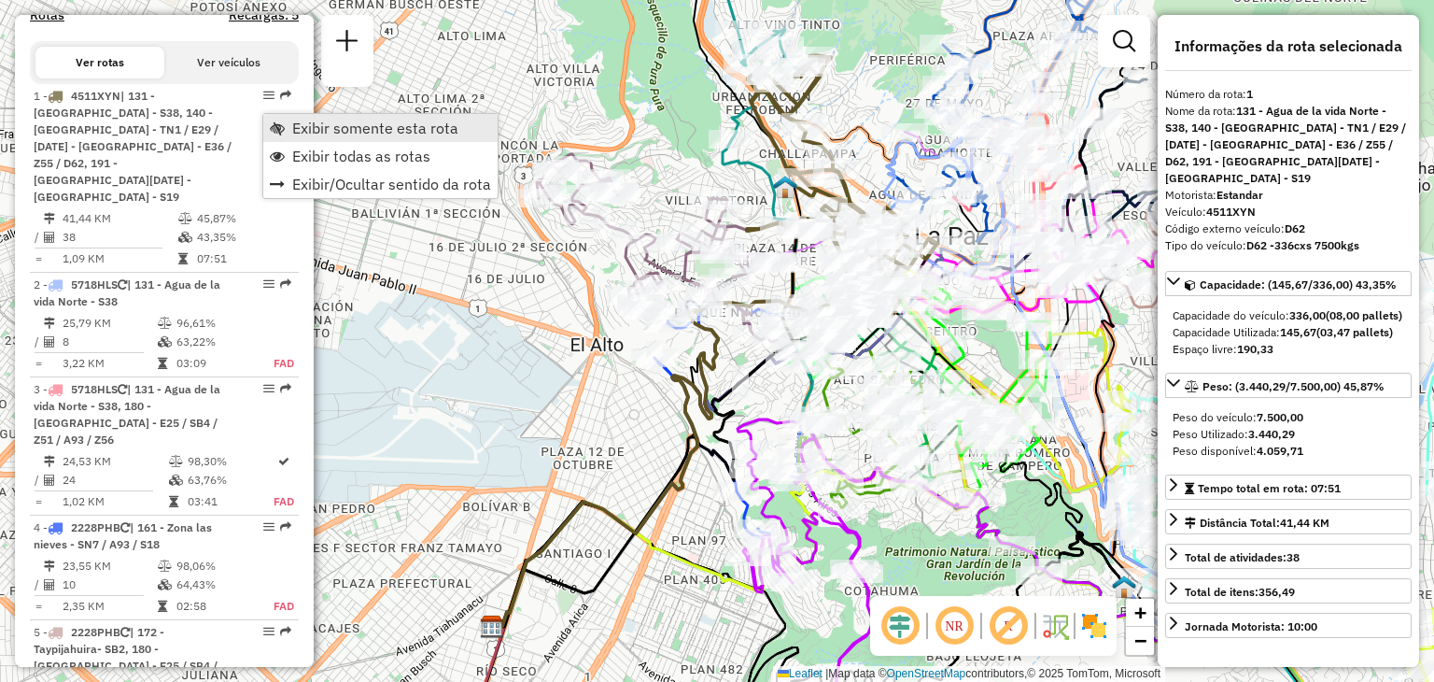
click at [364, 134] on span "Exibir somente esta rota" at bounding box center [375, 127] width 166 height 15
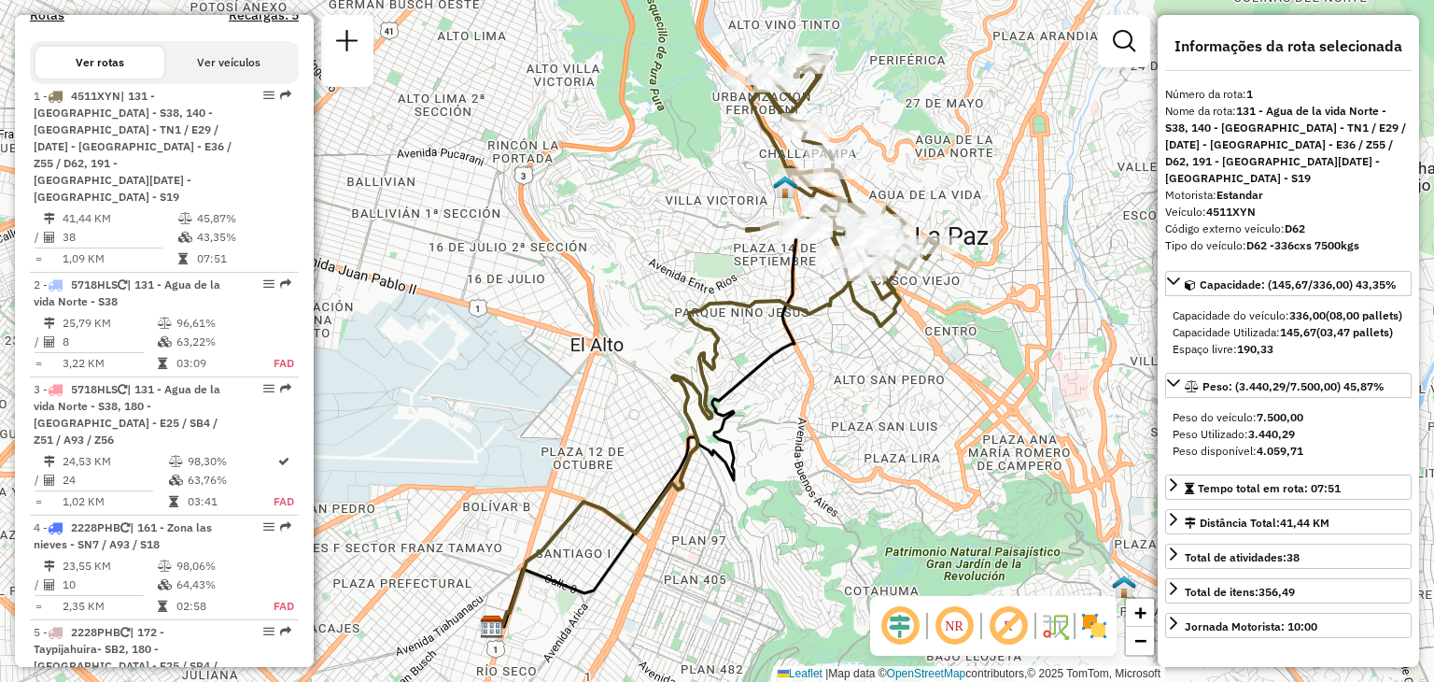
click at [918, 200] on div "Janela de atendimento Grade de atendimento Capacidade Transportadoras Veículos …" at bounding box center [717, 341] width 1434 height 682
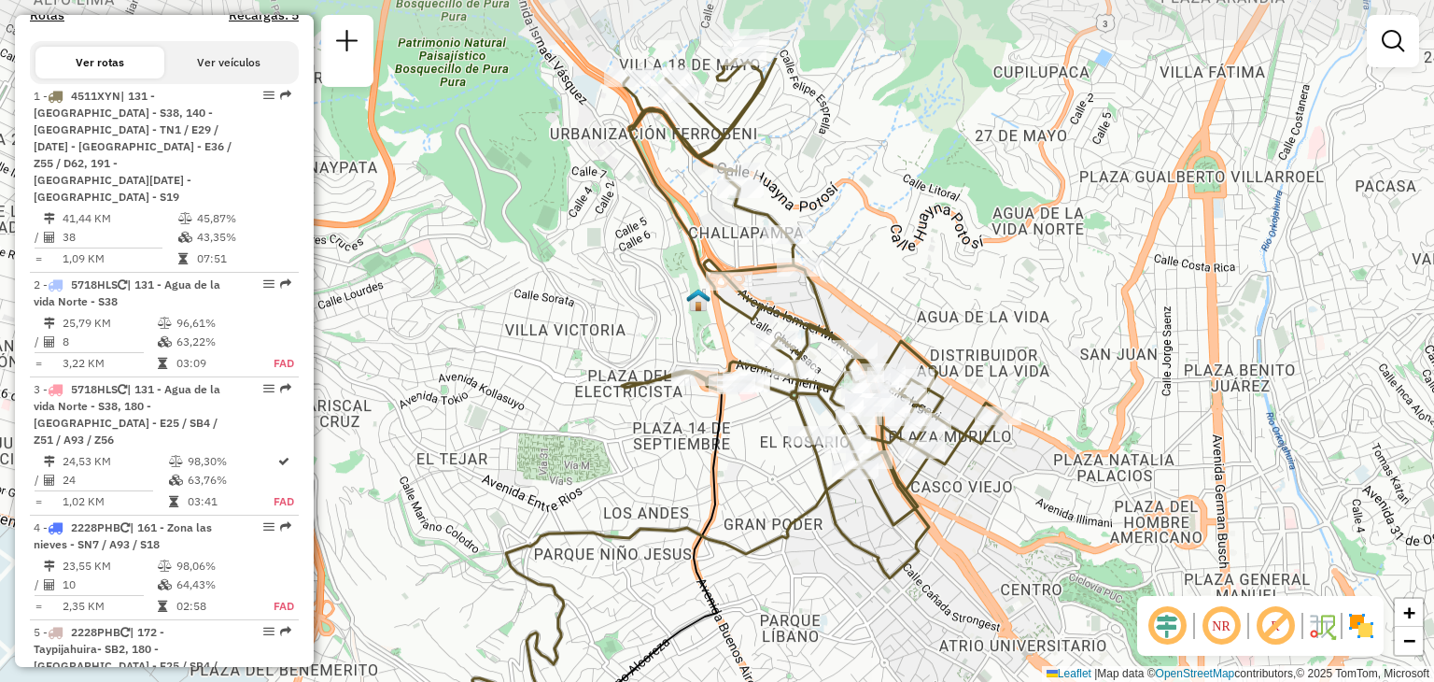
drag, startPoint x: 888, startPoint y: 191, endPoint x: 910, endPoint y: 301, distance: 111.5
click at [910, 301] on div "Janela de atendimento Grade de atendimento Capacidade Transportadoras Veículos …" at bounding box center [717, 341] width 1434 height 682
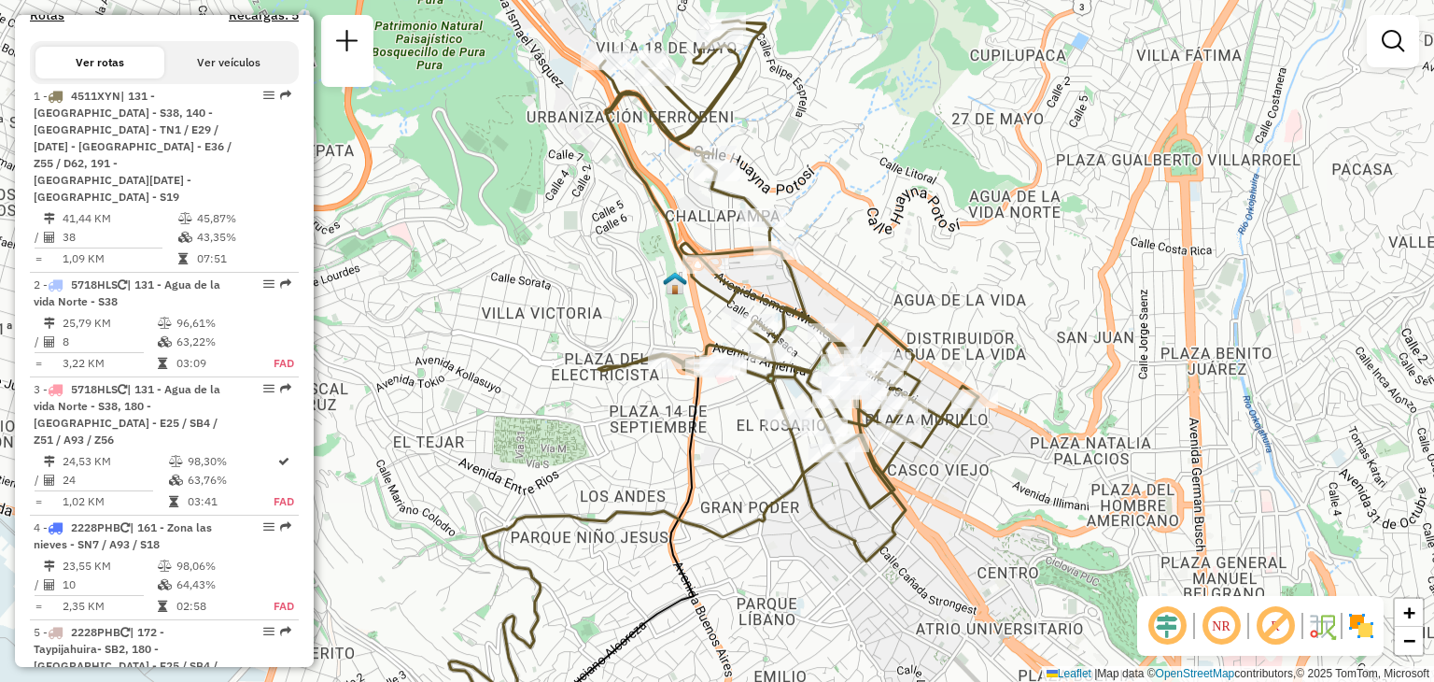
click at [910, 301] on div "Janela de atendimento Grade de atendimento Capacidade Transportadoras Veículos …" at bounding box center [717, 341] width 1434 height 682
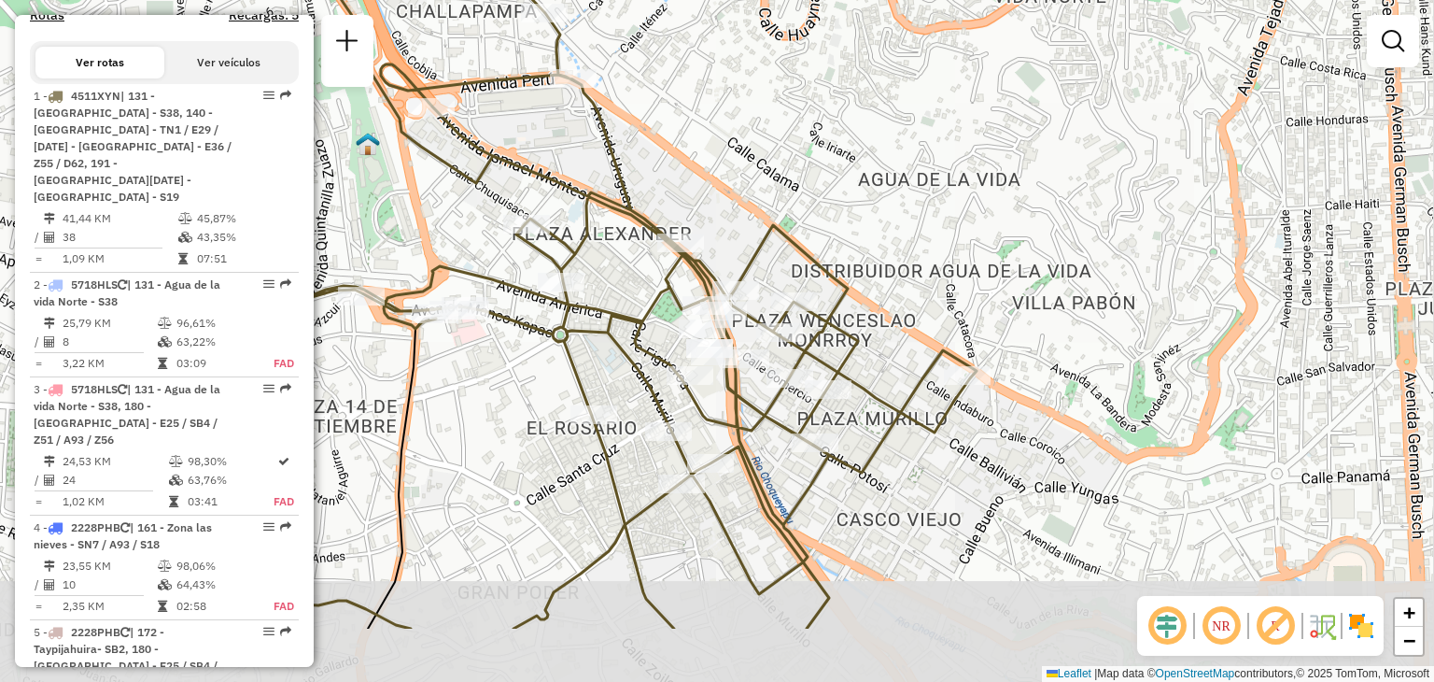
drag, startPoint x: 926, startPoint y: 347, endPoint x: 846, endPoint y: 215, distance: 155.0
click at [846, 215] on div "Janela de atendimento Grade de atendimento Capacidade Transportadoras Veículos …" at bounding box center [717, 341] width 1434 height 682
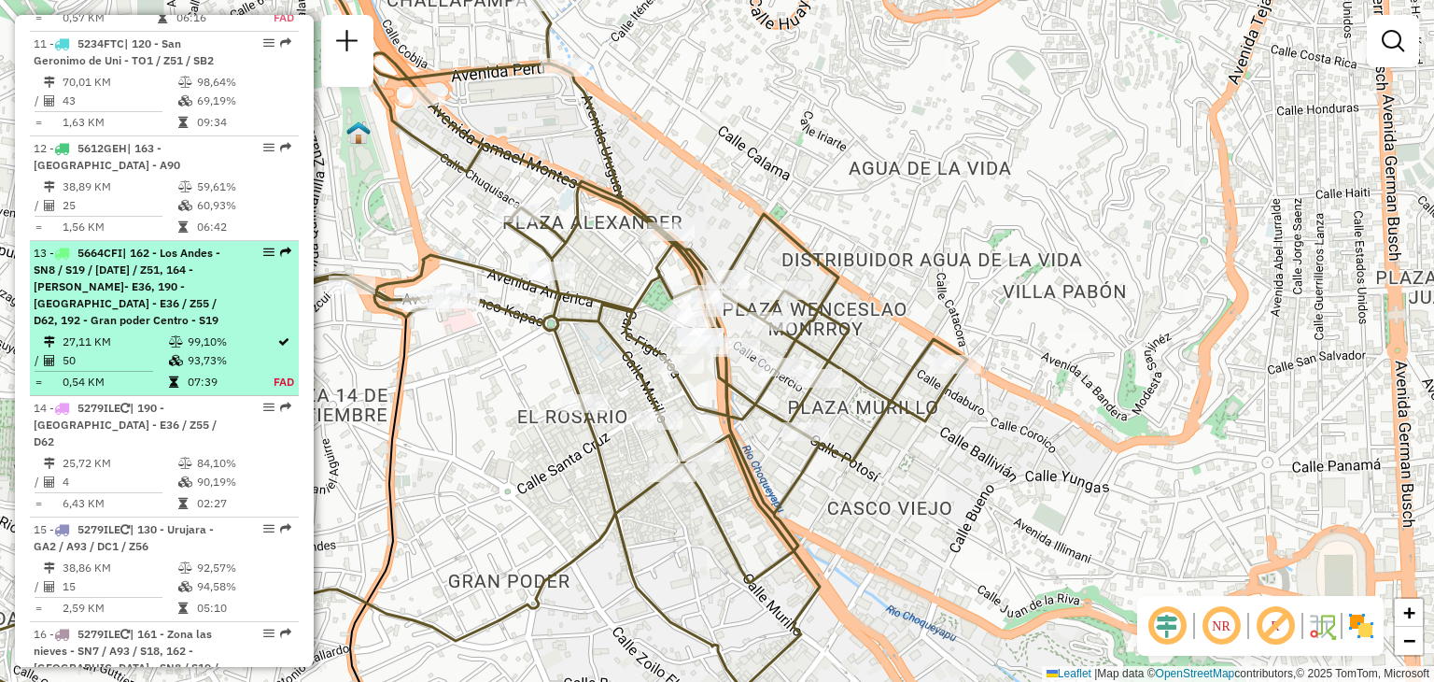
scroll to position [1998, 0]
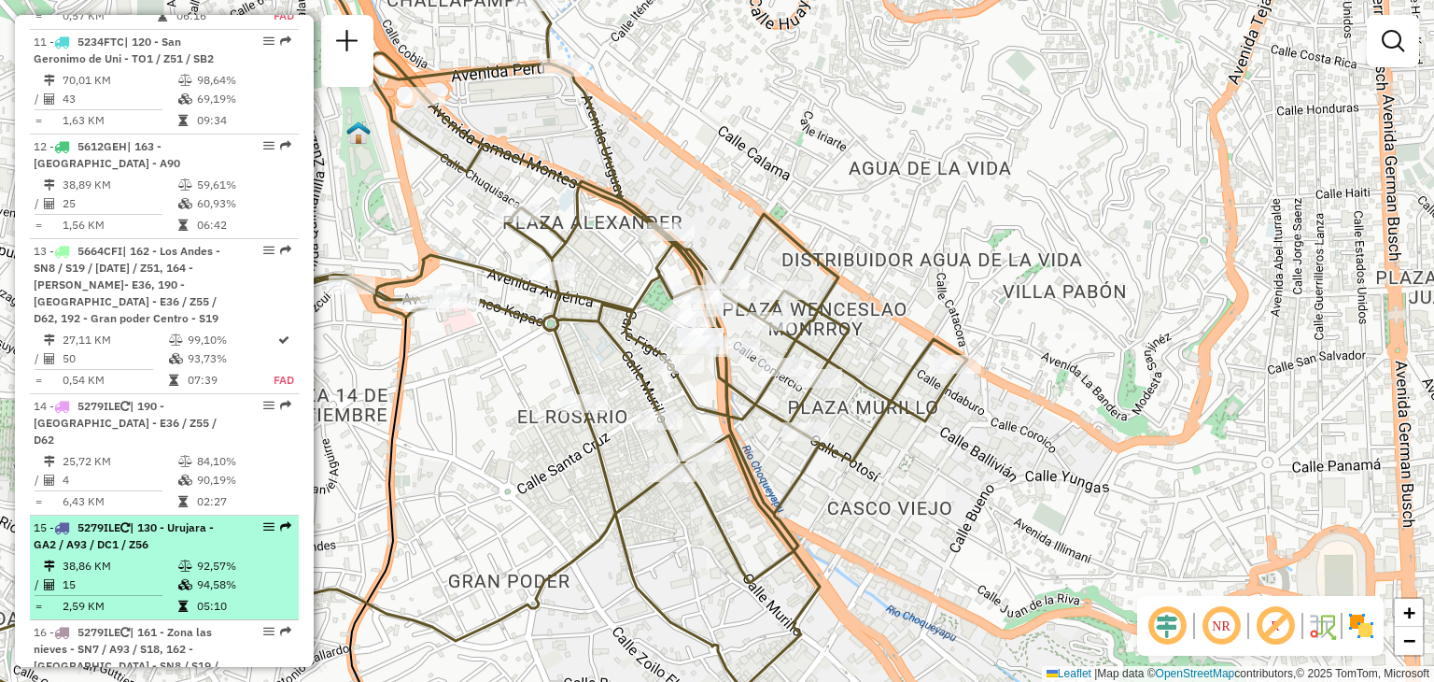
click at [99, 556] on td "38,86 KM" at bounding box center [120, 565] width 116 height 19
select select "**********"
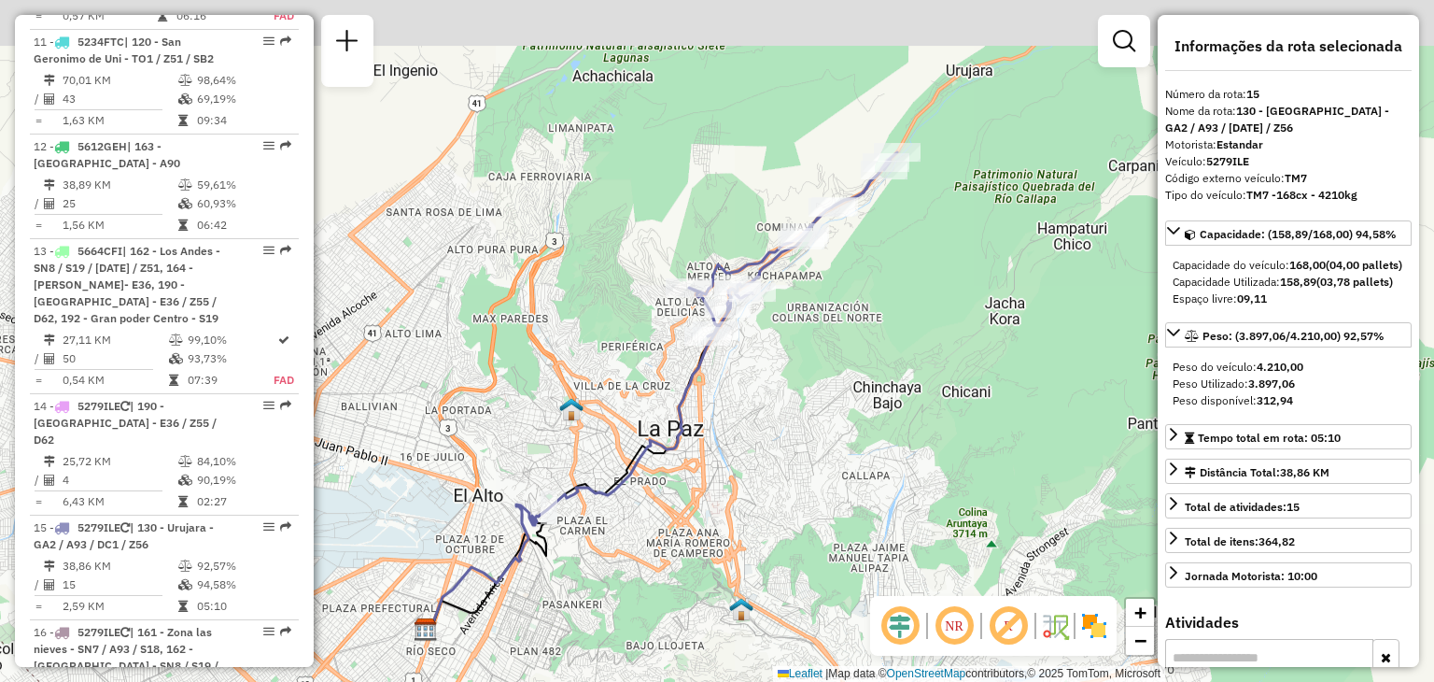
drag, startPoint x: 500, startPoint y: 285, endPoint x: 441, endPoint y: 337, distance: 78.7
click at [441, 337] on div "Janela de atendimento Grade de atendimento Capacidade Transportadoras Veículos …" at bounding box center [717, 341] width 1434 height 682
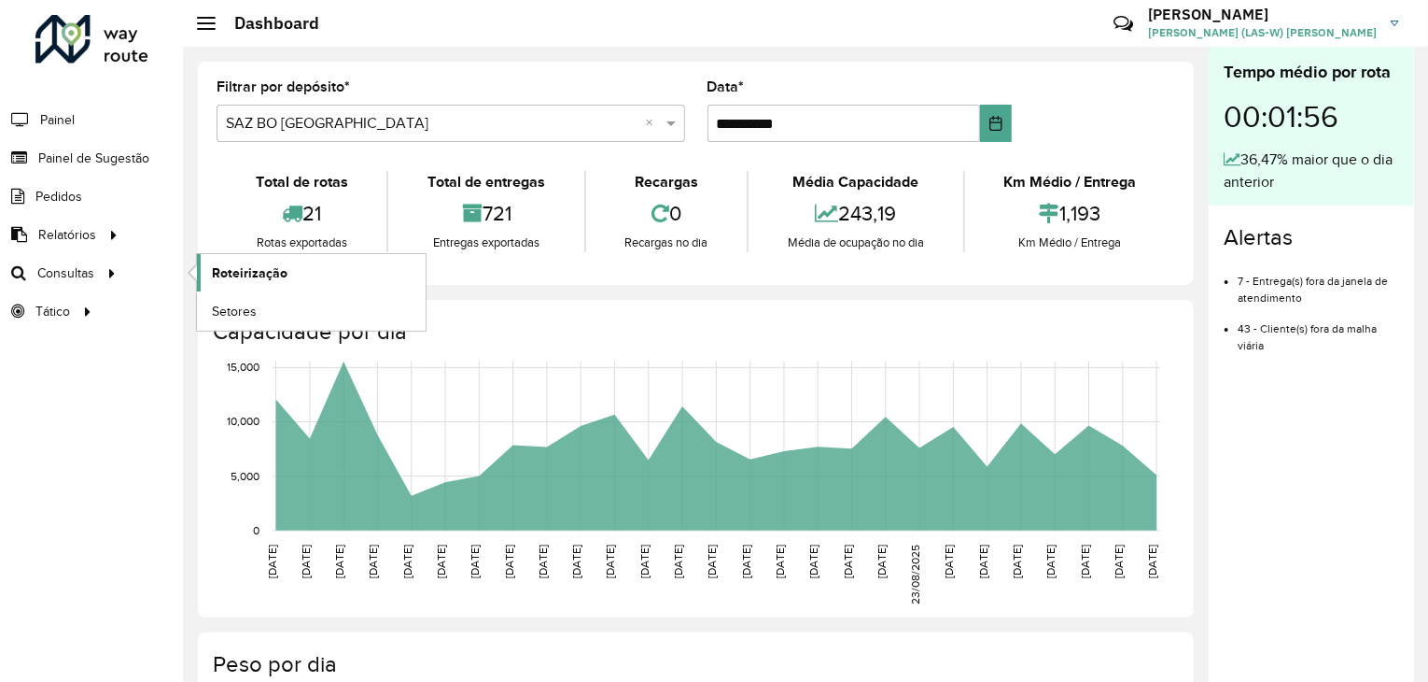
click at [254, 280] on span "Roteirização" at bounding box center [250, 273] width 76 height 20
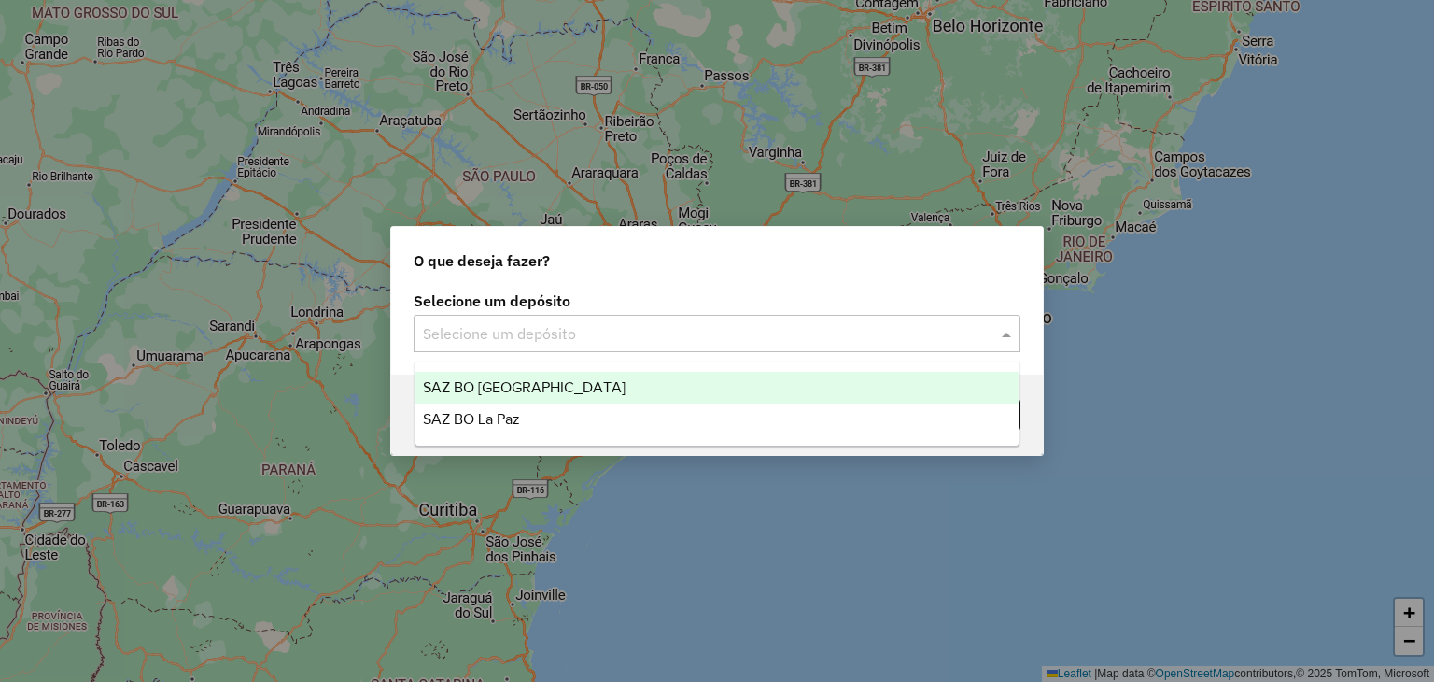
click at [636, 341] on input "text" at bounding box center [698, 334] width 551 height 22
click at [556, 393] on div "SAZ BO [GEOGRAPHIC_DATA]" at bounding box center [717, 388] width 604 height 32
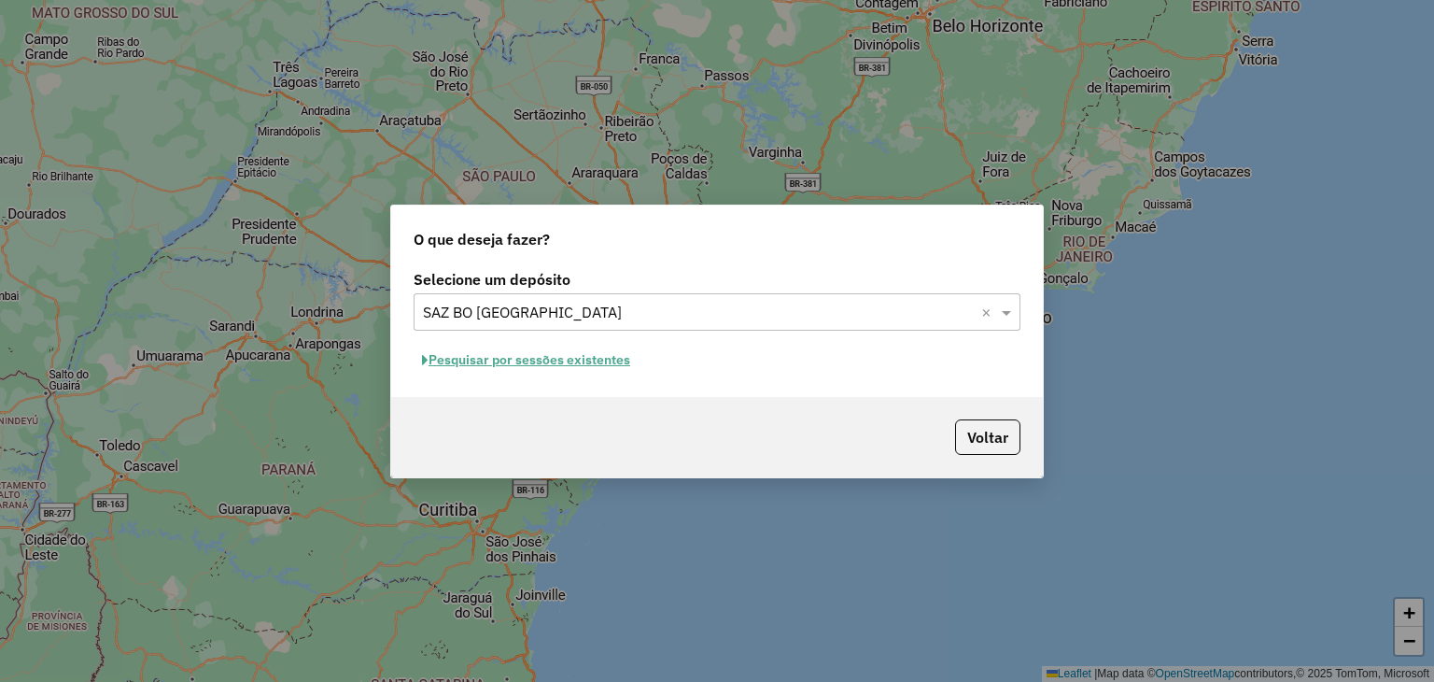
click at [540, 362] on button "Pesquisar por sessões existentes" at bounding box center [526, 359] width 225 height 29
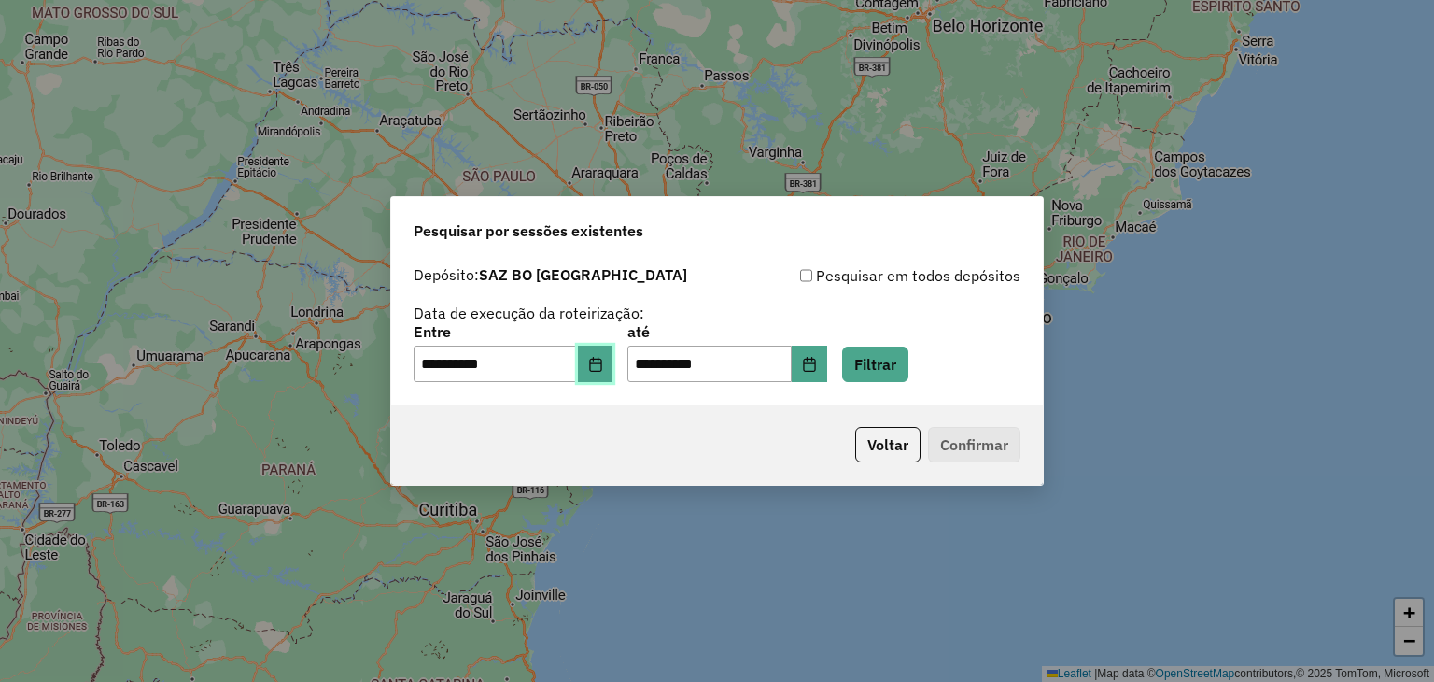
click at [600, 376] on button "Choose Date" at bounding box center [595, 363] width 35 height 37
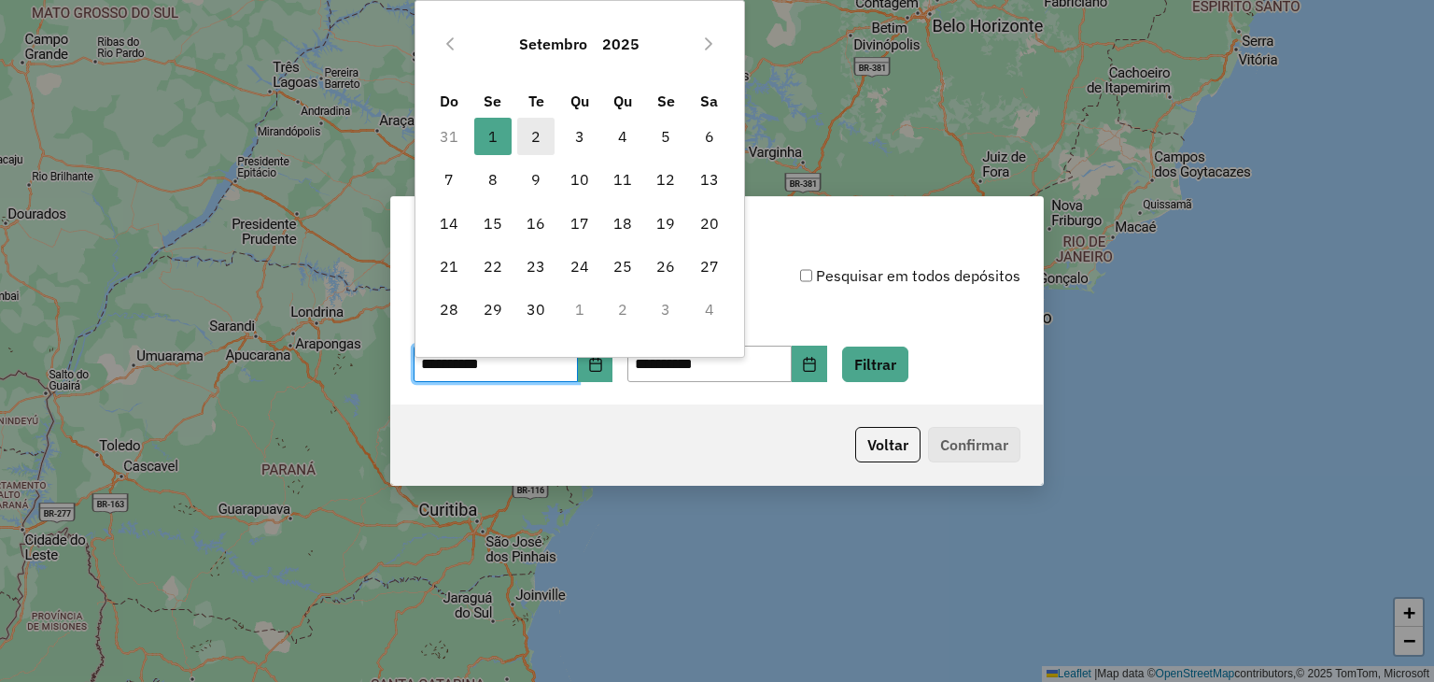
click at [539, 147] on span "2" at bounding box center [535, 136] width 37 height 37
type input "**********"
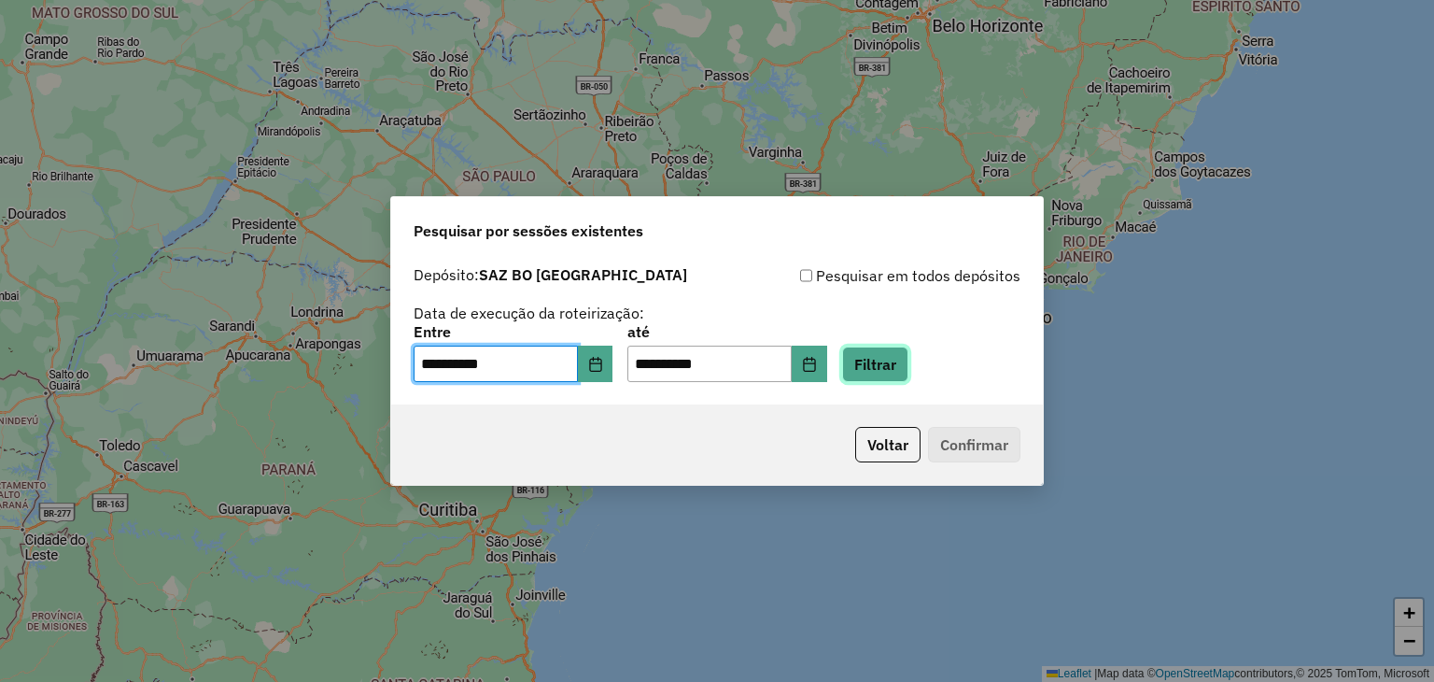
click at [905, 360] on button "Filtrar" at bounding box center [875, 363] width 66 height 35
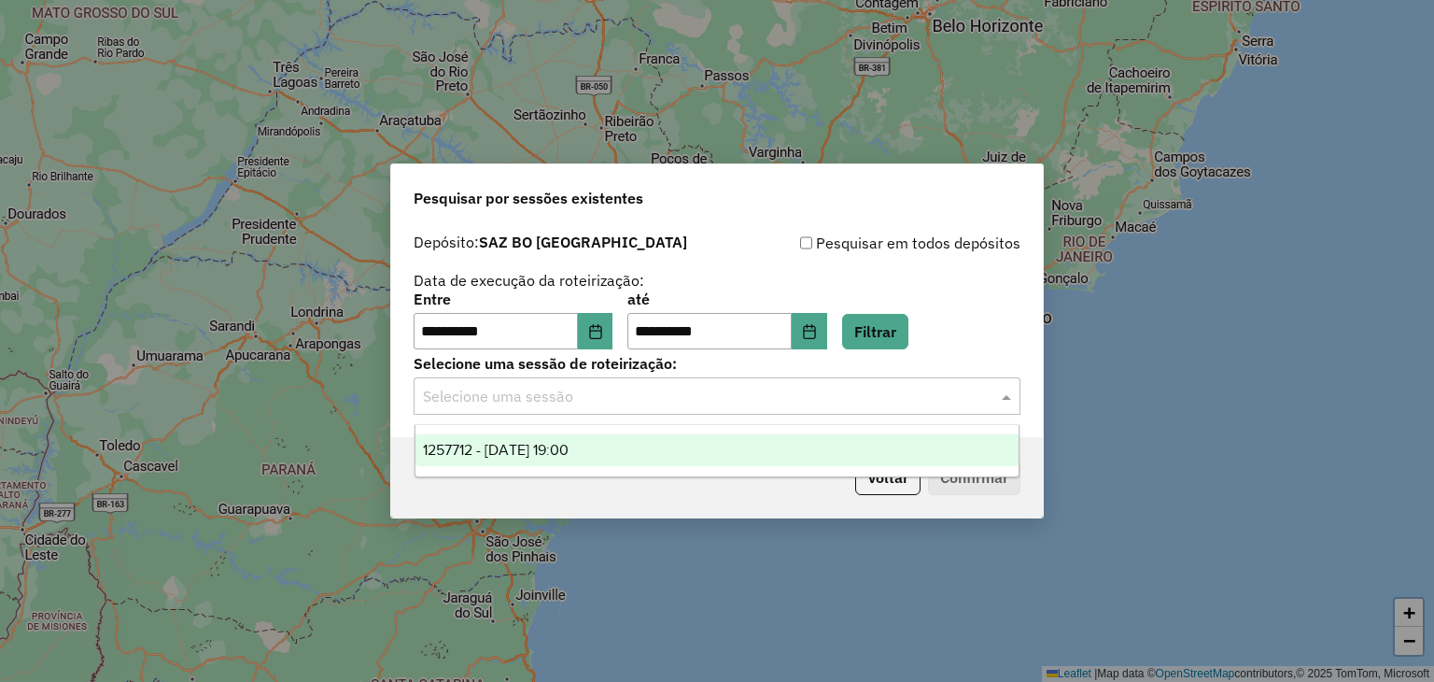
click at [696, 404] on input "text" at bounding box center [698, 397] width 551 height 22
click at [623, 453] on div "1257712 - 02/09/2025 19:00" at bounding box center [717, 450] width 604 height 32
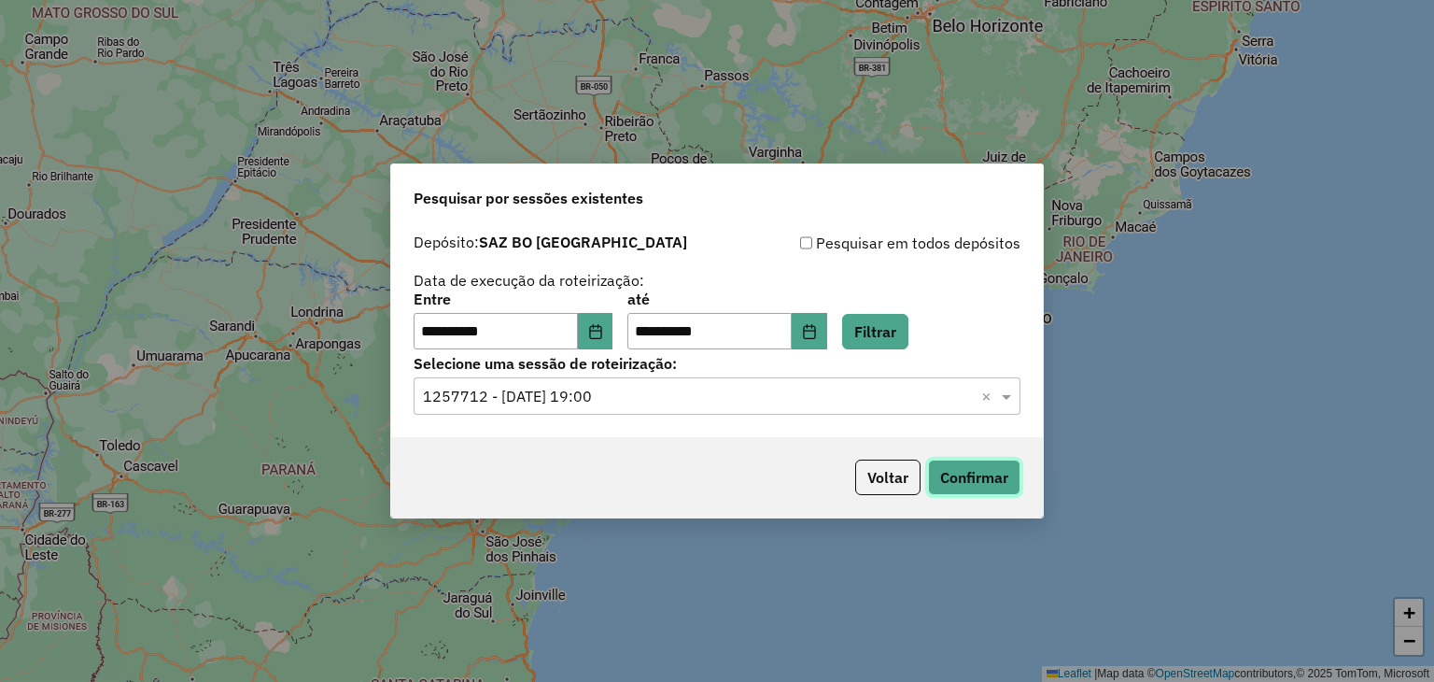
click at [958, 473] on button "Confirmar" at bounding box center [974, 476] width 92 height 35
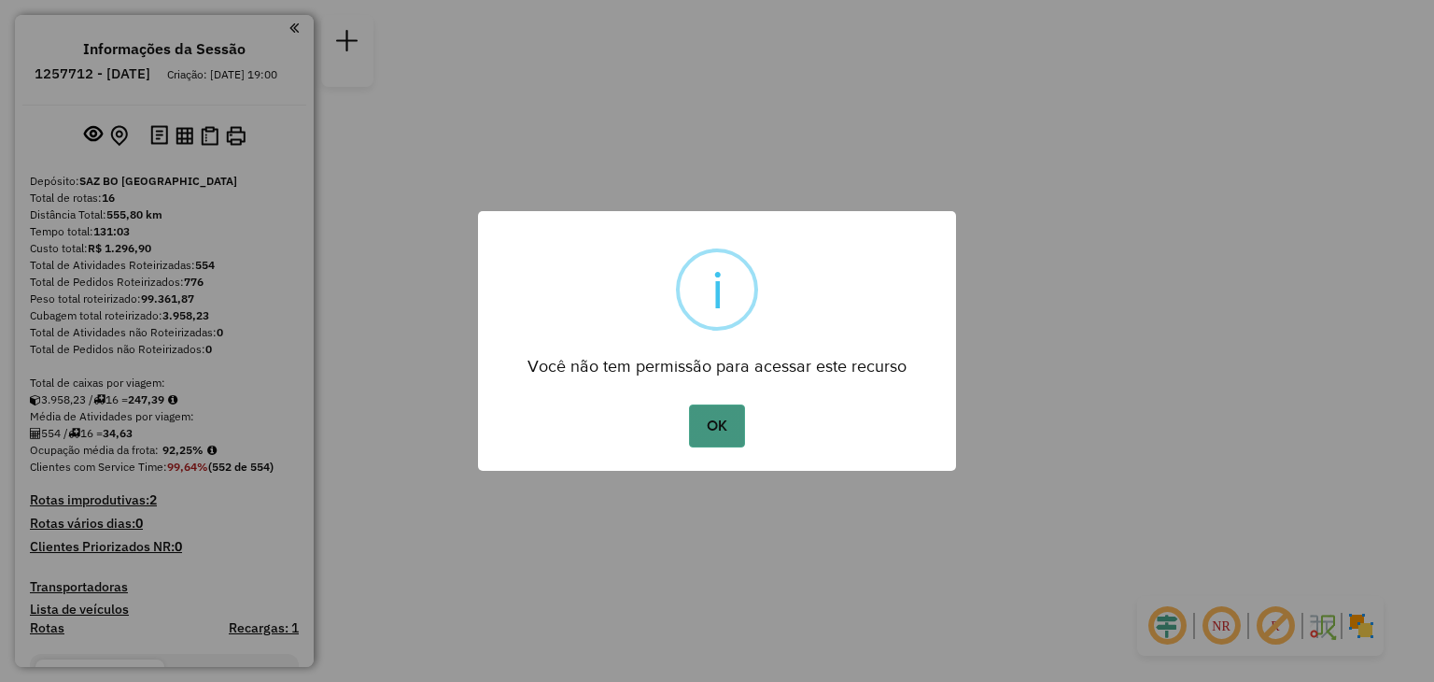
click at [711, 423] on button "OK" at bounding box center [716, 425] width 55 height 43
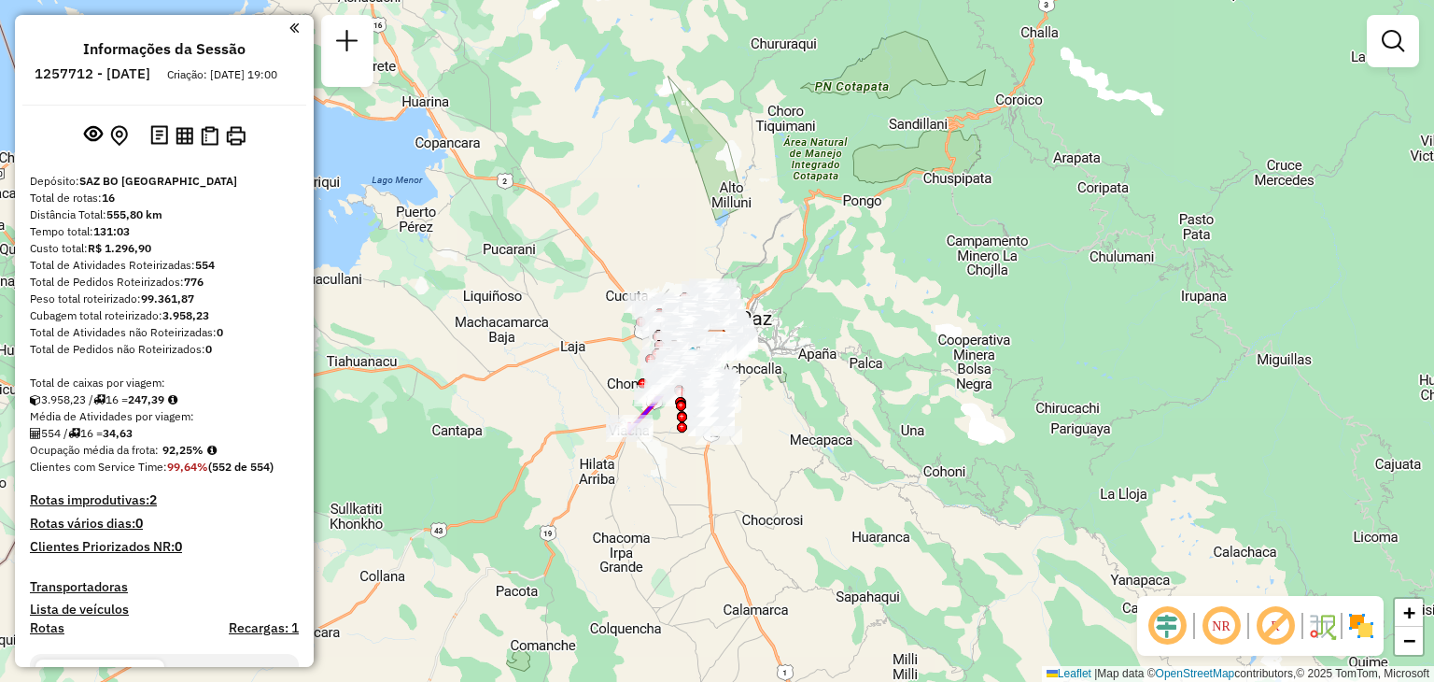
click at [606, 356] on div "Janela de atendimento Grade de atendimento Capacidade Transportadoras Veículos …" at bounding box center [717, 341] width 1434 height 682
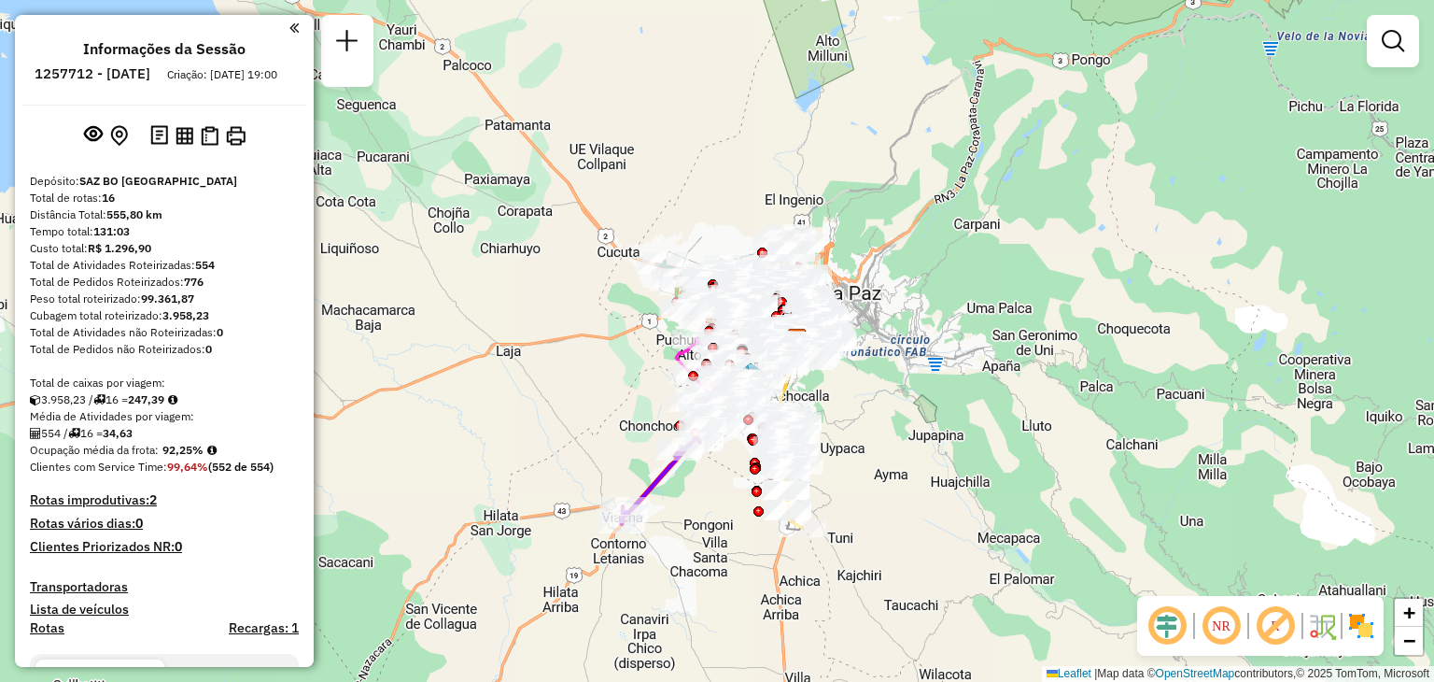
drag, startPoint x: 676, startPoint y: 372, endPoint x: 621, endPoint y: 393, distance: 59.1
click at [621, 393] on div "Janela de atendimento Grade de atendimento Capacidade Transportadoras Veículos …" at bounding box center [717, 341] width 1434 height 682
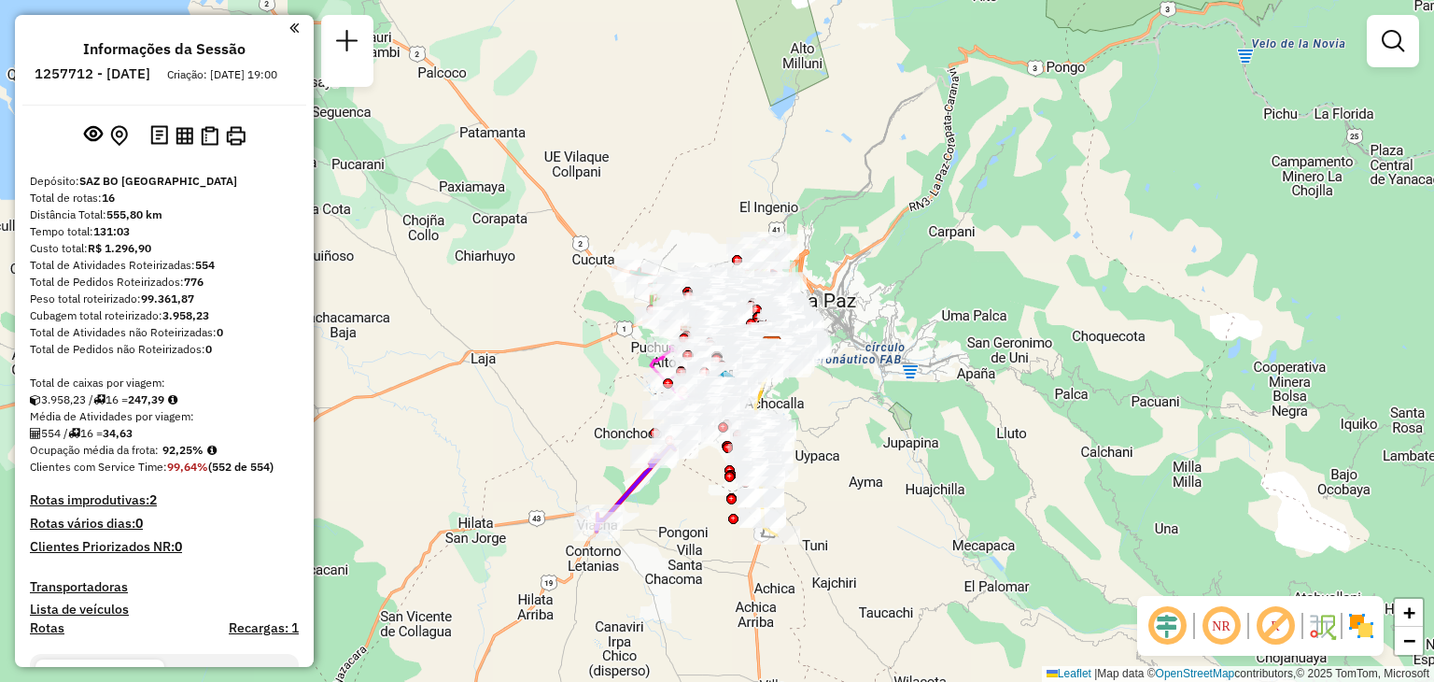
click at [621, 393] on div "Janela de atendimento Grade de atendimento Capacidade Transportadoras Veículos …" at bounding box center [717, 341] width 1434 height 682
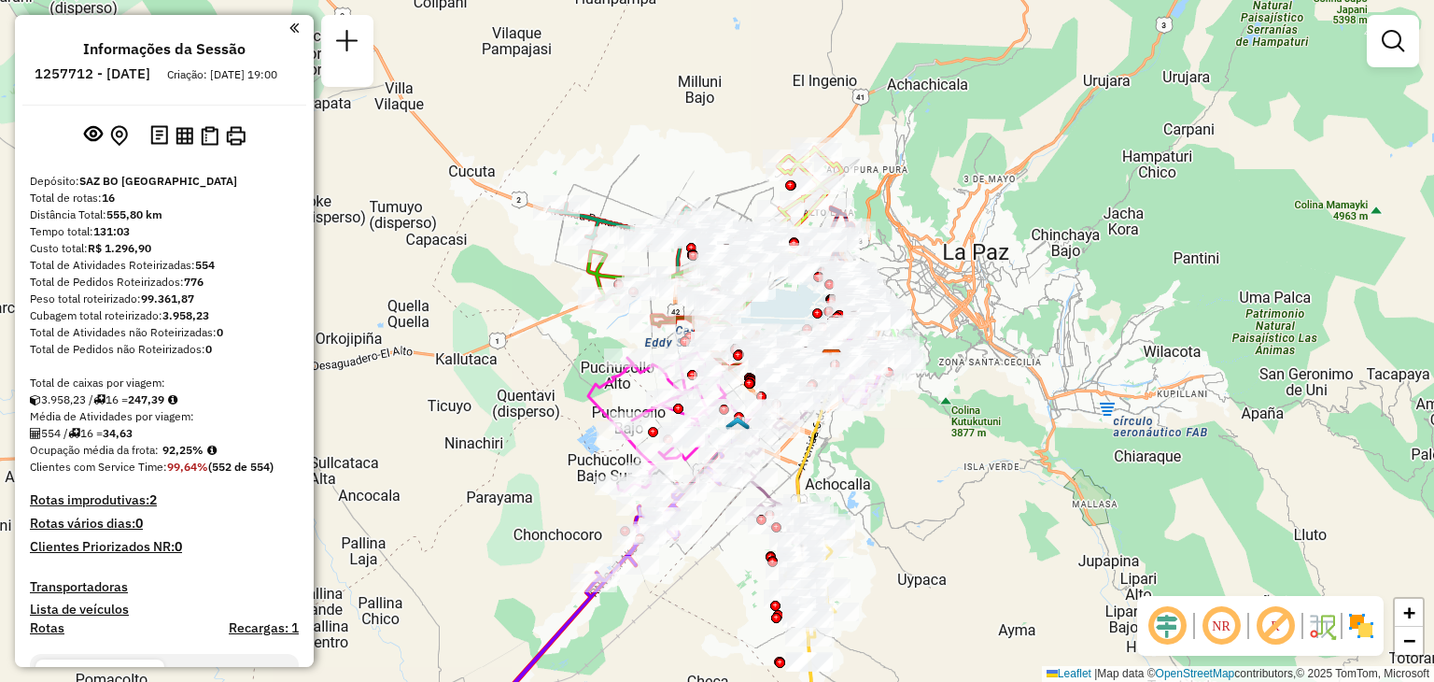
drag, startPoint x: 651, startPoint y: 338, endPoint x: 544, endPoint y: 404, distance: 125.4
click at [544, 404] on div "Janela de atendimento Grade de atendimento Capacidade Transportadoras Veículos …" at bounding box center [717, 341] width 1434 height 682
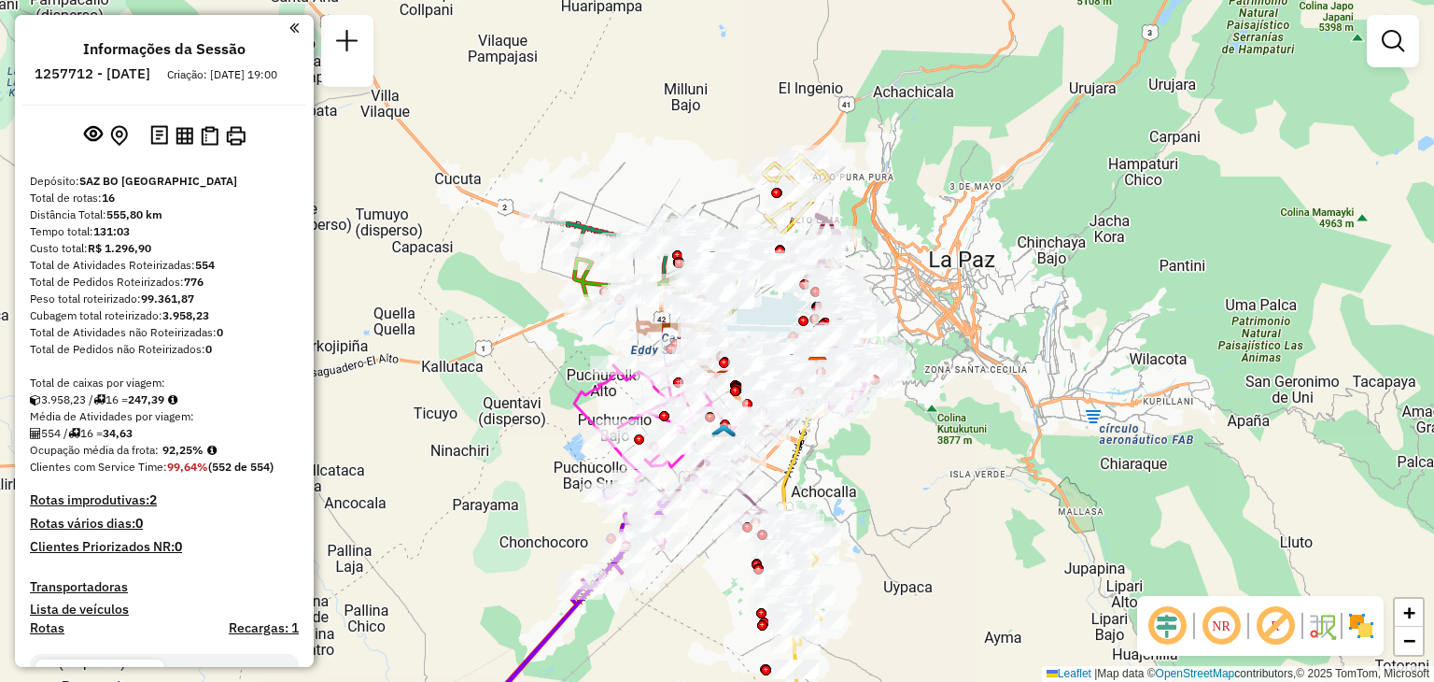
click at [774, 308] on div "Janela de atendimento Grade de atendimento Capacidade Transportadoras Veículos …" at bounding box center [717, 341] width 1434 height 682
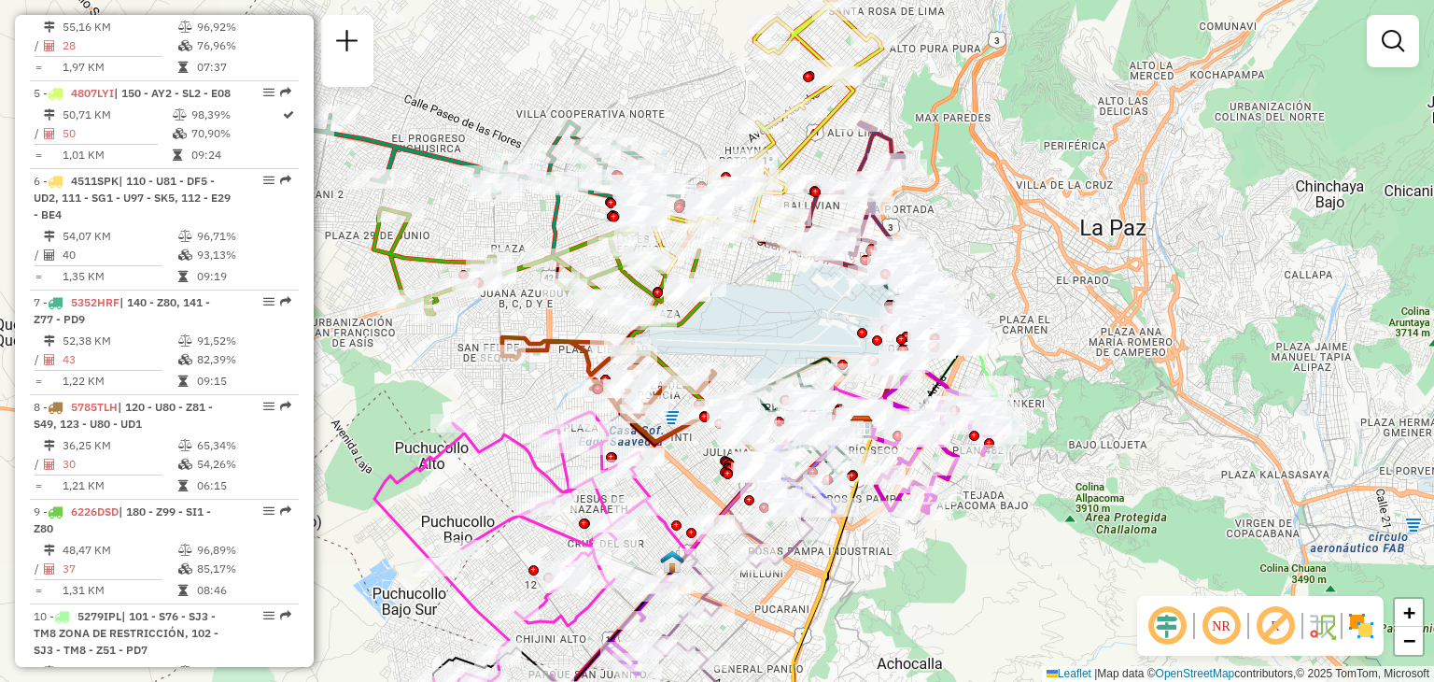
scroll to position [1036, 0]
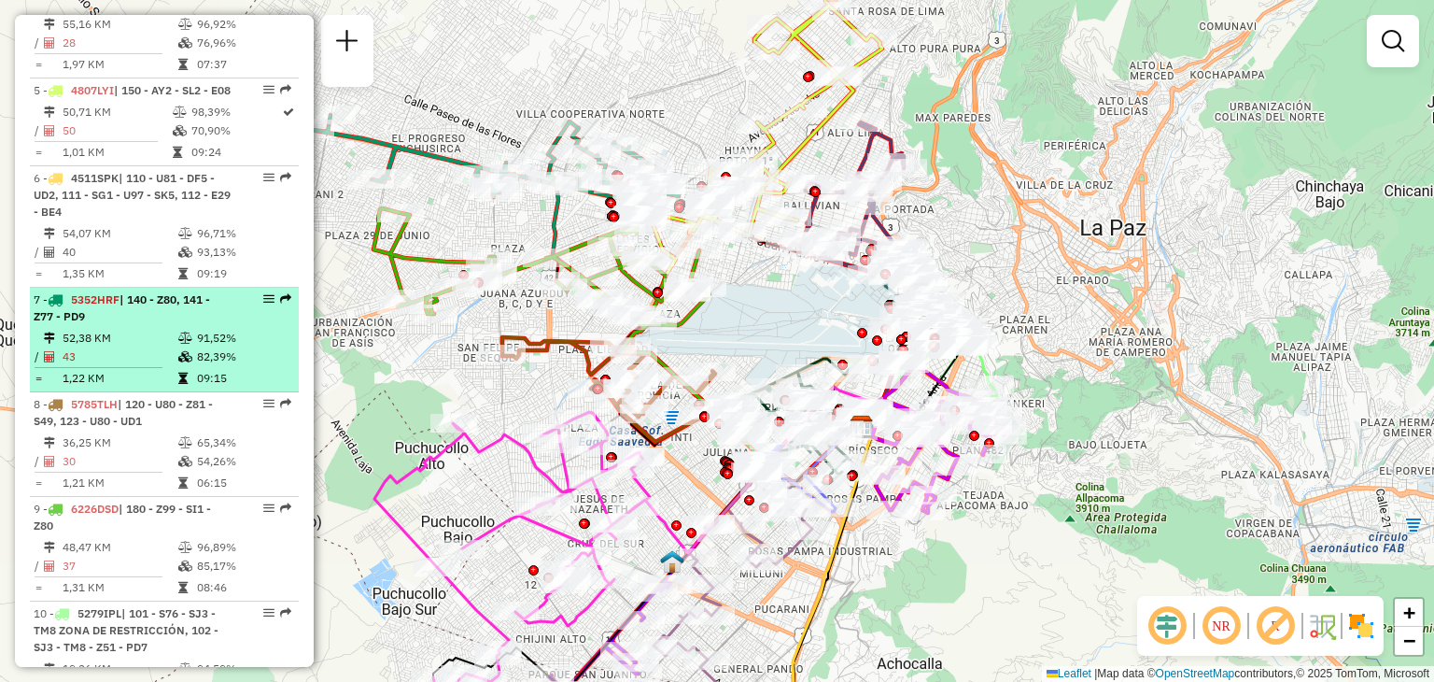
select select "**********"
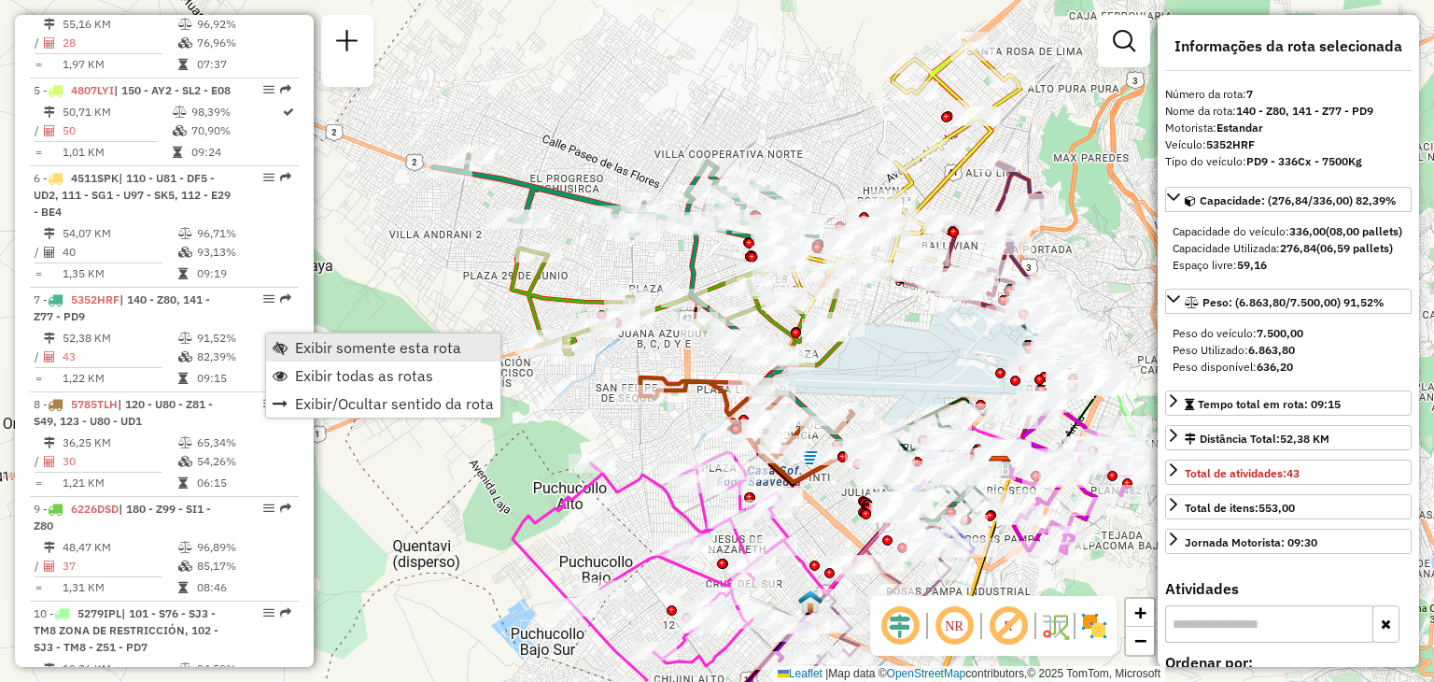
click at [377, 357] on link "Exibir somente esta rota" at bounding box center [383, 347] width 234 height 28
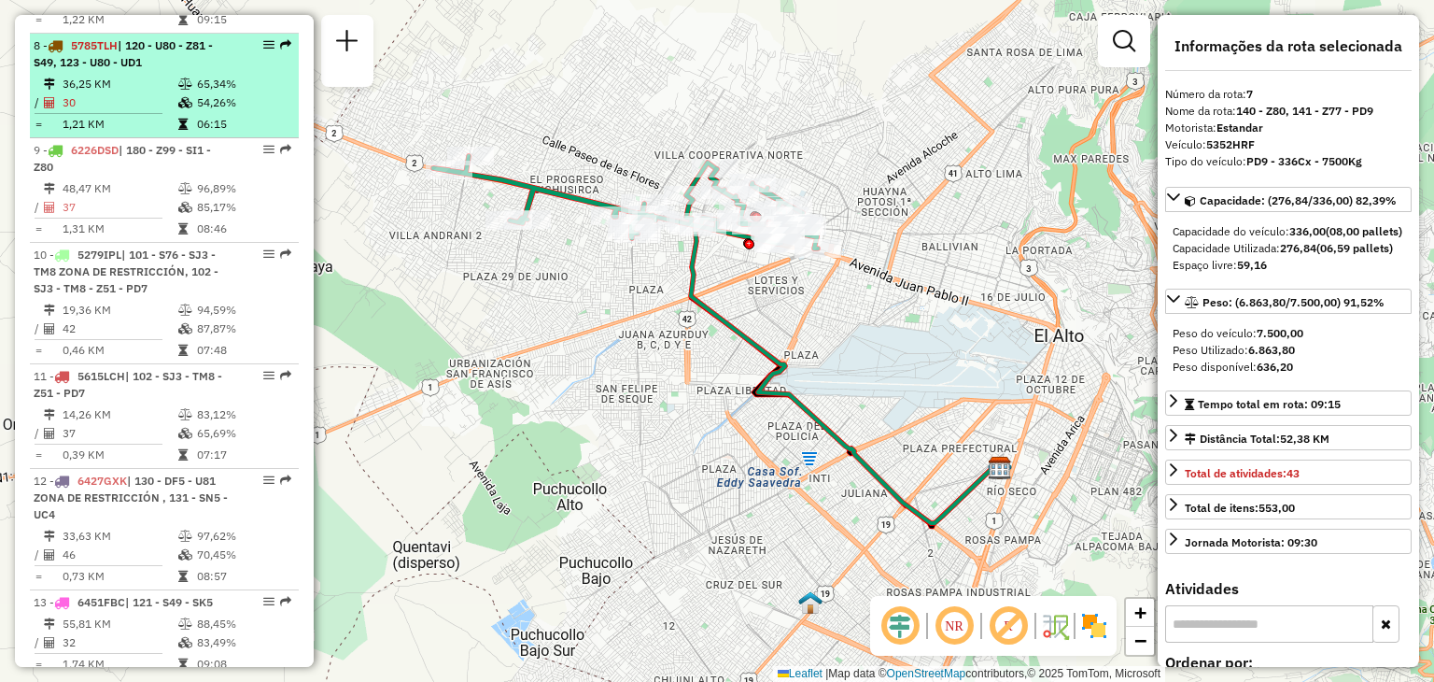
scroll to position [1399, 0]
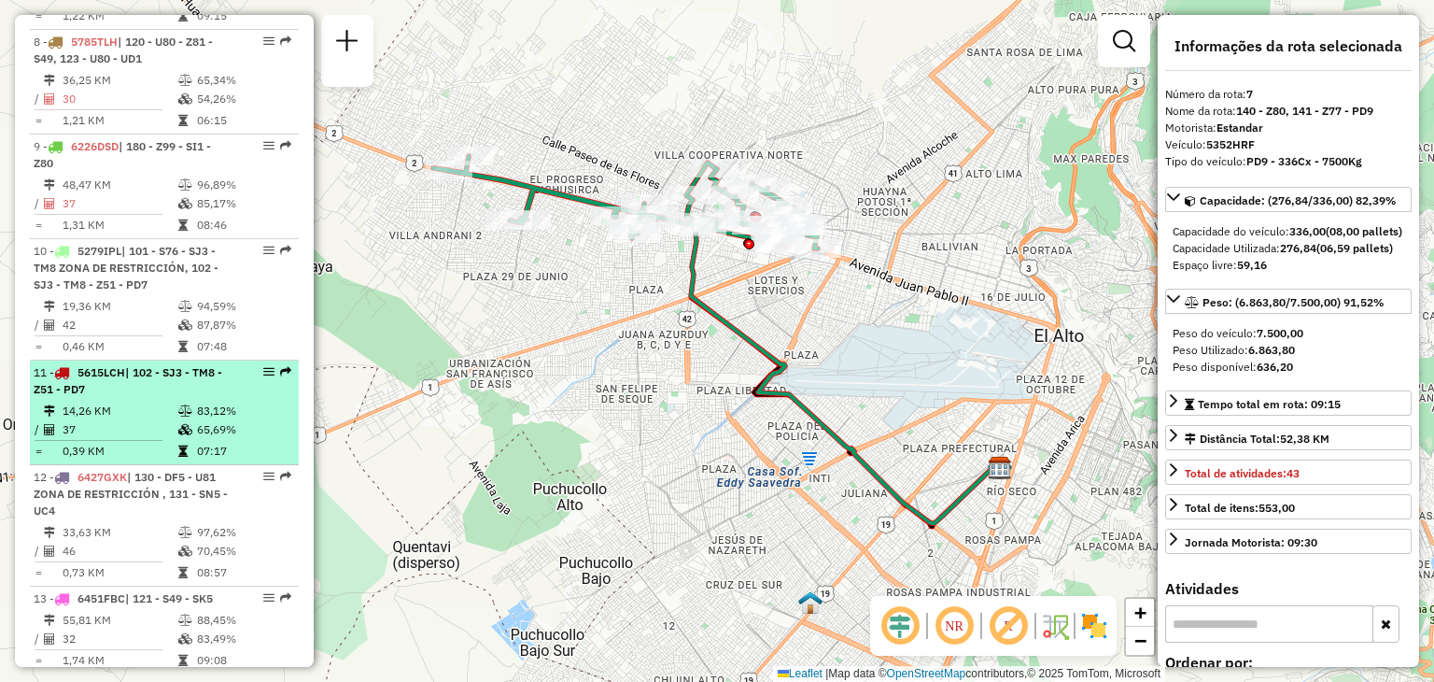
click at [178, 416] on icon at bounding box center [185, 410] width 14 height 11
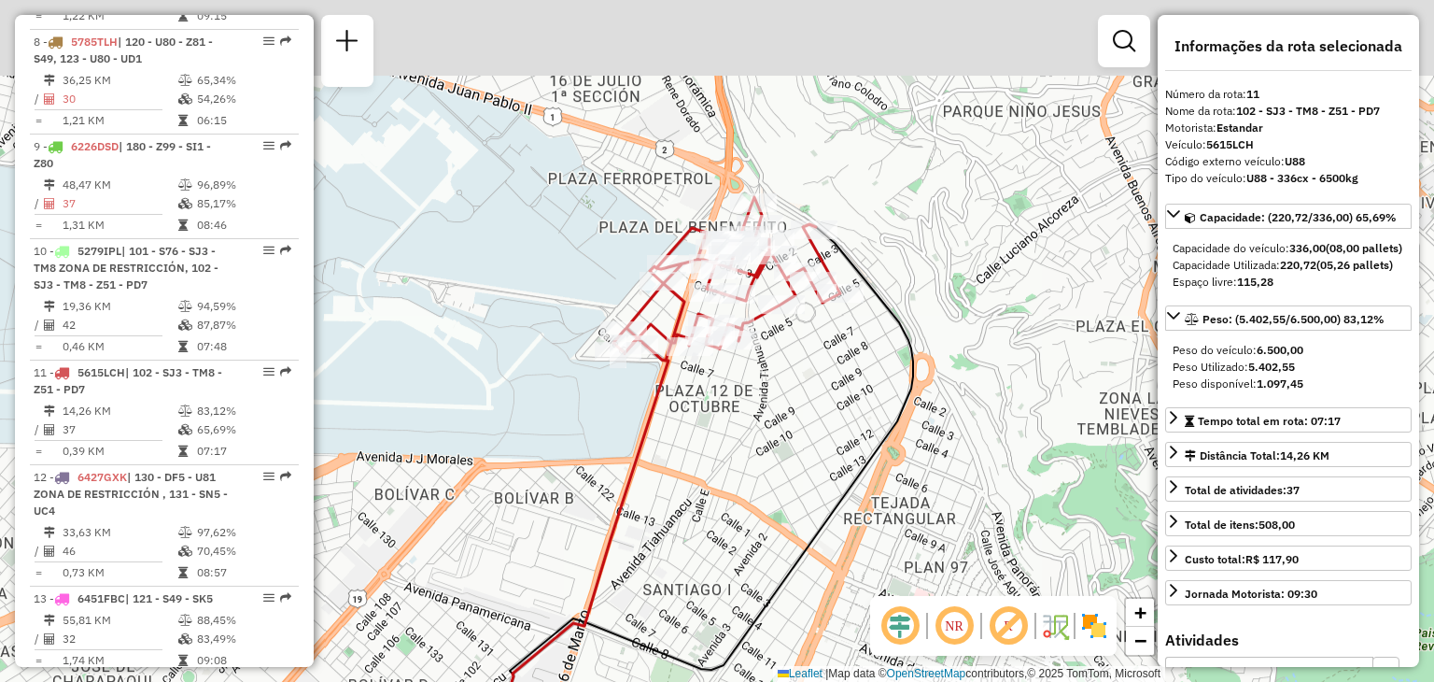
drag, startPoint x: 738, startPoint y: 316, endPoint x: 725, endPoint y: 474, distance: 159.3
click at [725, 474] on div "Janela de atendimento Grade de atendimento Capacidade Transportadoras Veículos …" at bounding box center [717, 341] width 1434 height 682
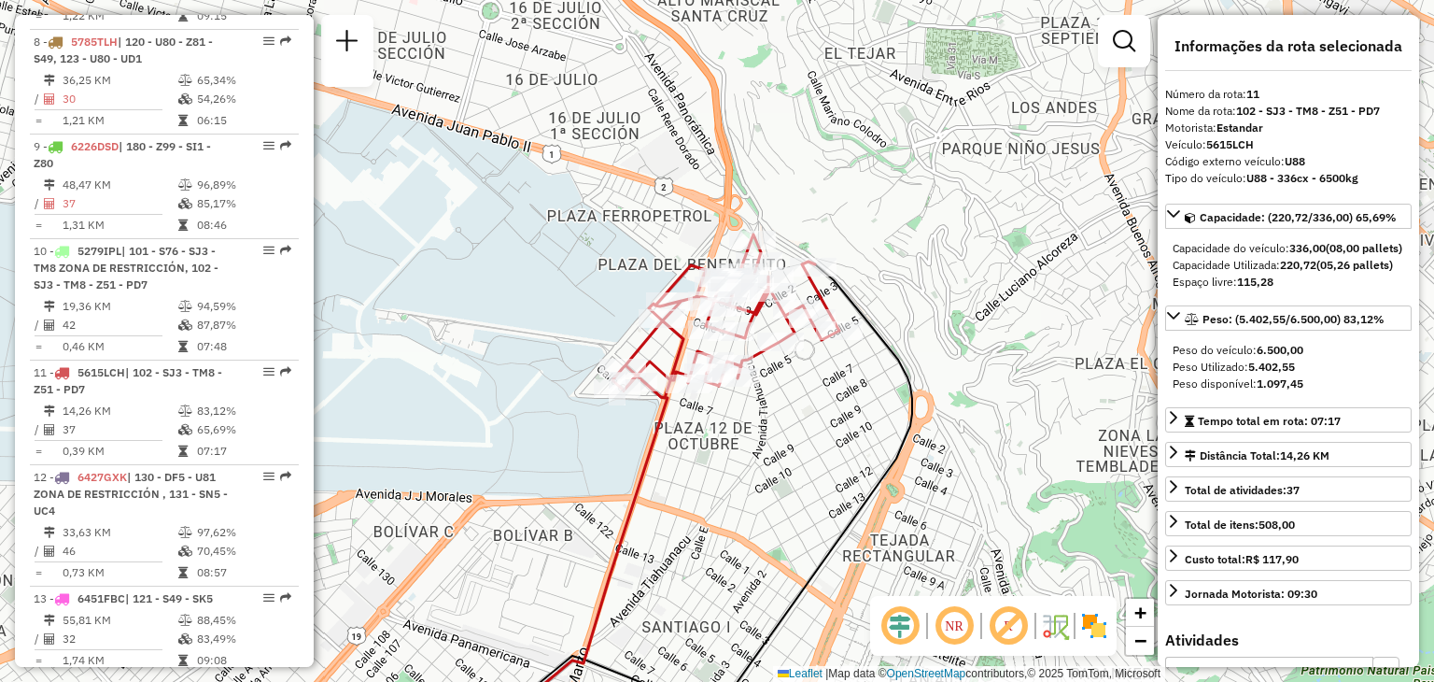
click at [673, 247] on div "Janela de atendimento Grade de atendimento Capacidade Transportadoras Veículos …" at bounding box center [717, 341] width 1434 height 682
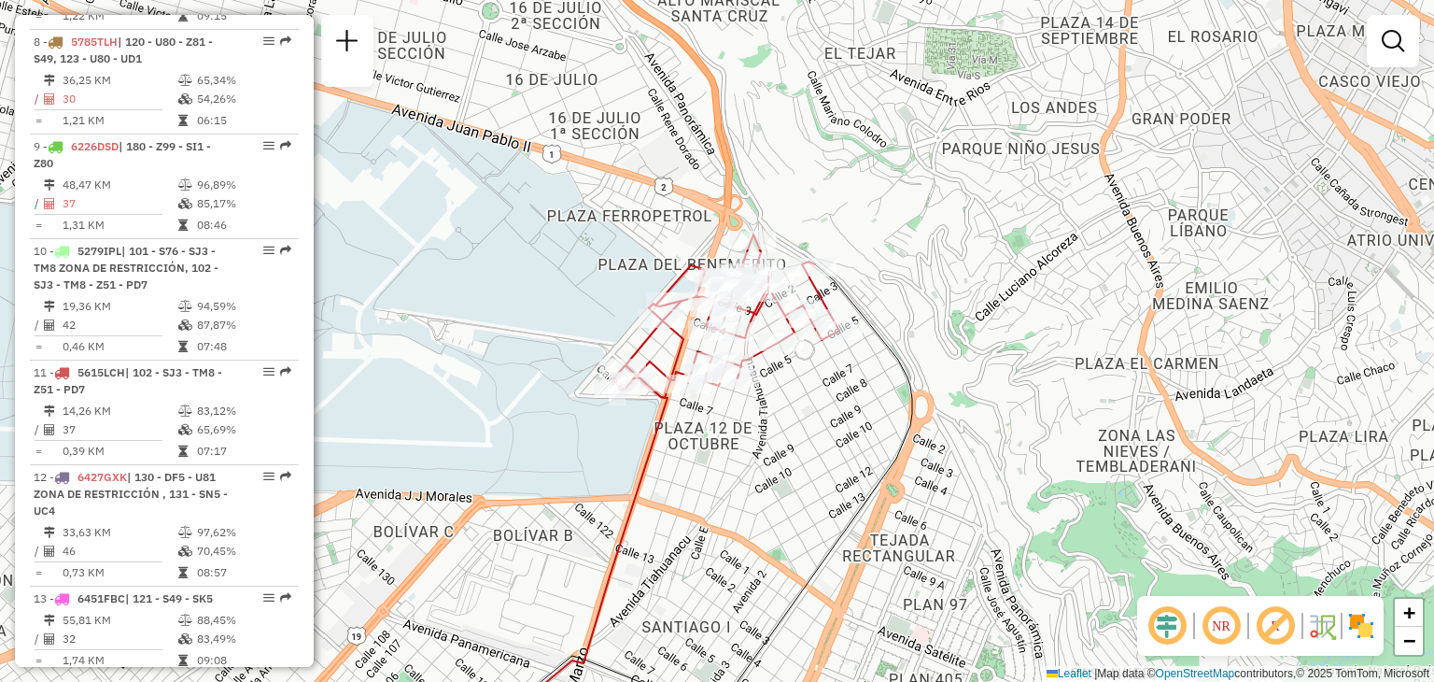
click at [673, 247] on div "Janela de atendimento Grade de atendimento Capacidade Transportadoras Veículos …" at bounding box center [717, 341] width 1434 height 682
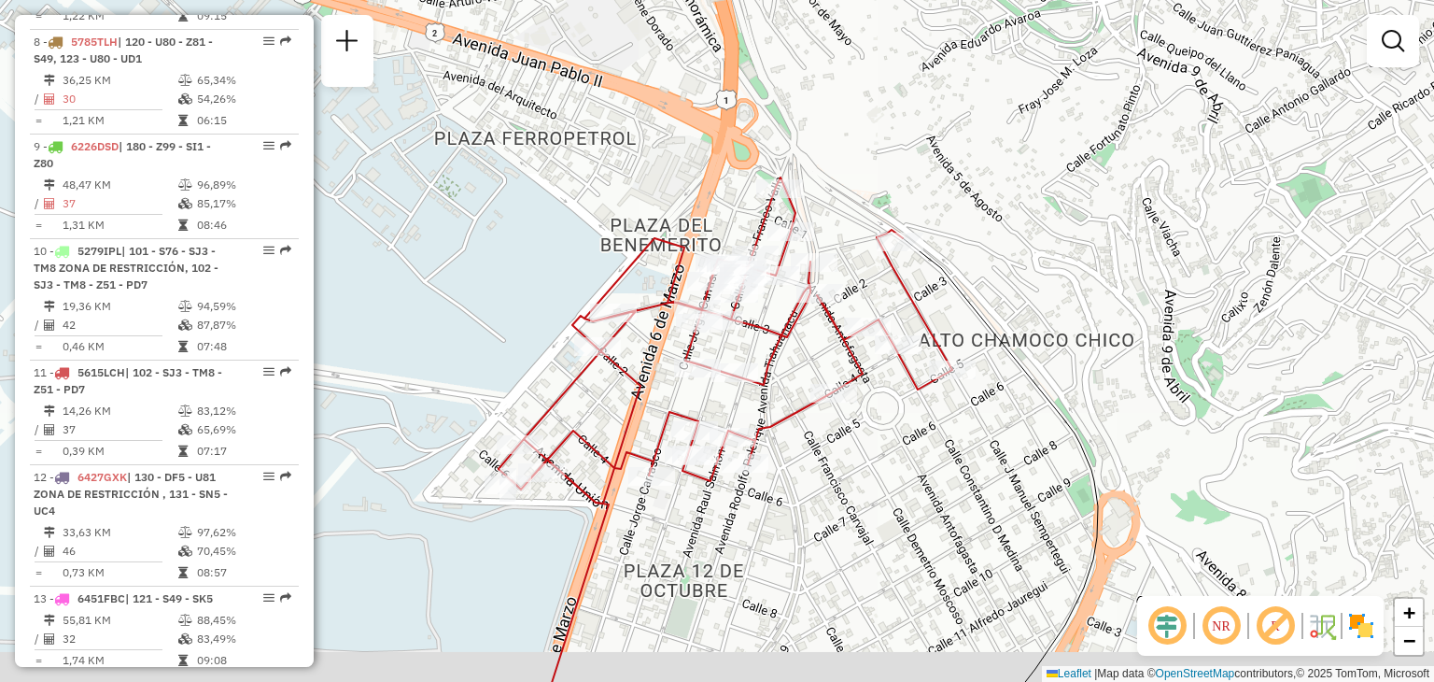
drag, startPoint x: 611, startPoint y: 298, endPoint x: 558, endPoint y: 252, distance: 69.5
click at [558, 252] on div "Janela de atendimento Grade de atendimento Capacidade Transportadoras Veículos …" at bounding box center [717, 341] width 1434 height 682
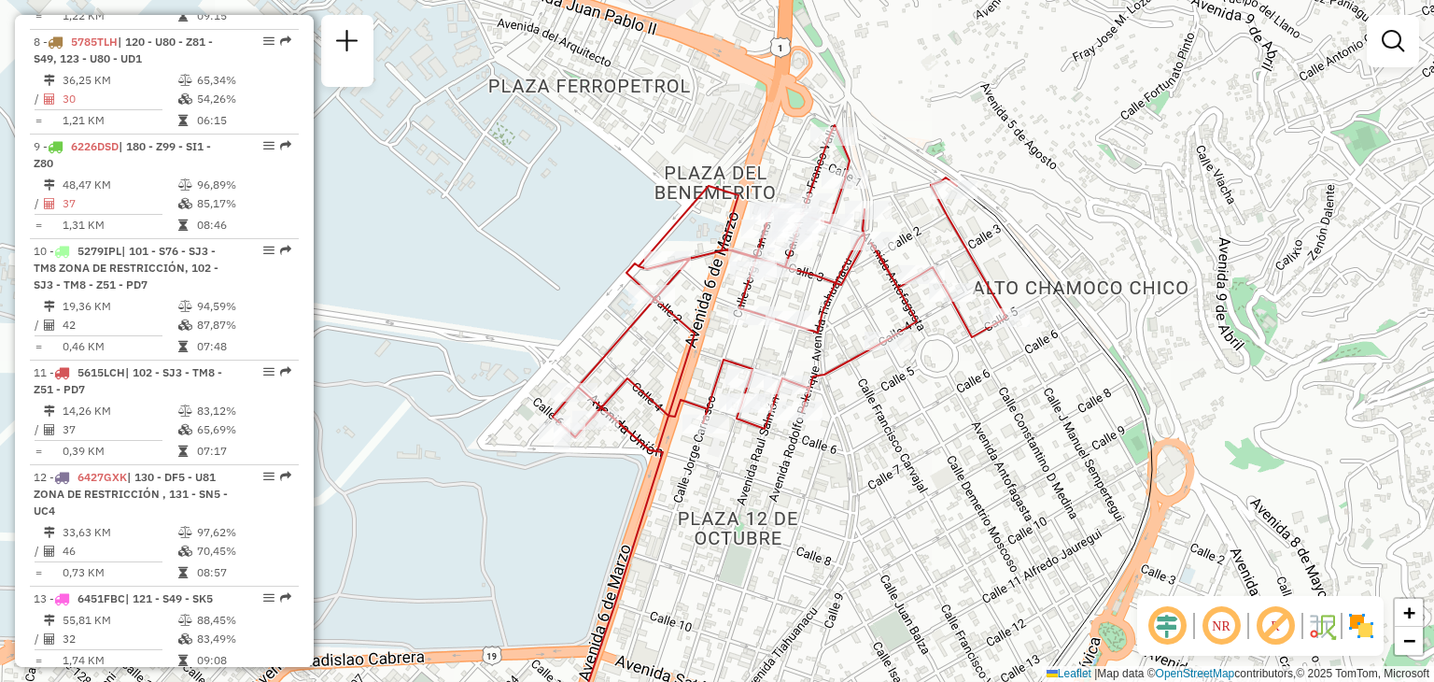
drag, startPoint x: 512, startPoint y: 335, endPoint x: 565, endPoint y: 285, distance: 73.3
click at [565, 285] on div "Janela de atendimento Grade de atendimento Capacidade Transportadoras Veículos …" at bounding box center [717, 341] width 1434 height 682
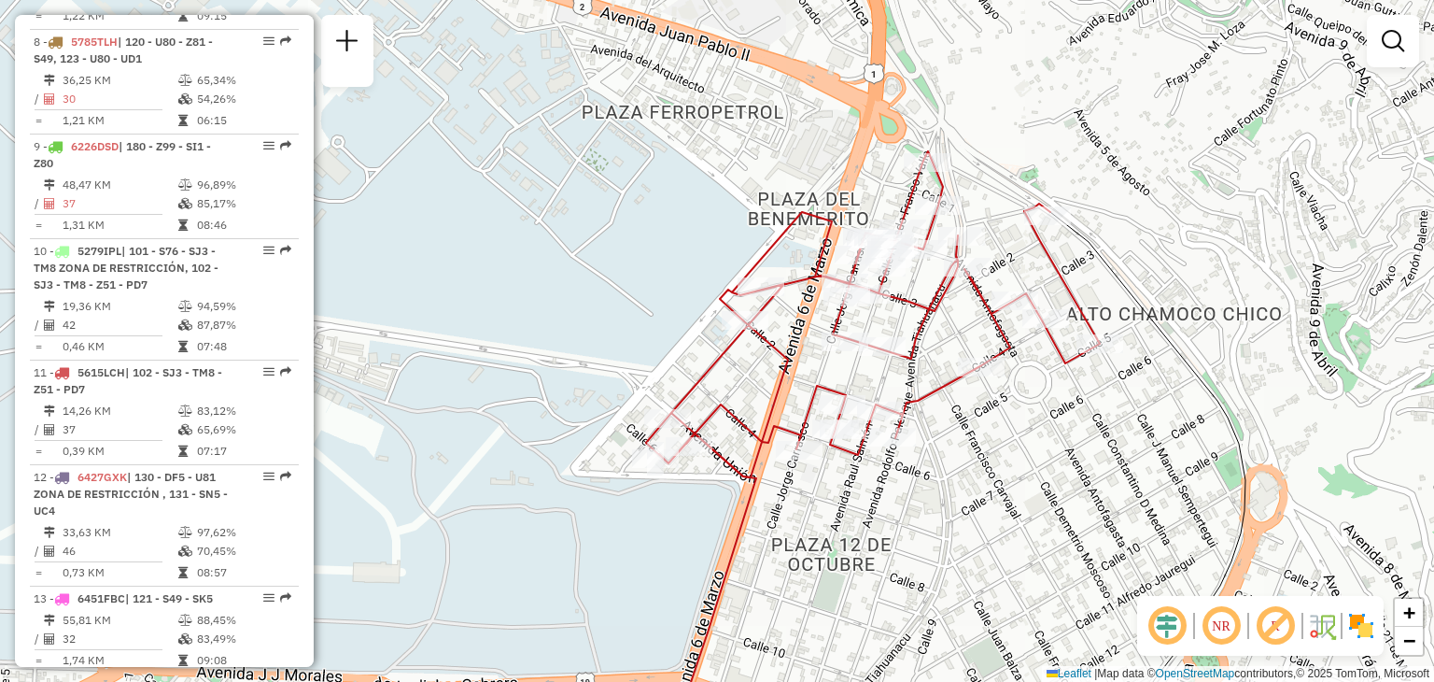
drag, startPoint x: 565, startPoint y: 285, endPoint x: 661, endPoint y: 312, distance: 99.9
click at [661, 312] on div "Janela de atendimento Grade de atendimento Capacidade Transportadoras Veículos …" at bounding box center [717, 341] width 1434 height 682
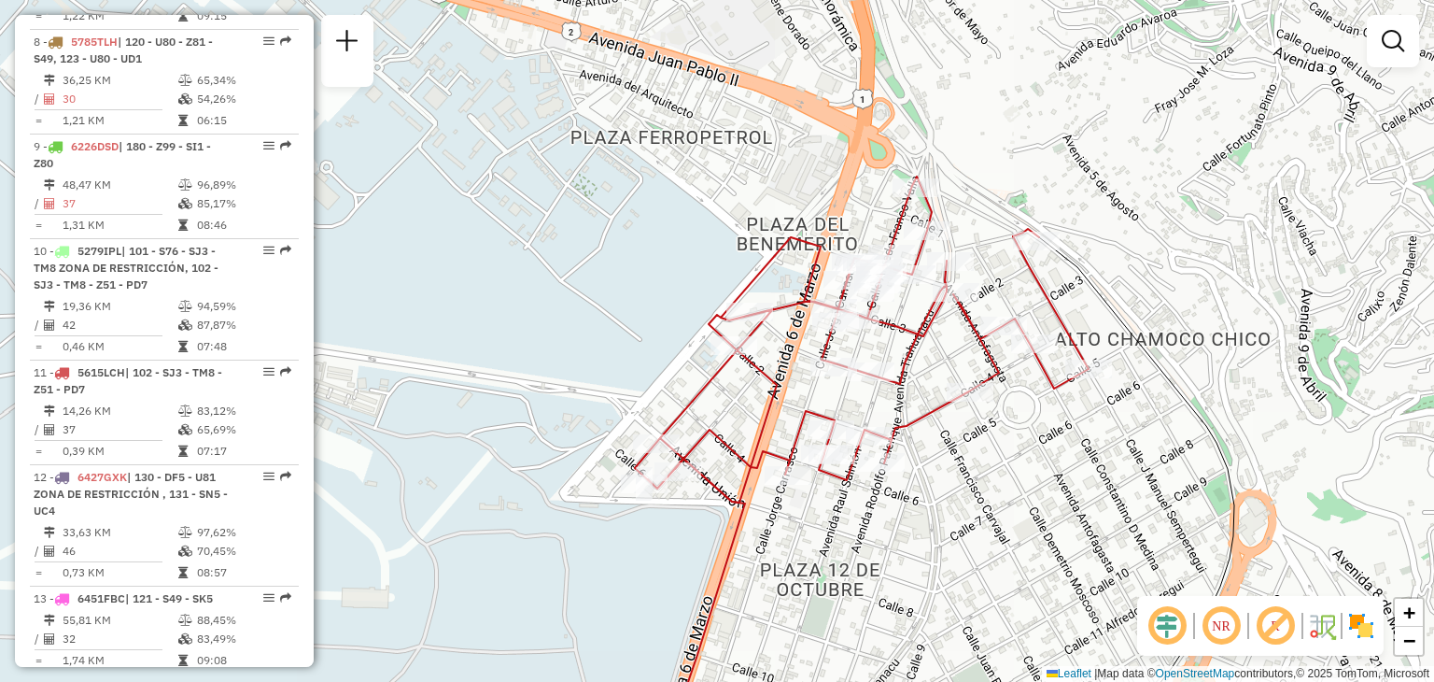
drag, startPoint x: 661, startPoint y: 312, endPoint x: 635, endPoint y: 344, distance: 41.1
click at [635, 344] on div "Janela de atendimento Grade de atendimento Capacidade Transportadoras Veículos …" at bounding box center [717, 341] width 1434 height 682
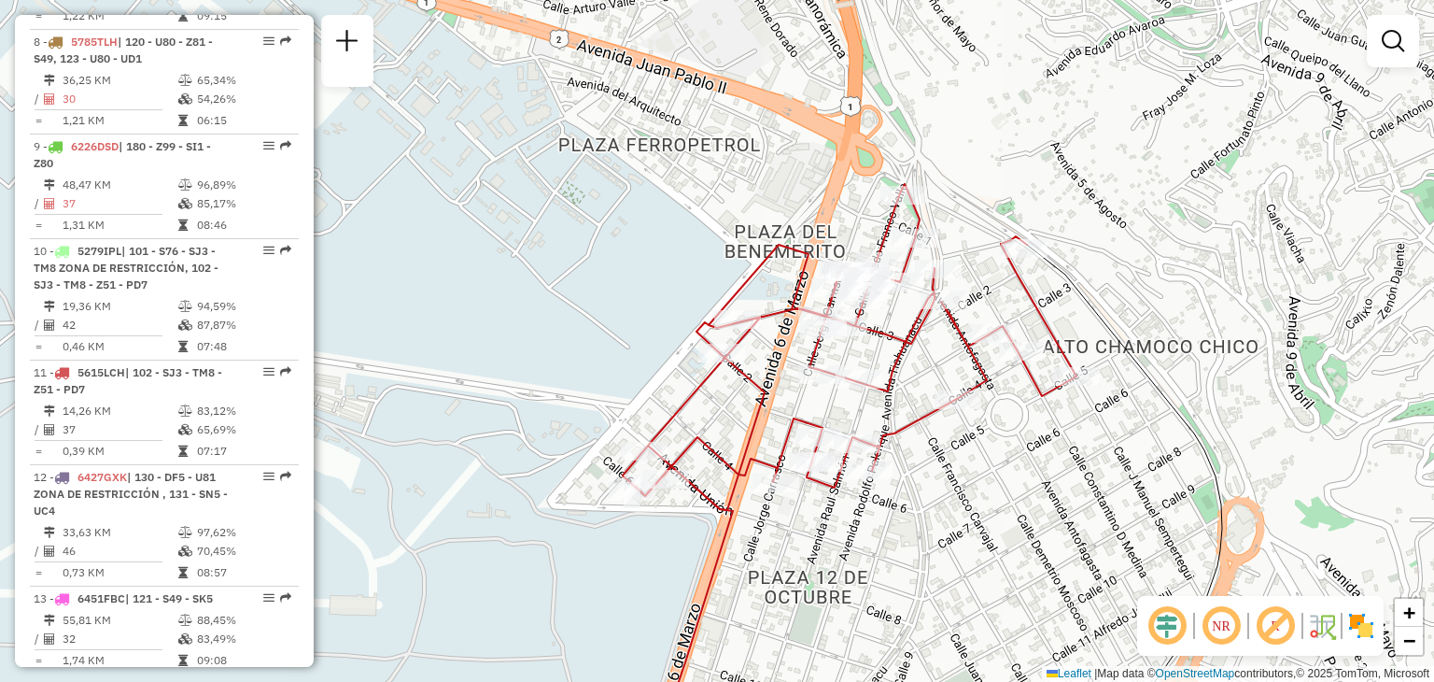
click at [635, 344] on div "Janela de atendimento Grade de atendimento Capacidade Transportadoras Veículos …" at bounding box center [717, 341] width 1434 height 682
